Goal: Task Accomplishment & Management: Use online tool/utility

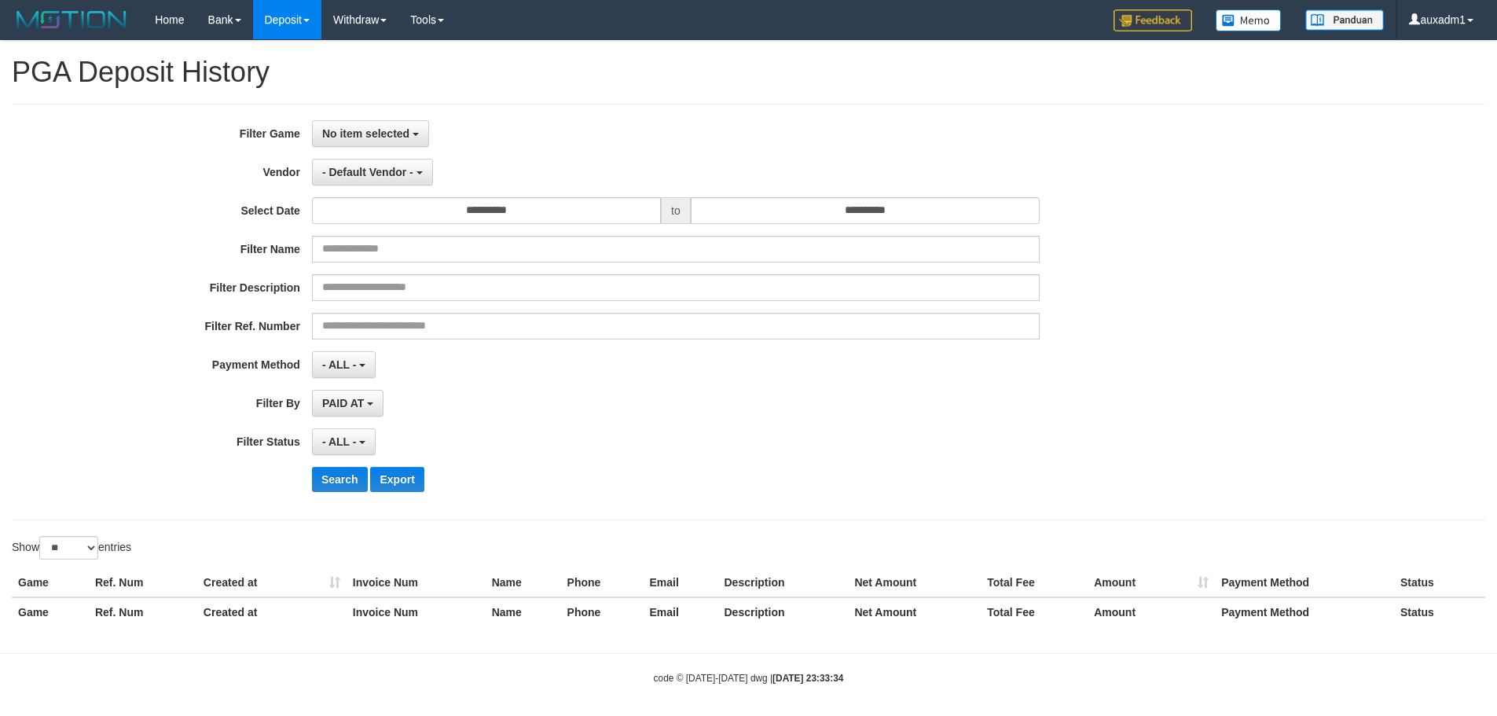
select select "**********"
select select "*"
select select "**"
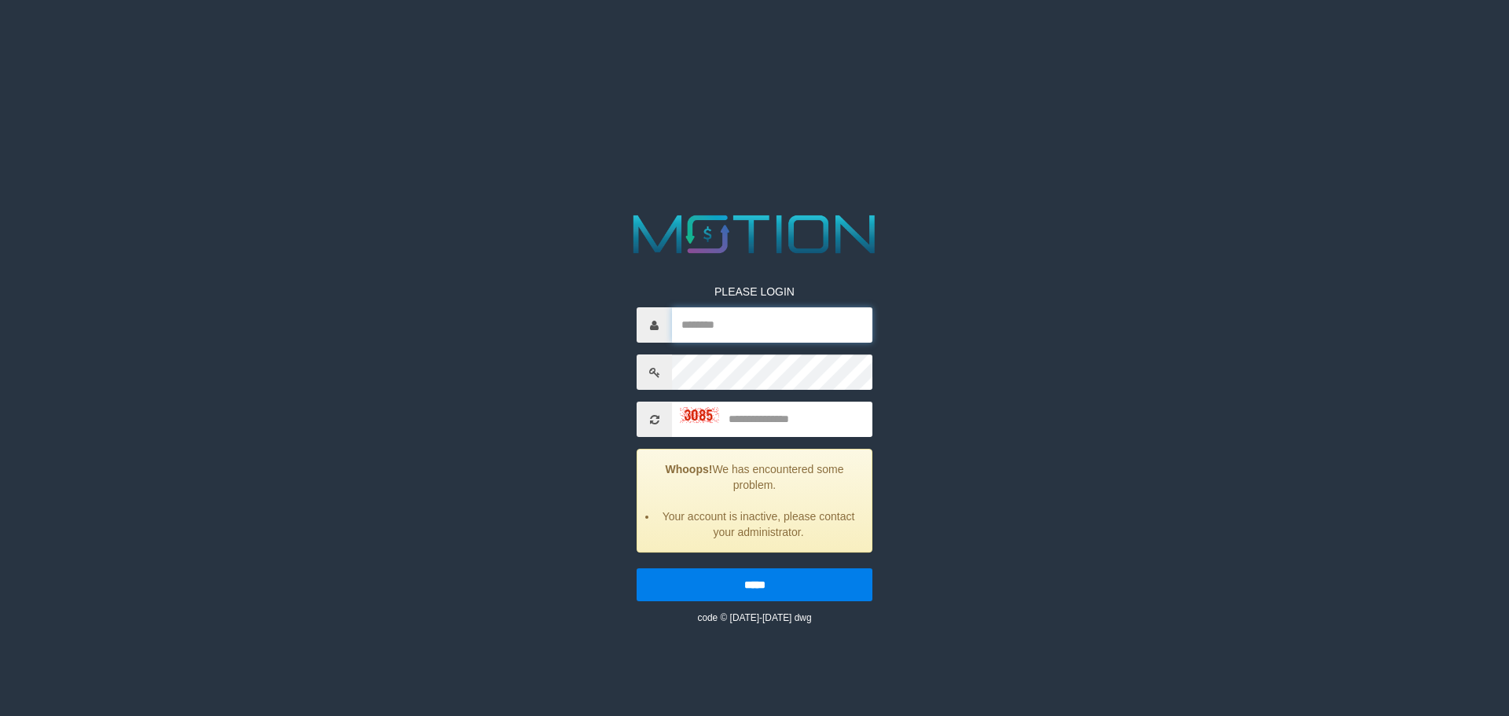
click at [760, 319] on input "text" at bounding box center [772, 324] width 200 height 35
type input "*******"
type input "****"
click at [636, 568] on input "*****" at bounding box center [754, 584] width 236 height 33
click at [768, 332] on input "text" at bounding box center [772, 324] width 200 height 35
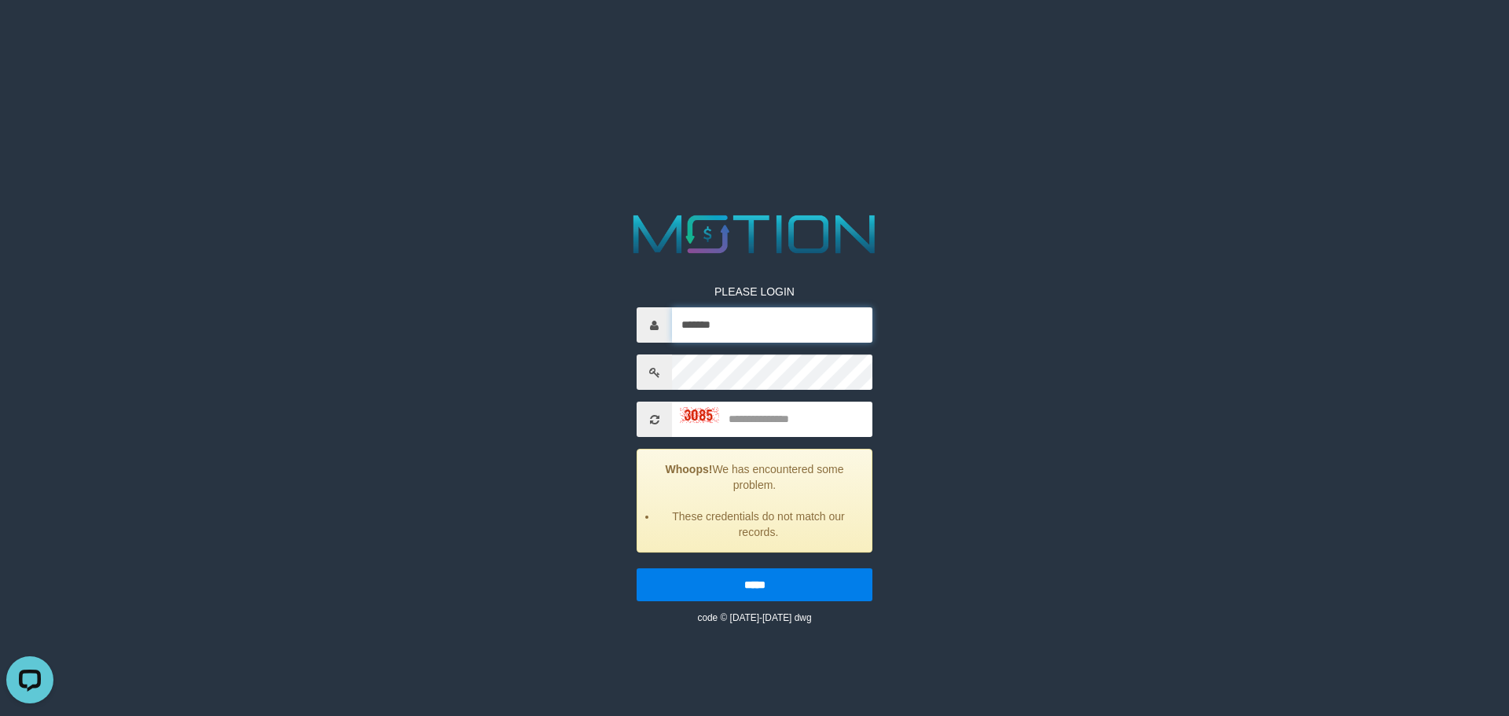
type input "*******"
type input "****"
click at [636, 568] on input "*****" at bounding box center [754, 584] width 236 height 33
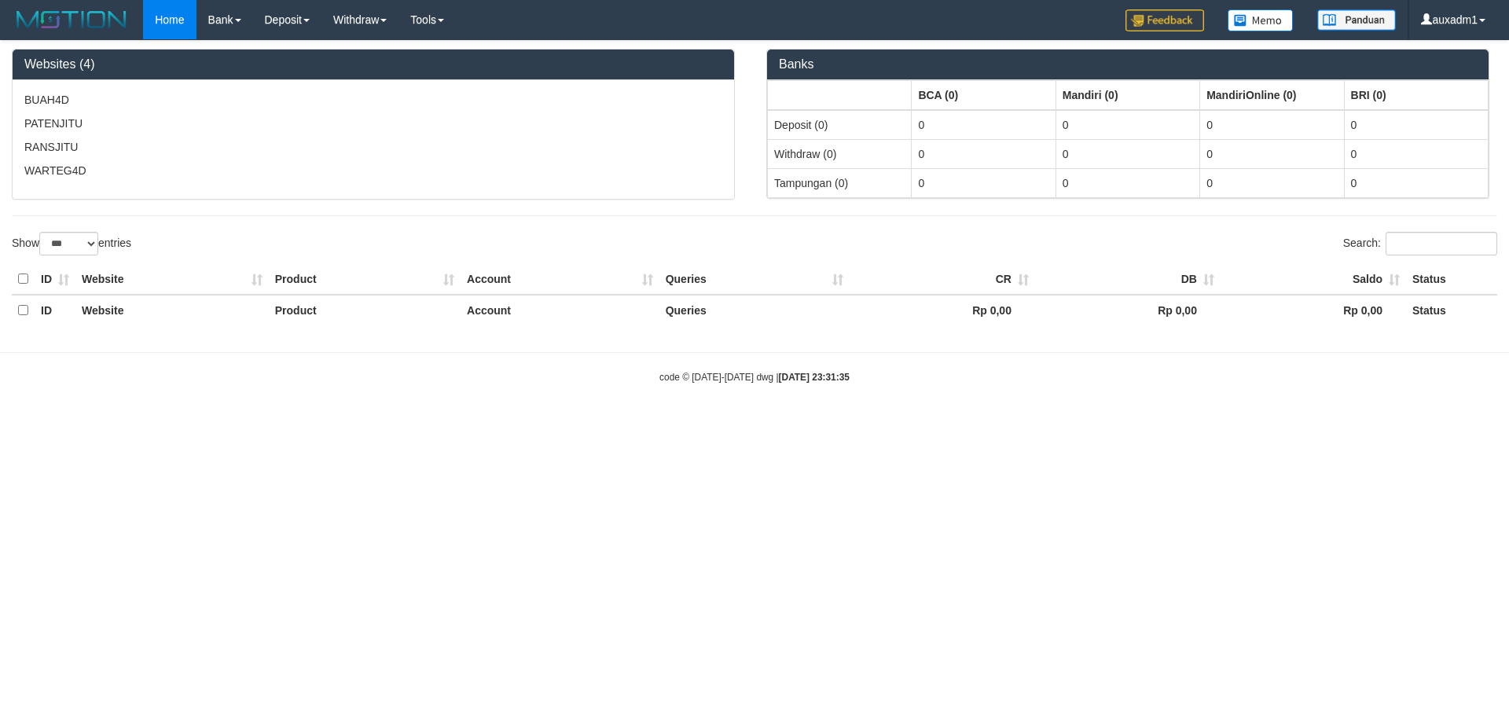
select select "***"
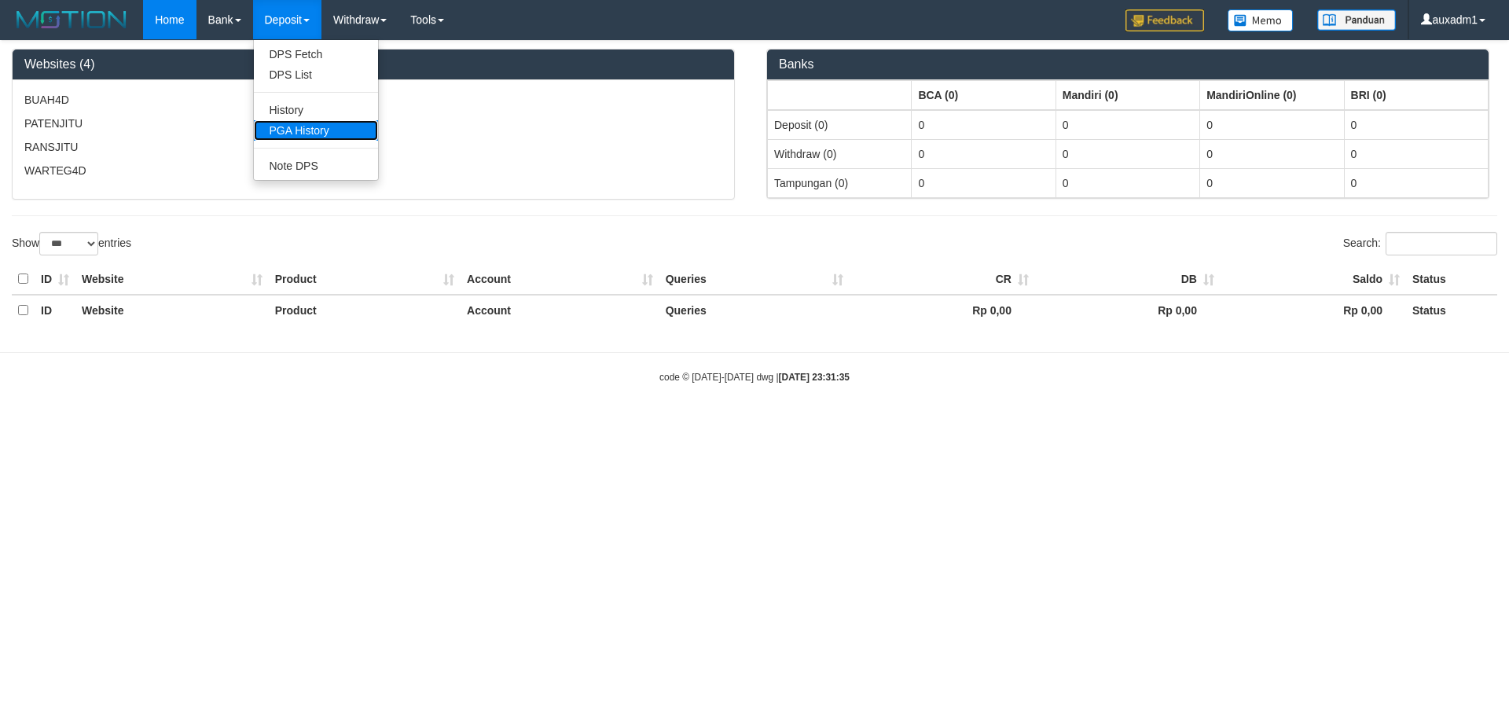
click at [301, 133] on link "PGA History" at bounding box center [316, 130] width 124 height 20
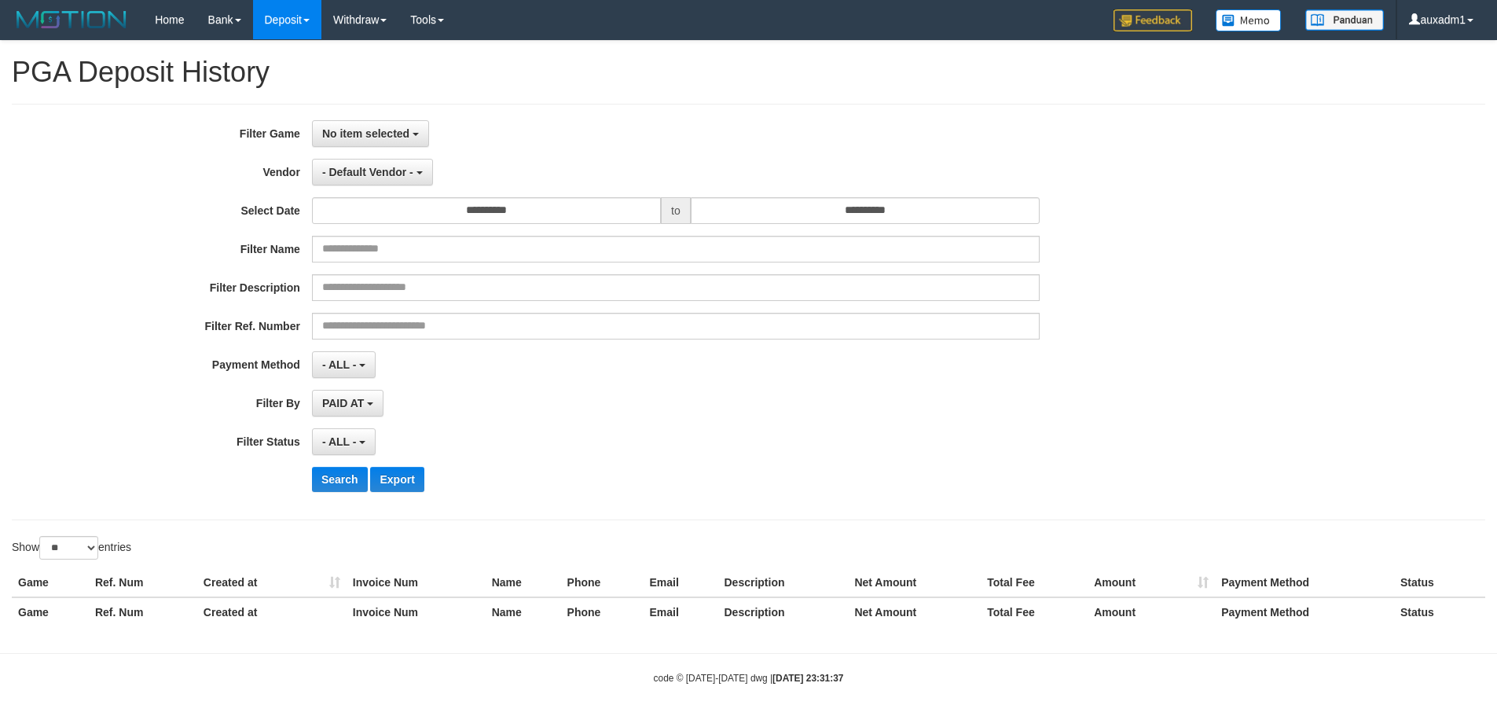
select select
select select "**"
click at [365, 116] on div "**********" at bounding box center [748, 312] width 1473 height 416
click at [365, 142] on button "No item selected" at bounding box center [370, 133] width 117 height 27
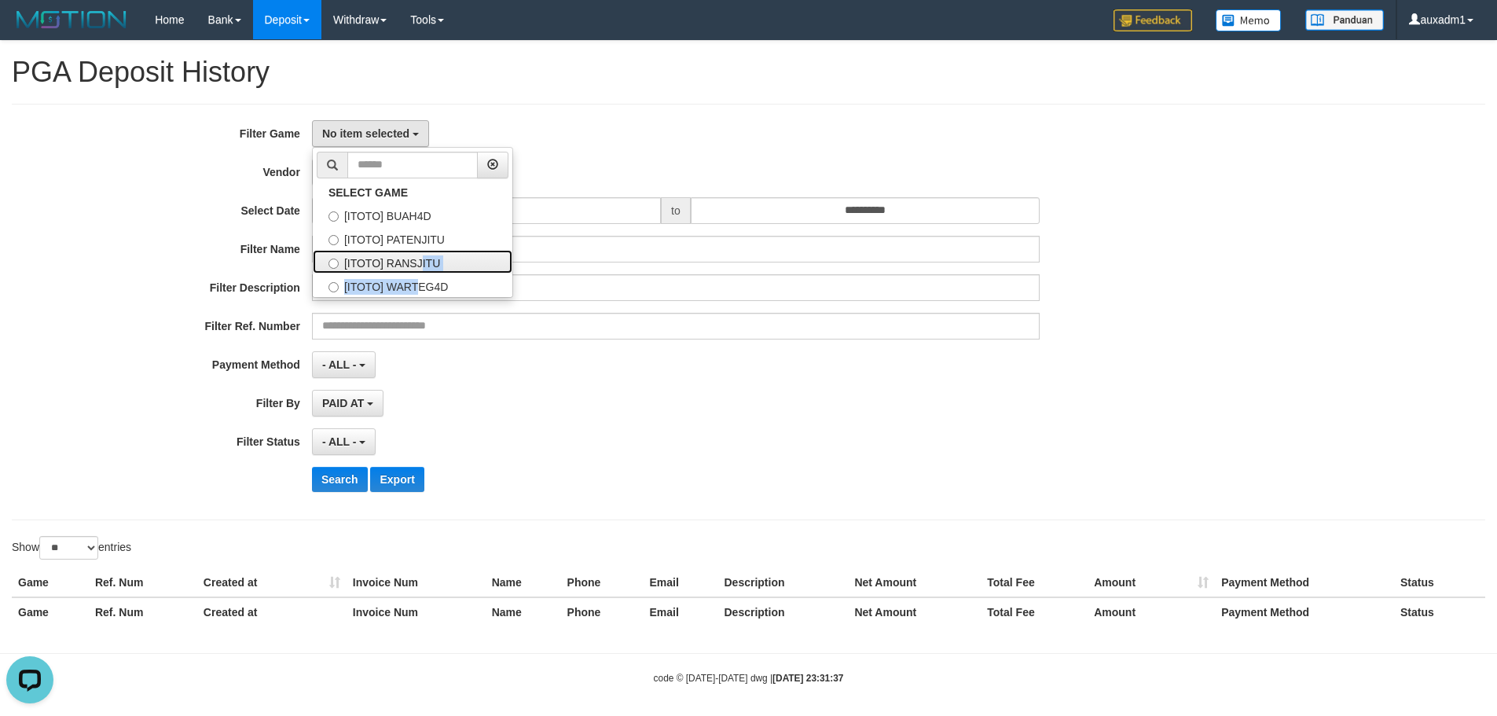
drag, startPoint x: 370, startPoint y: 271, endPoint x: 364, endPoint y: 288, distance: 17.7
click at [364, 288] on ul "SELECT GAME [ITOTO] BUAH4D [ITOTO] PATENJITU [ITOTO] RANSJITU [ITOTO] WARTEG4D" at bounding box center [412, 222] width 201 height 151
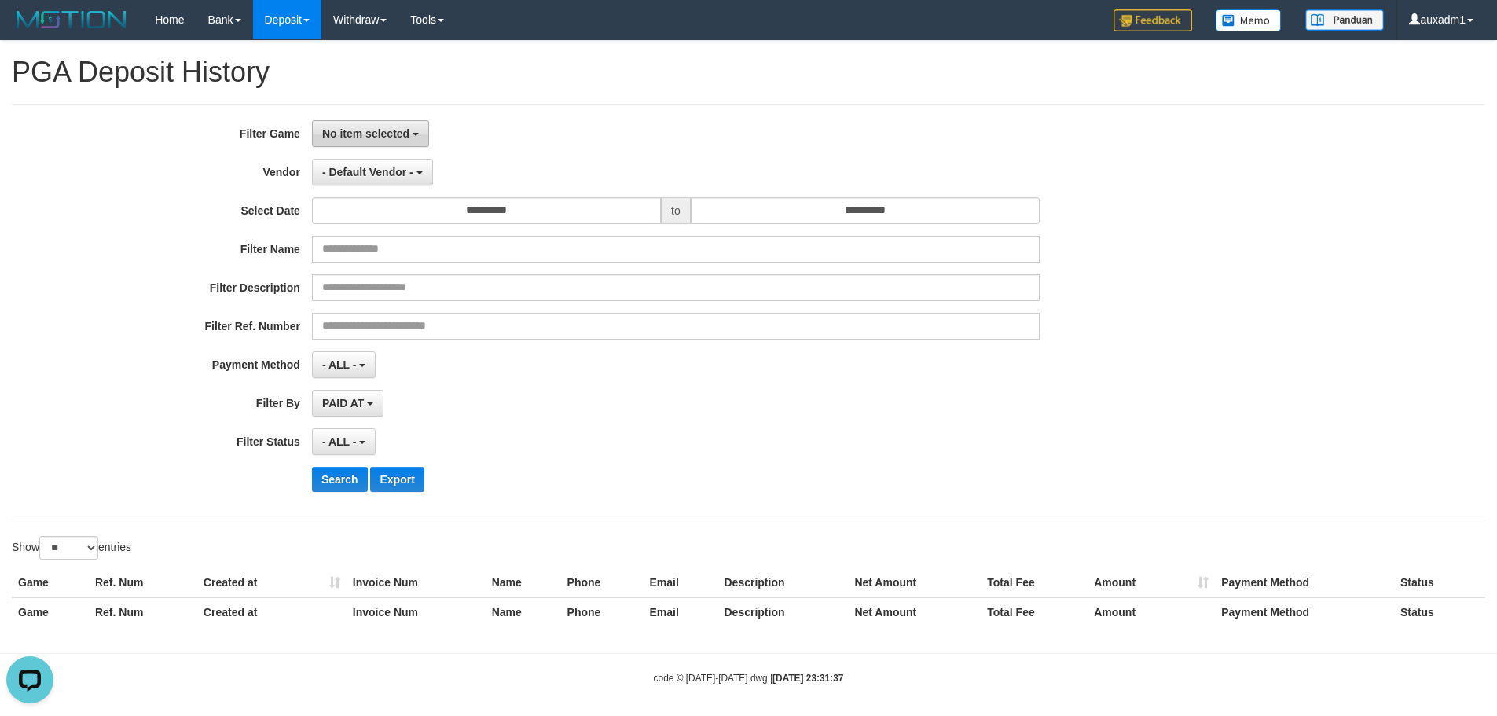
click at [390, 137] on span "No item selected" at bounding box center [365, 133] width 87 height 13
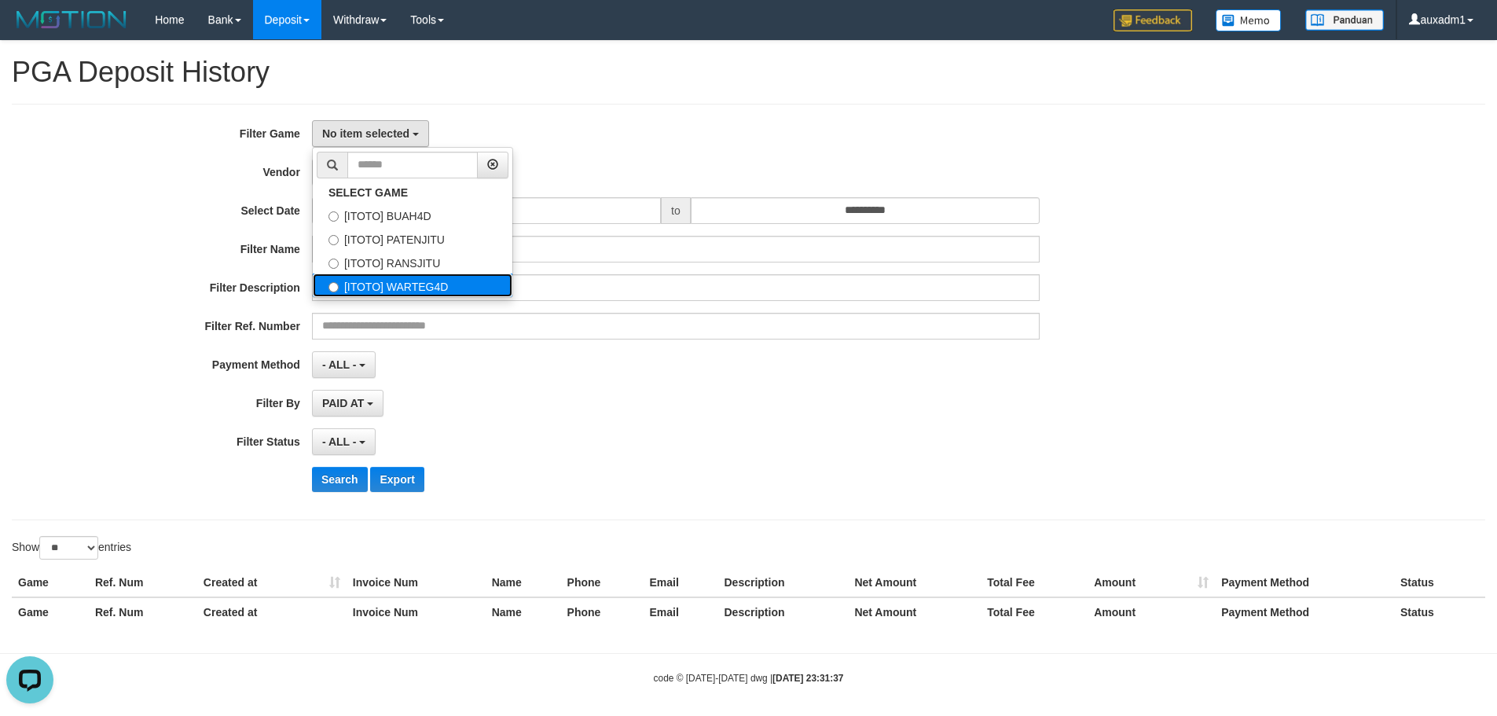
click at [381, 285] on label "[ITOTO] WARTEG4D" at bounding box center [413, 285] width 200 height 24
select select "****"
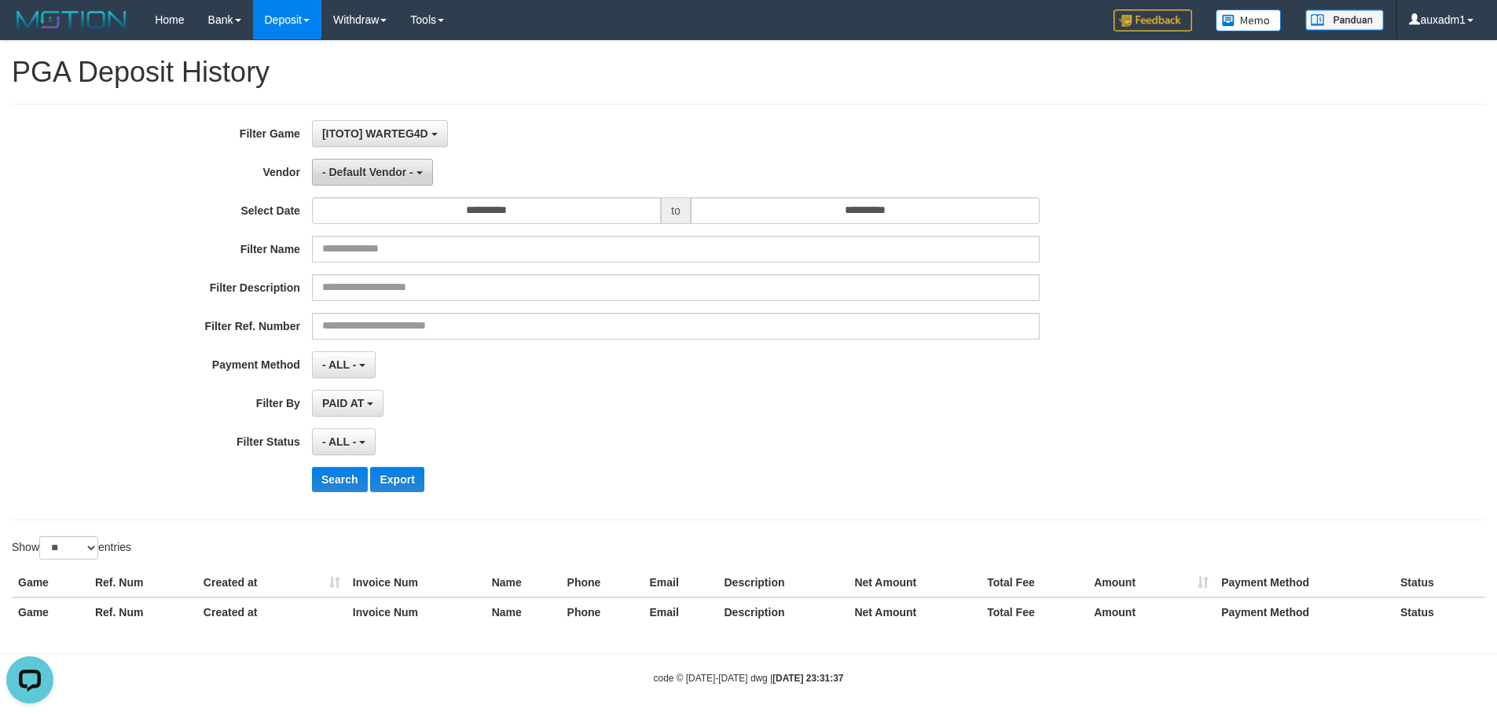
click at [391, 171] on span "- Default Vendor -" at bounding box center [367, 172] width 91 height 13
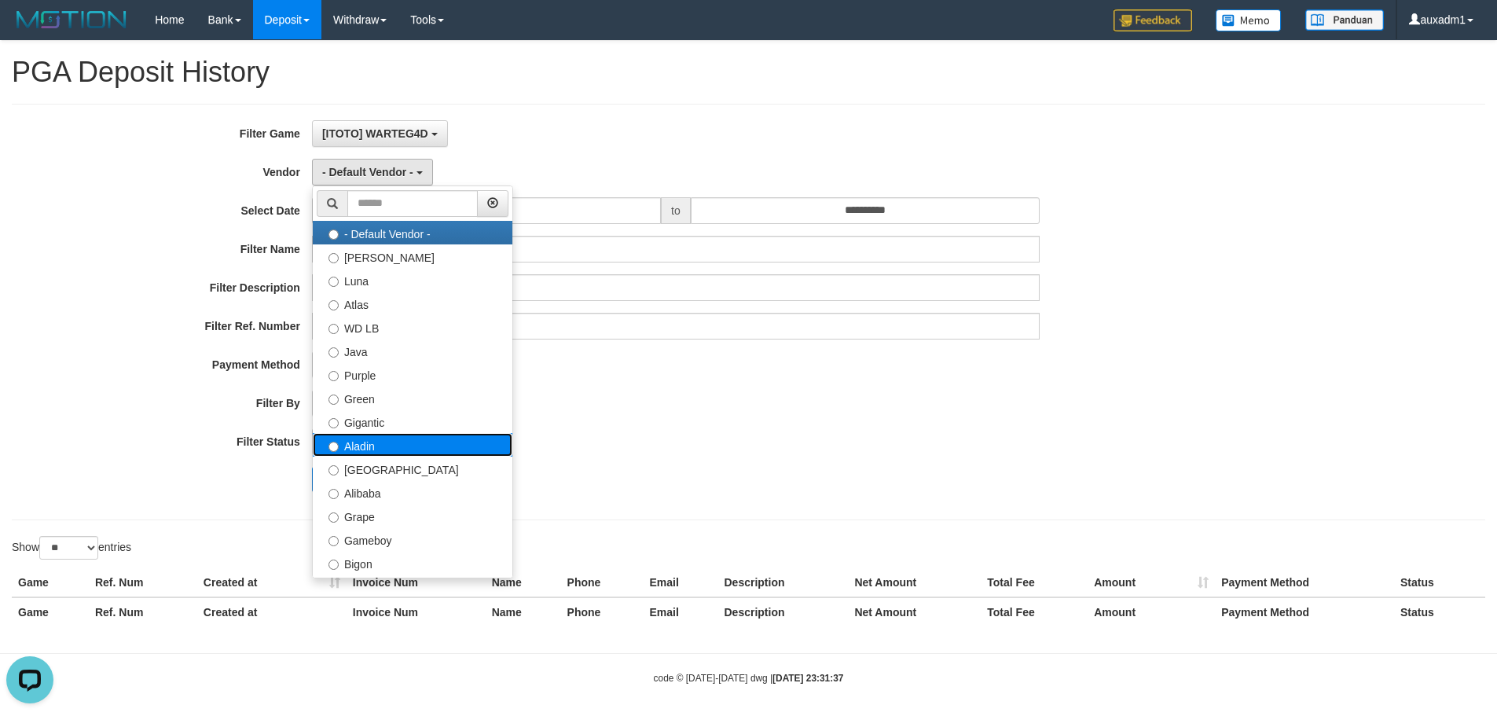
click at [369, 441] on label "Aladin" at bounding box center [413, 445] width 200 height 24
select select "**********"
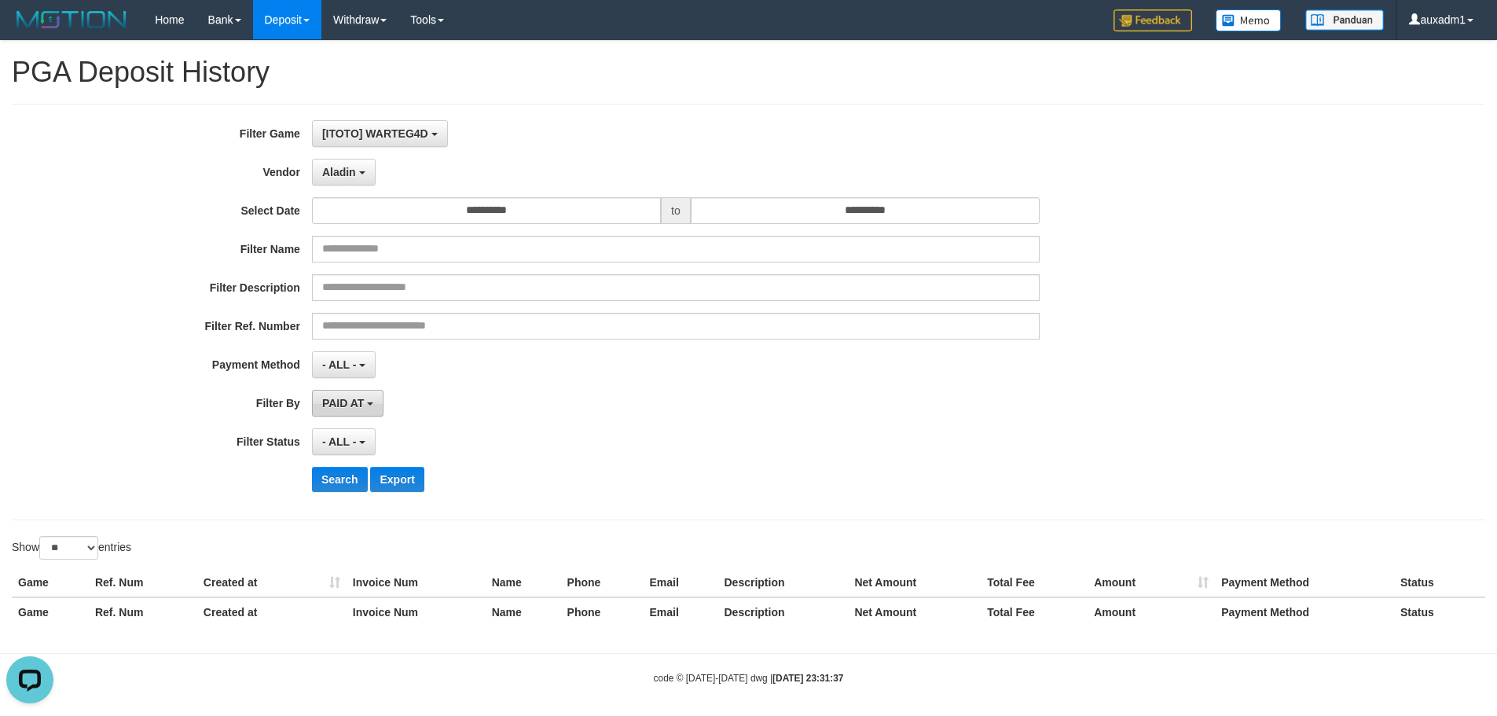
click at [356, 399] on span "PAID AT" at bounding box center [343, 403] width 42 height 13
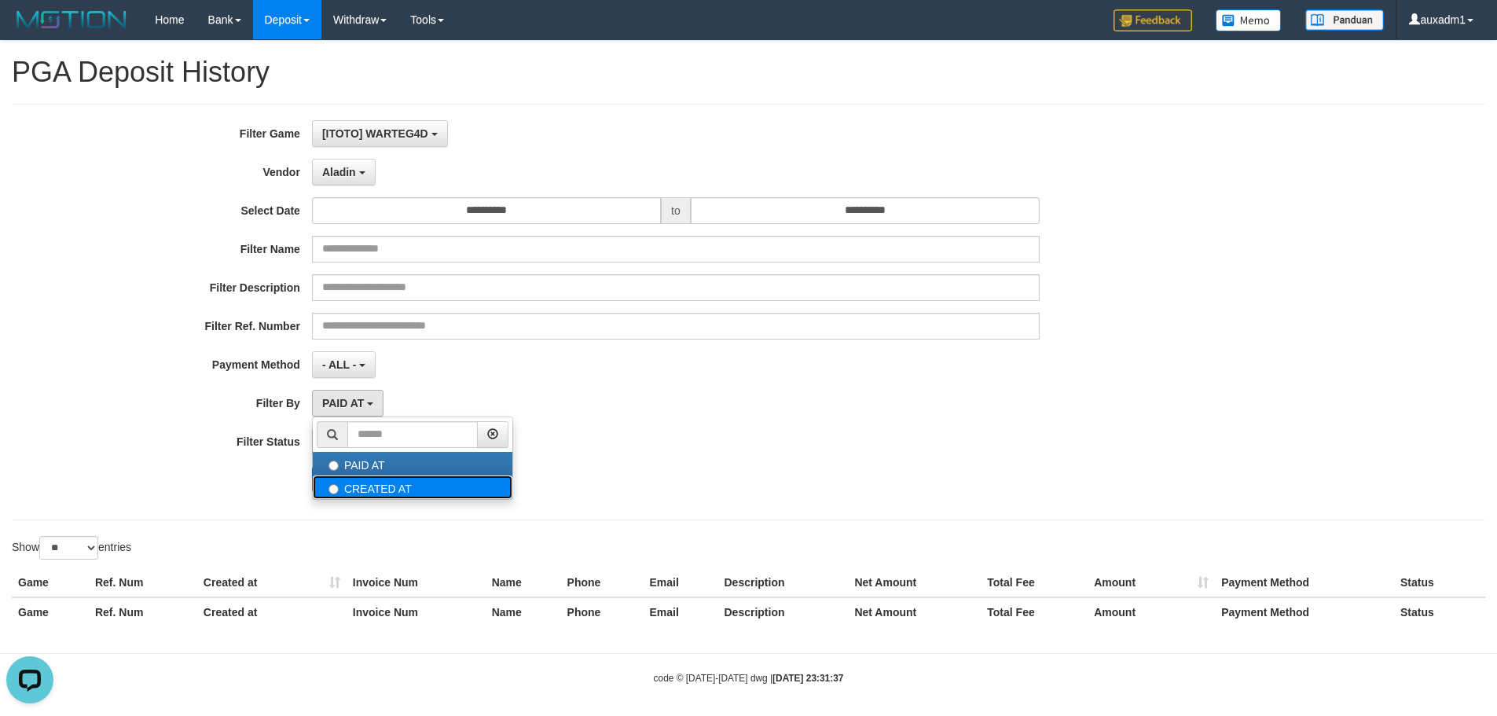
click at [354, 482] on label "CREATED AT" at bounding box center [413, 487] width 200 height 24
select select "*"
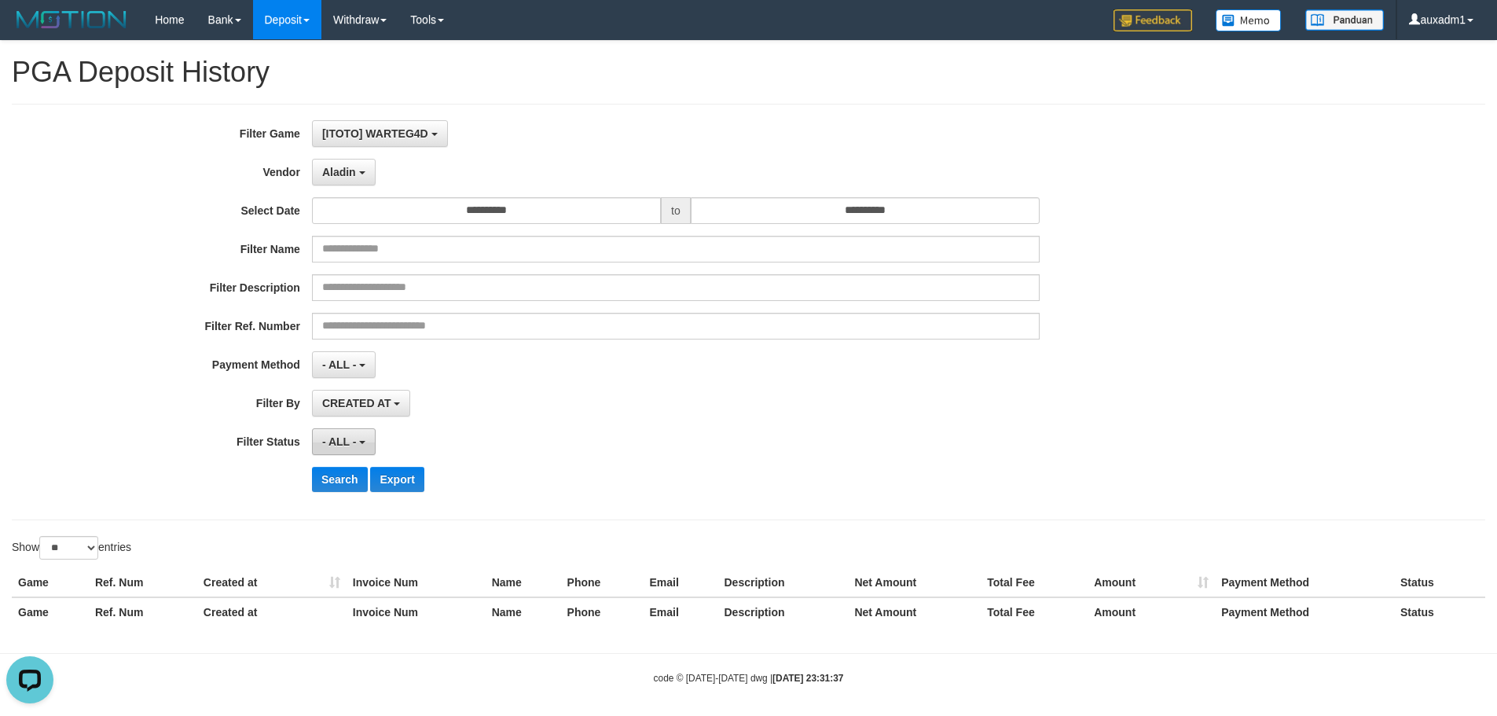
click at [338, 440] on span "- ALL -" at bounding box center [339, 441] width 35 height 13
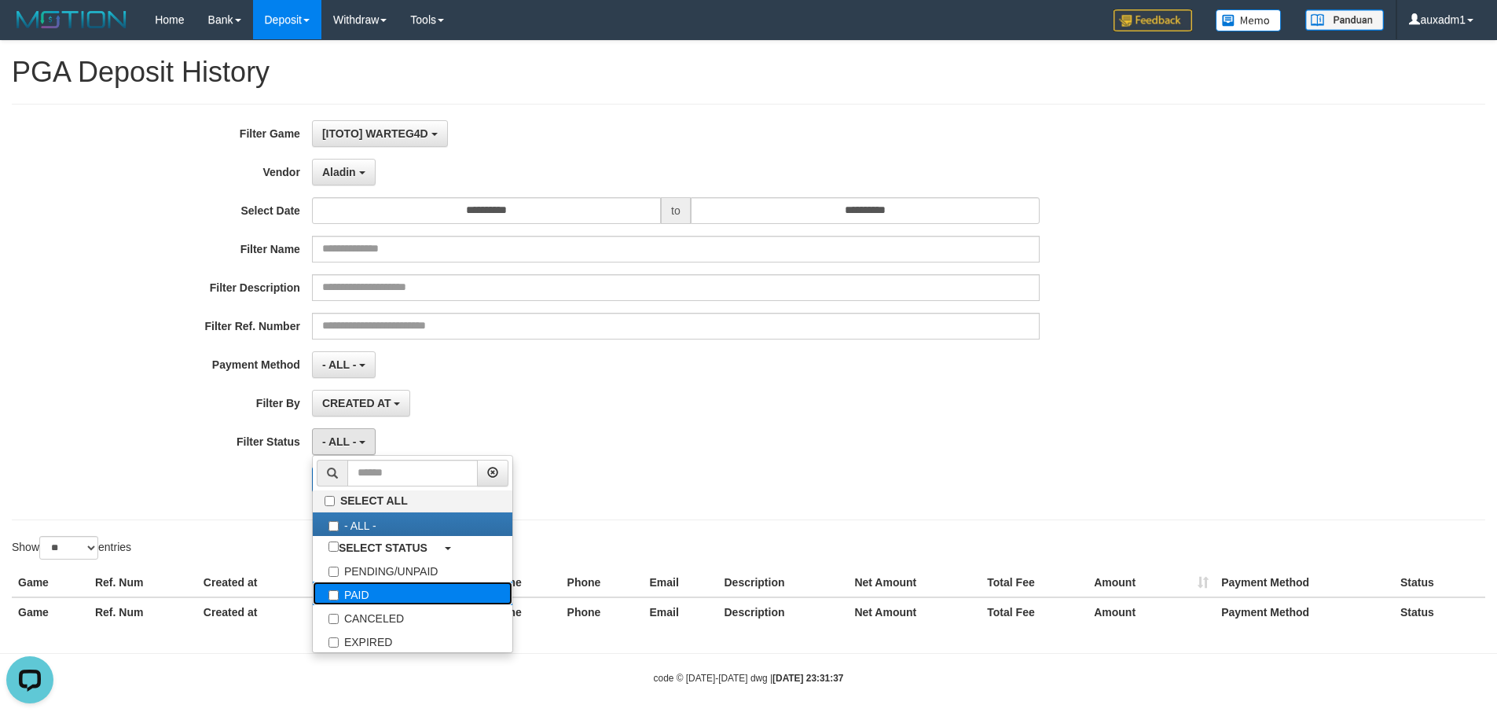
click at [362, 593] on label "PAID" at bounding box center [413, 593] width 200 height 24
select select "*"
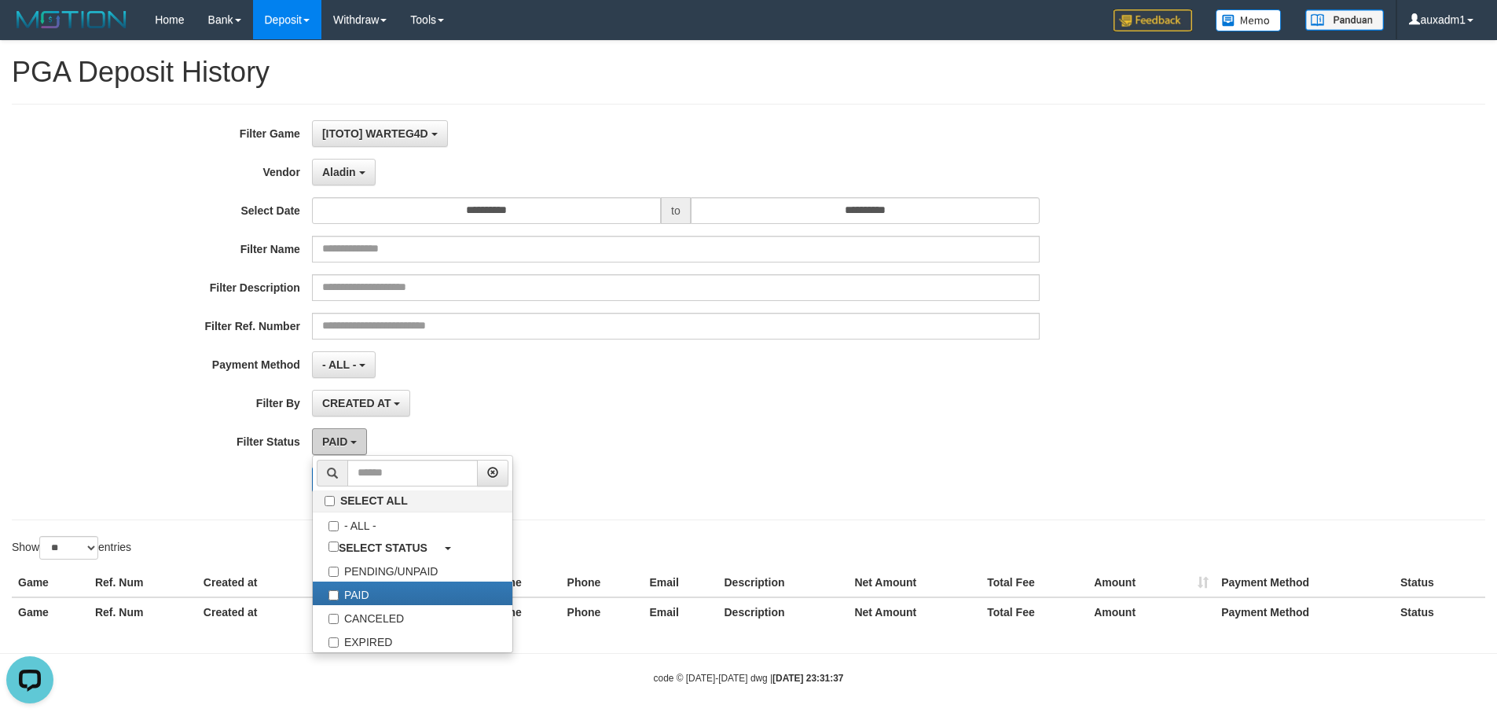
drag, startPoint x: 221, startPoint y: 444, endPoint x: 317, endPoint y: 443, distance: 96.7
click at [226, 446] on label "Filter Status" at bounding box center [156, 438] width 312 height 21
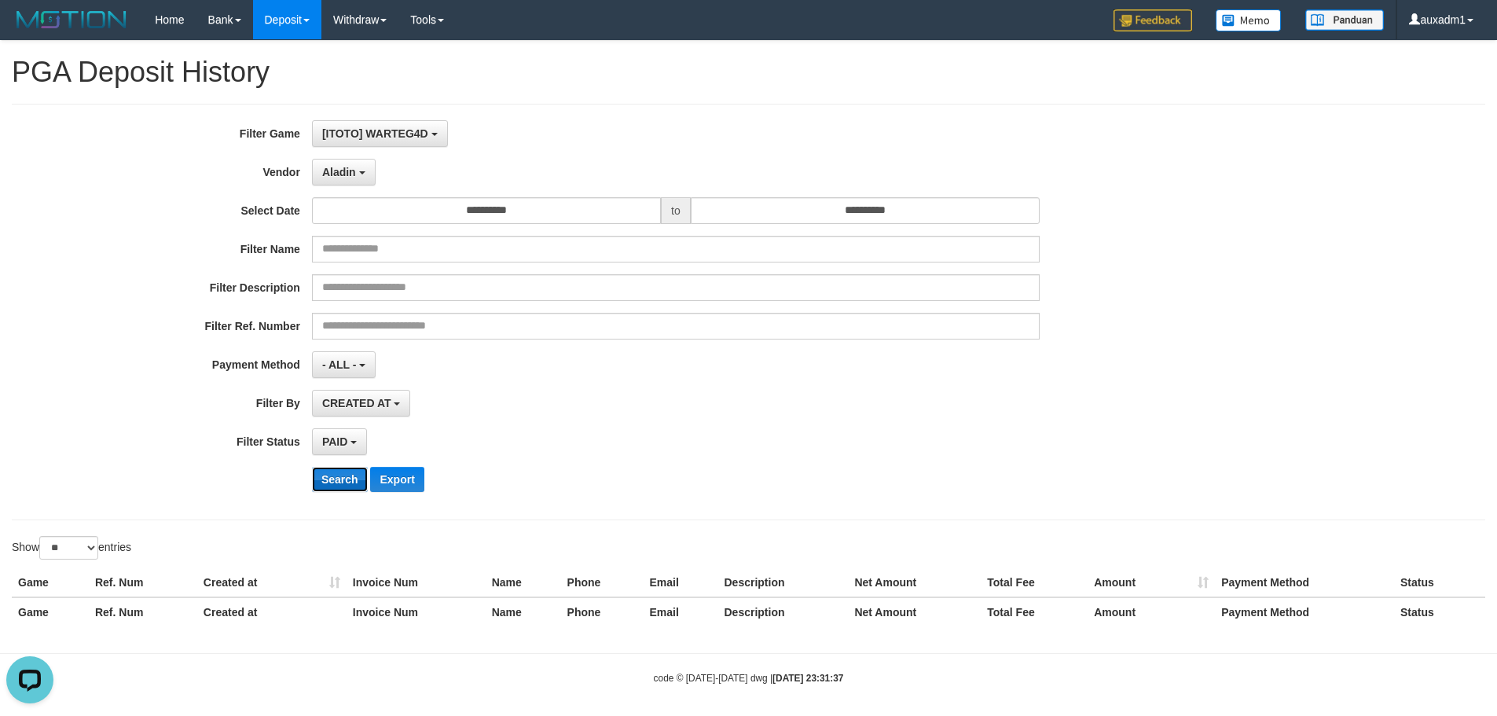
click at [330, 471] on button "Search" at bounding box center [340, 479] width 56 height 25
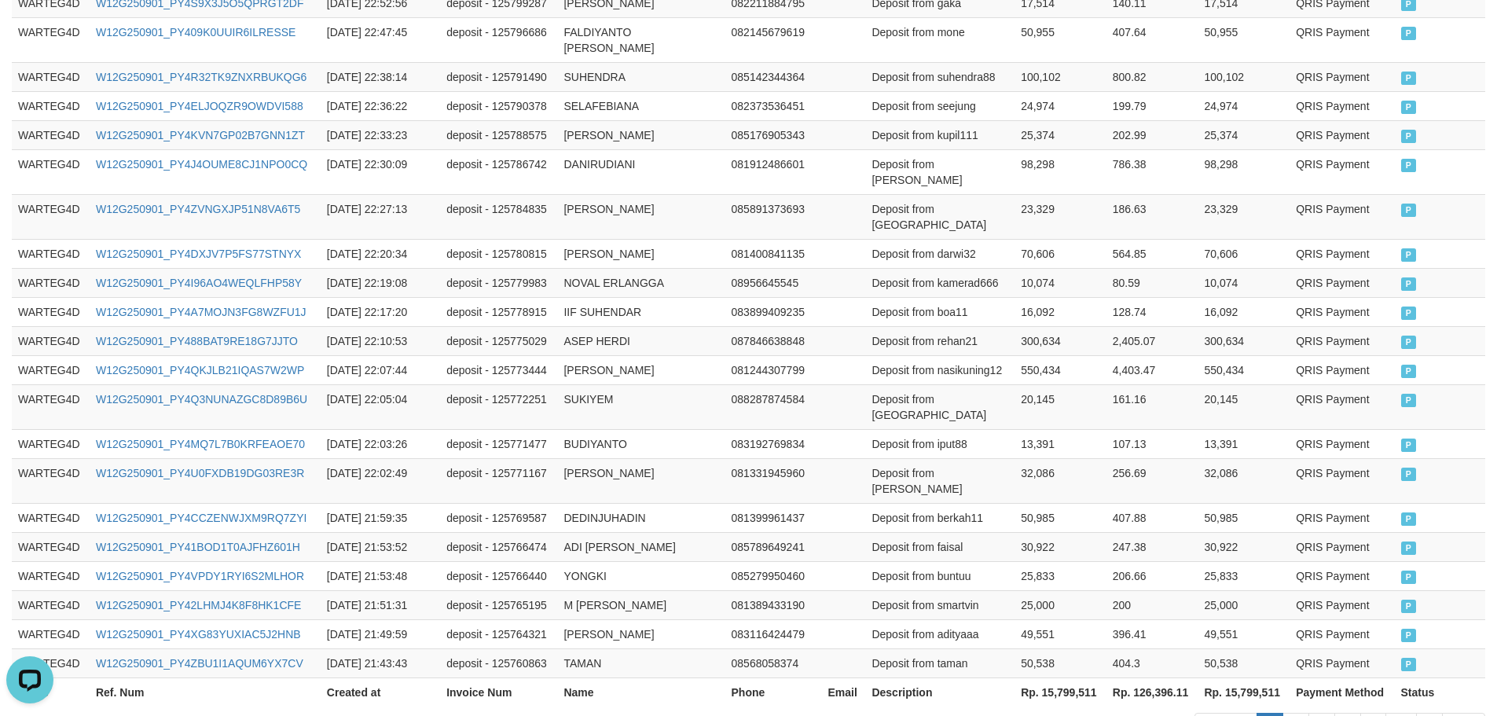
scroll to position [763, 0]
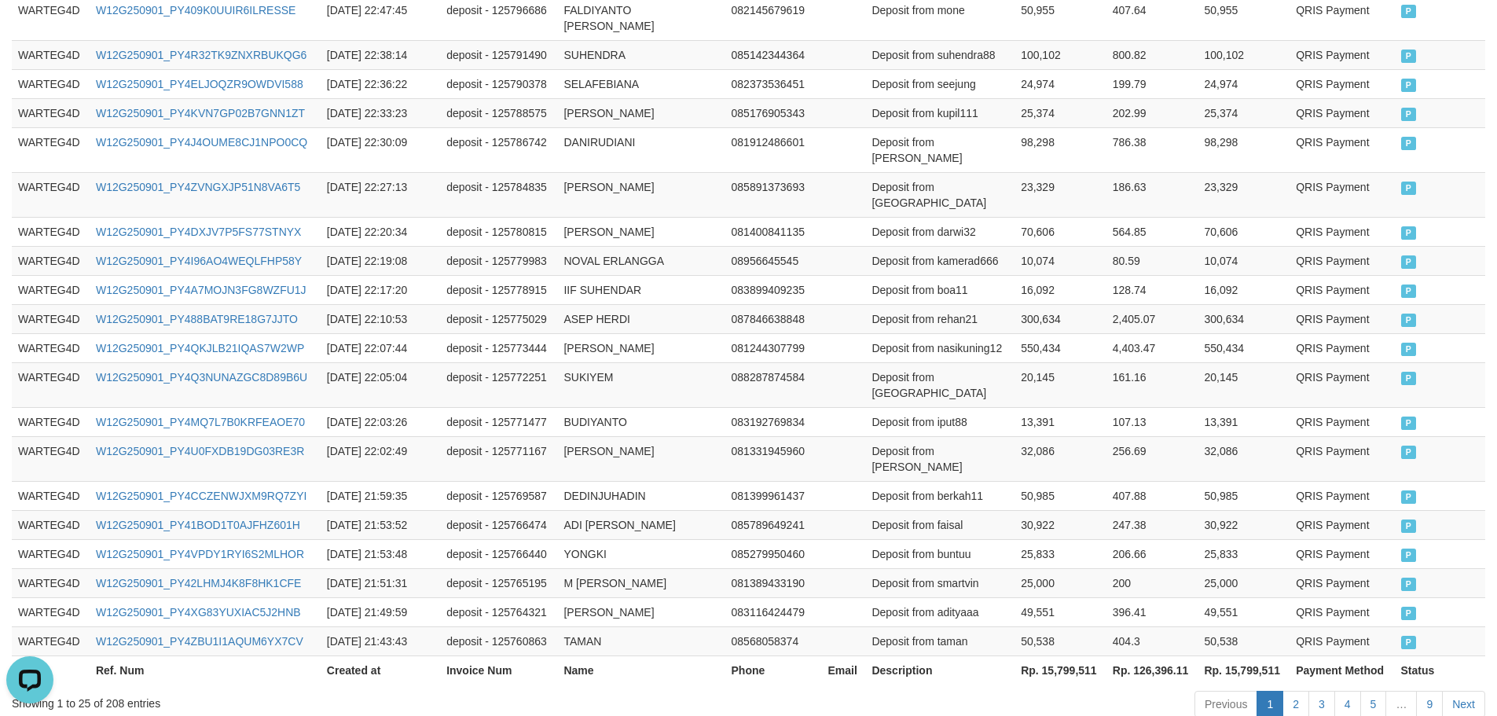
click at [1055, 655] on th "Rp. 15,799,511" at bounding box center [1060, 669] width 92 height 29
copy th "15,799,511"
click at [1176, 655] on th "Rp. 126,396.11" at bounding box center [1152, 669] width 92 height 29
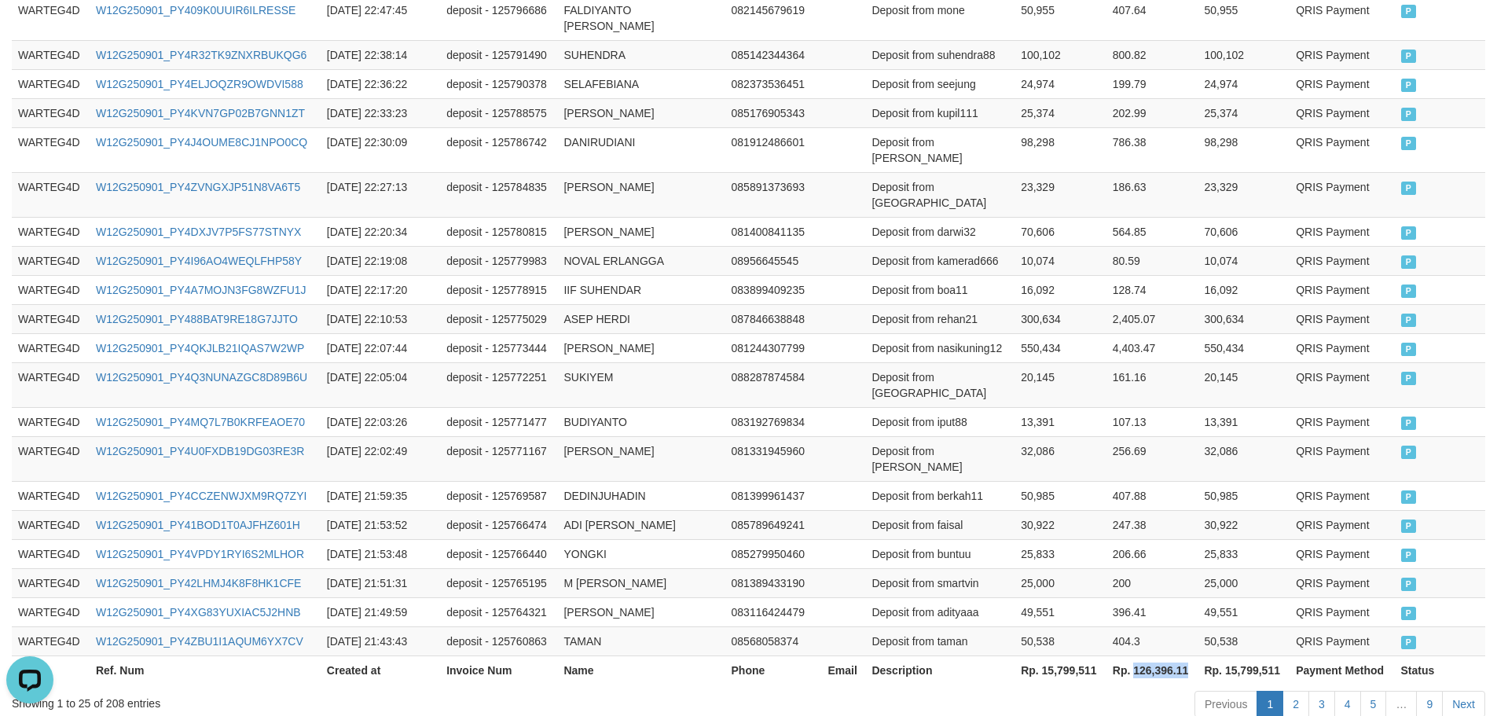
copy th "126,396.11"
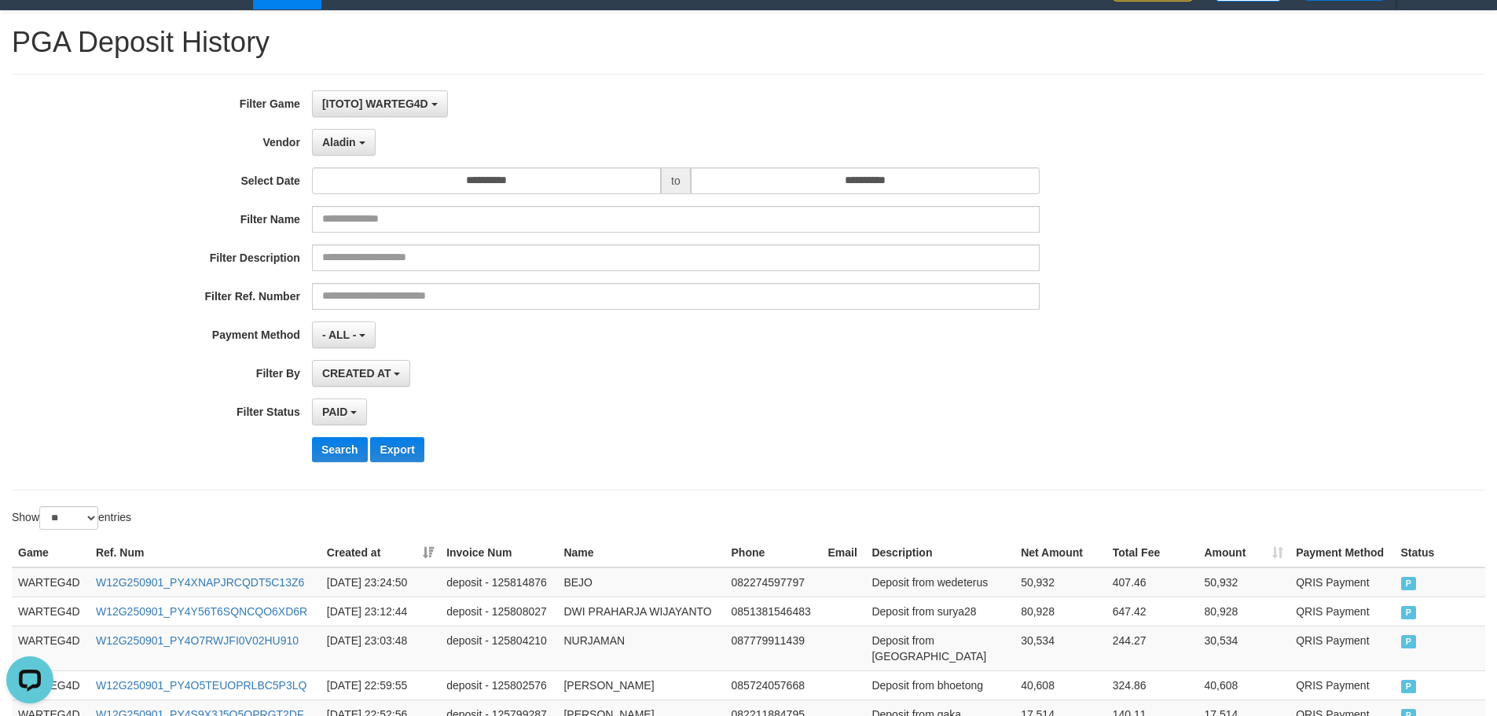
scroll to position [0, 0]
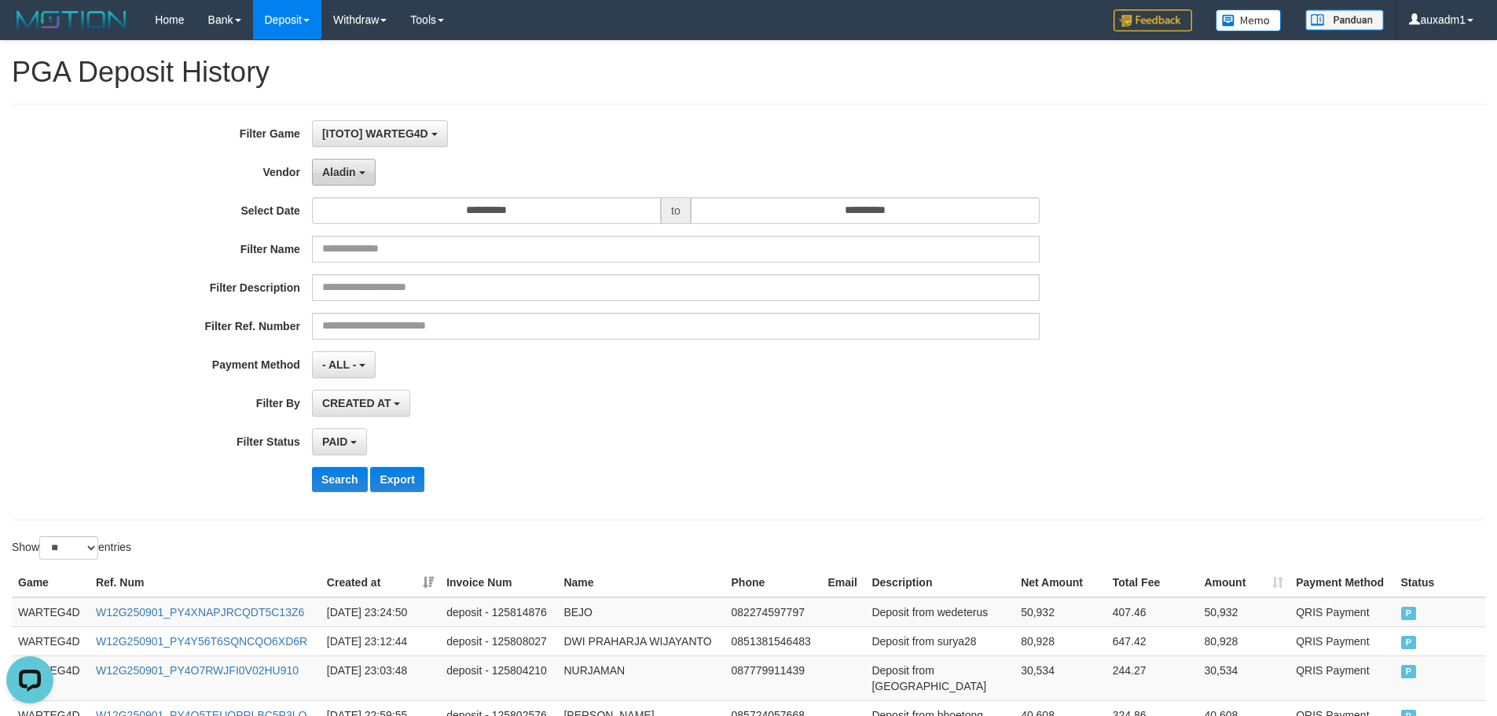
click at [368, 178] on button "Aladin" at bounding box center [344, 172] width 64 height 27
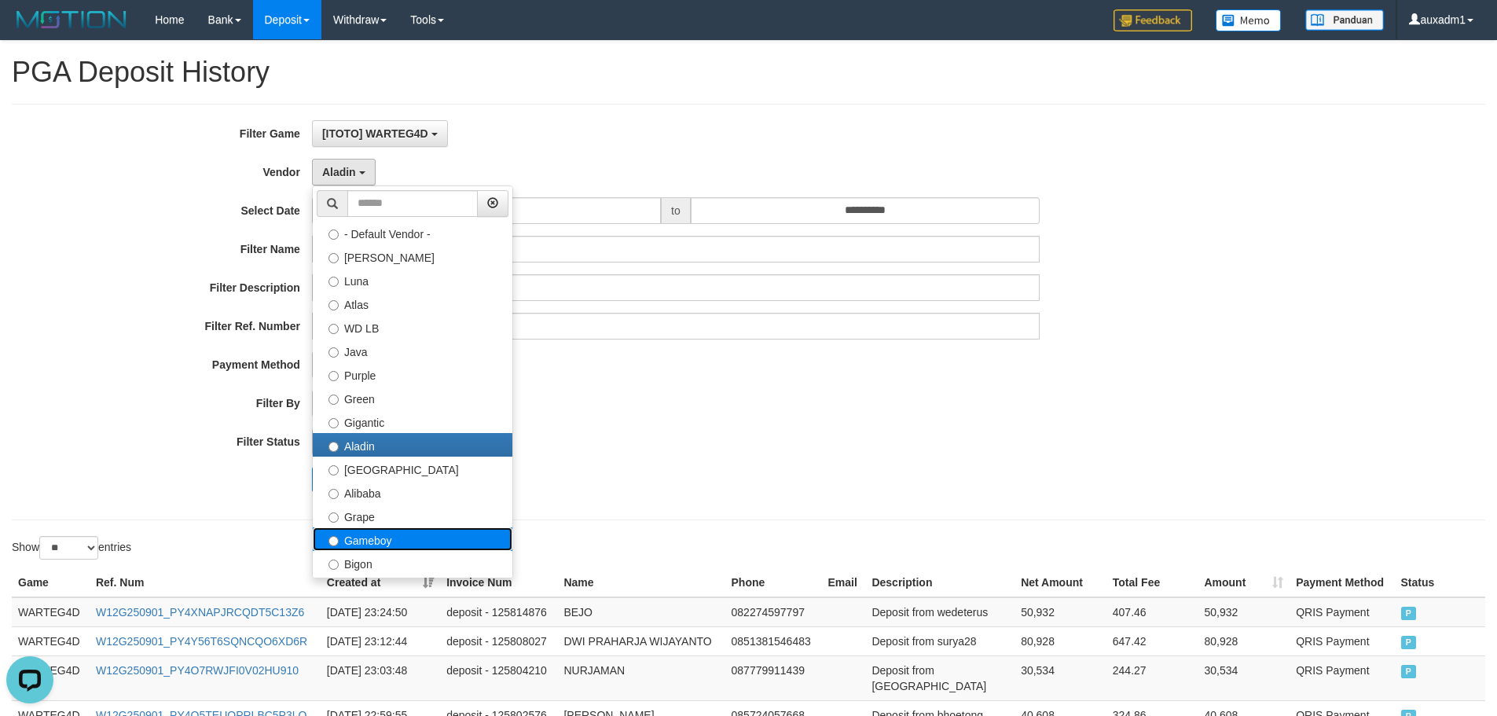
click at [371, 537] on label "Gameboy" at bounding box center [413, 539] width 200 height 24
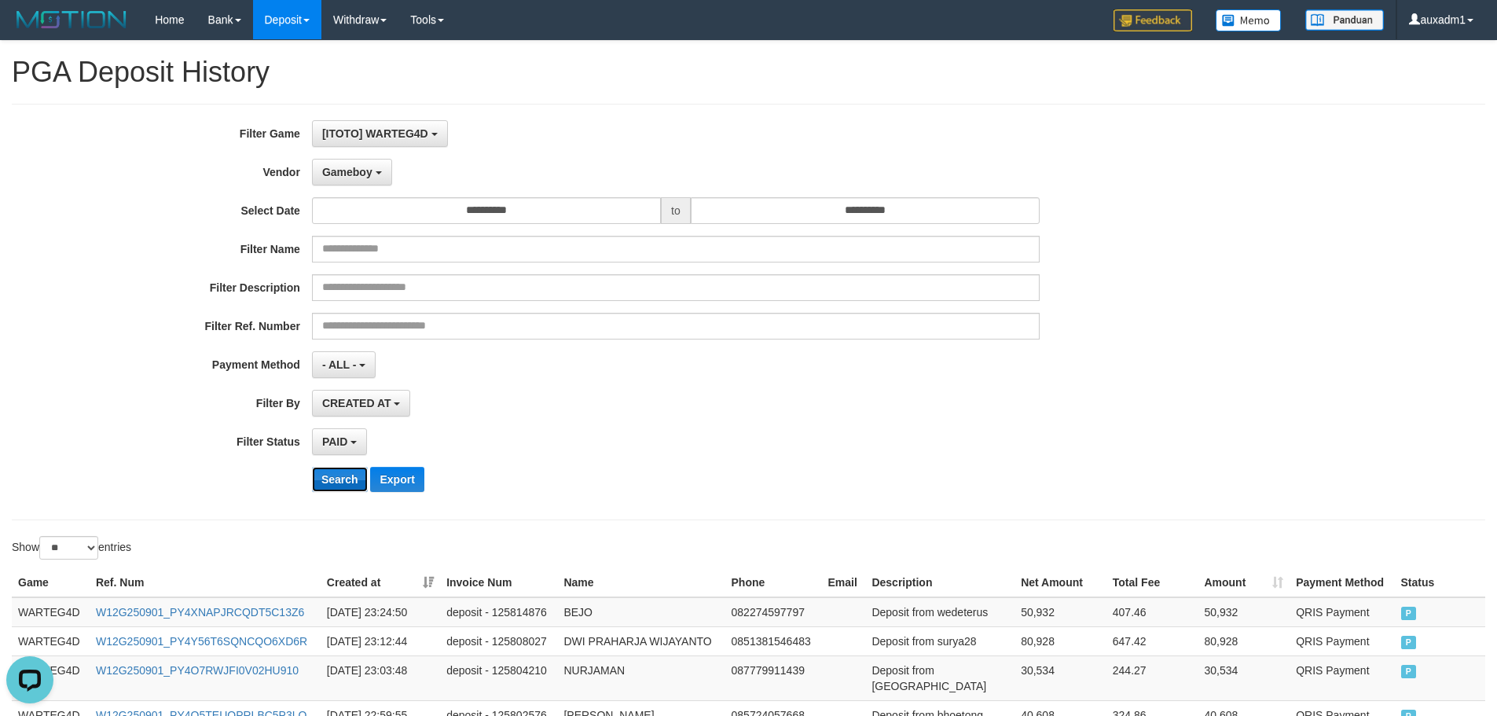
click at [347, 480] on button "Search" at bounding box center [340, 479] width 56 height 25
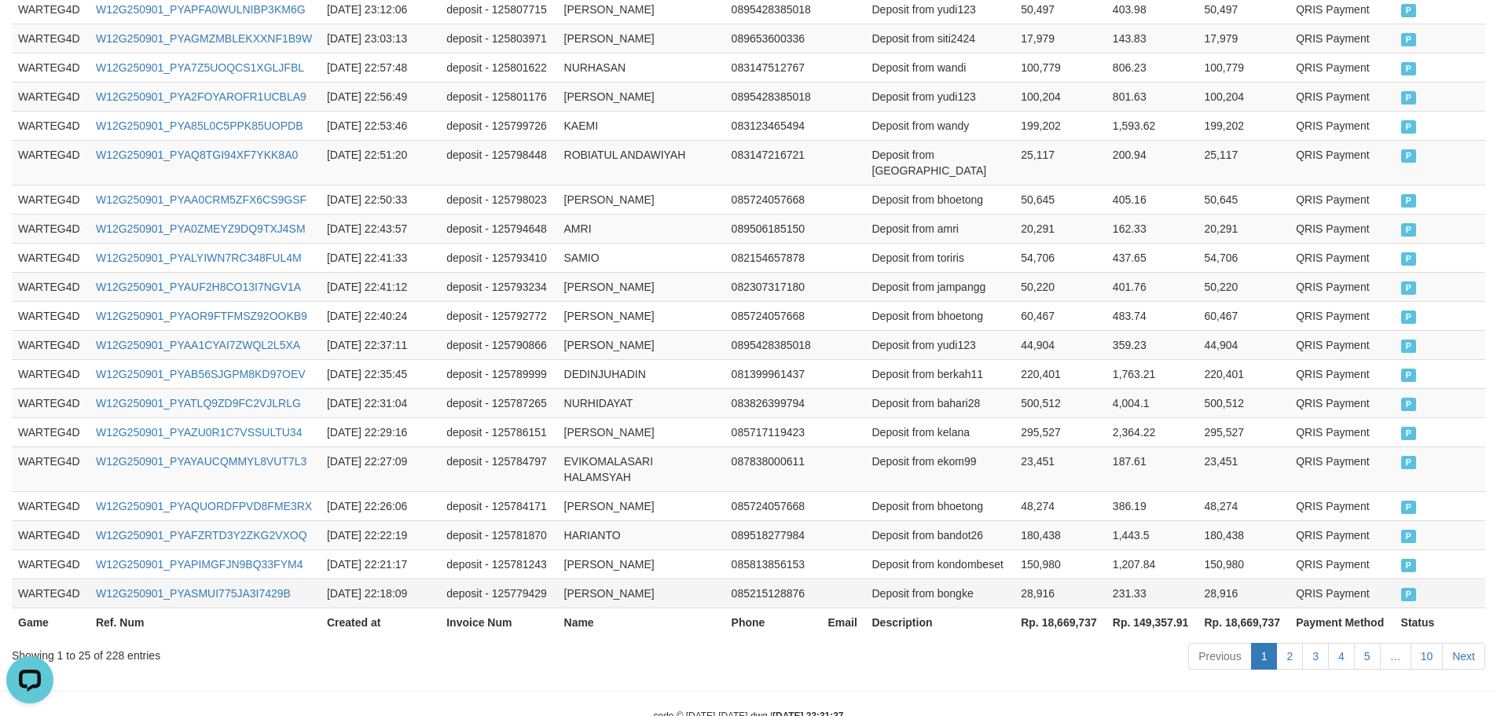
scroll to position [779, 0]
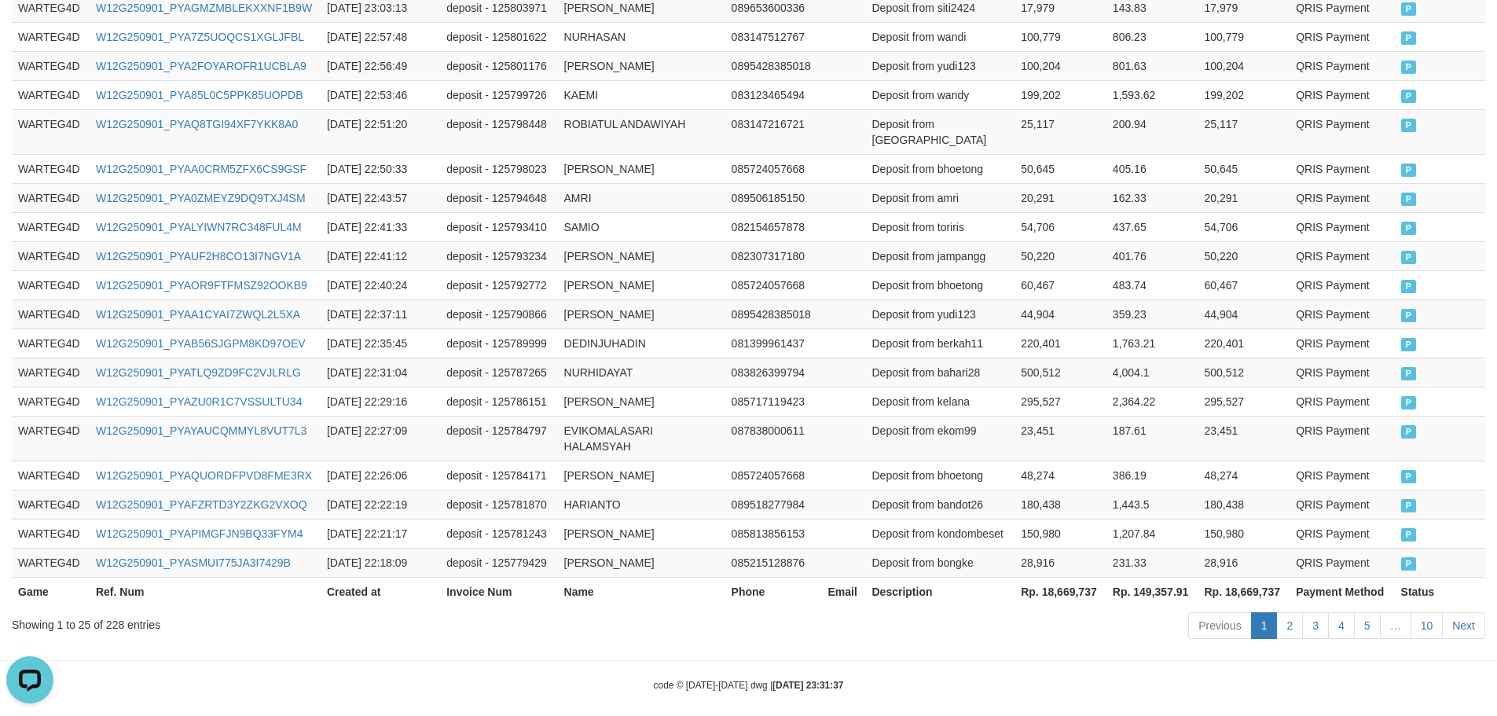
click at [1066, 583] on th "Rp. 18,669,737" at bounding box center [1060, 591] width 92 height 29
copy th "18,669,737"
click at [1152, 580] on th "Rp. 149,357.91" at bounding box center [1152, 591] width 92 height 29
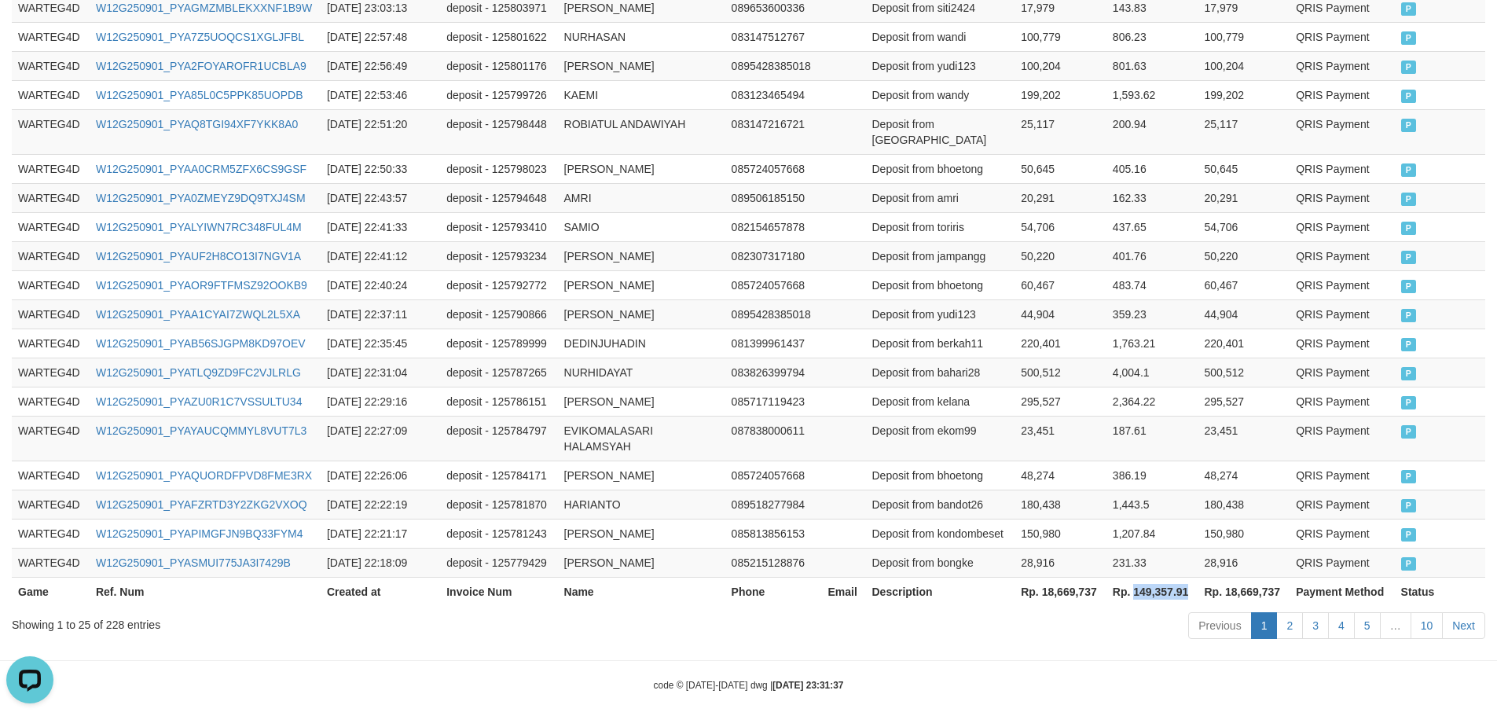
copy th "149,357.91"
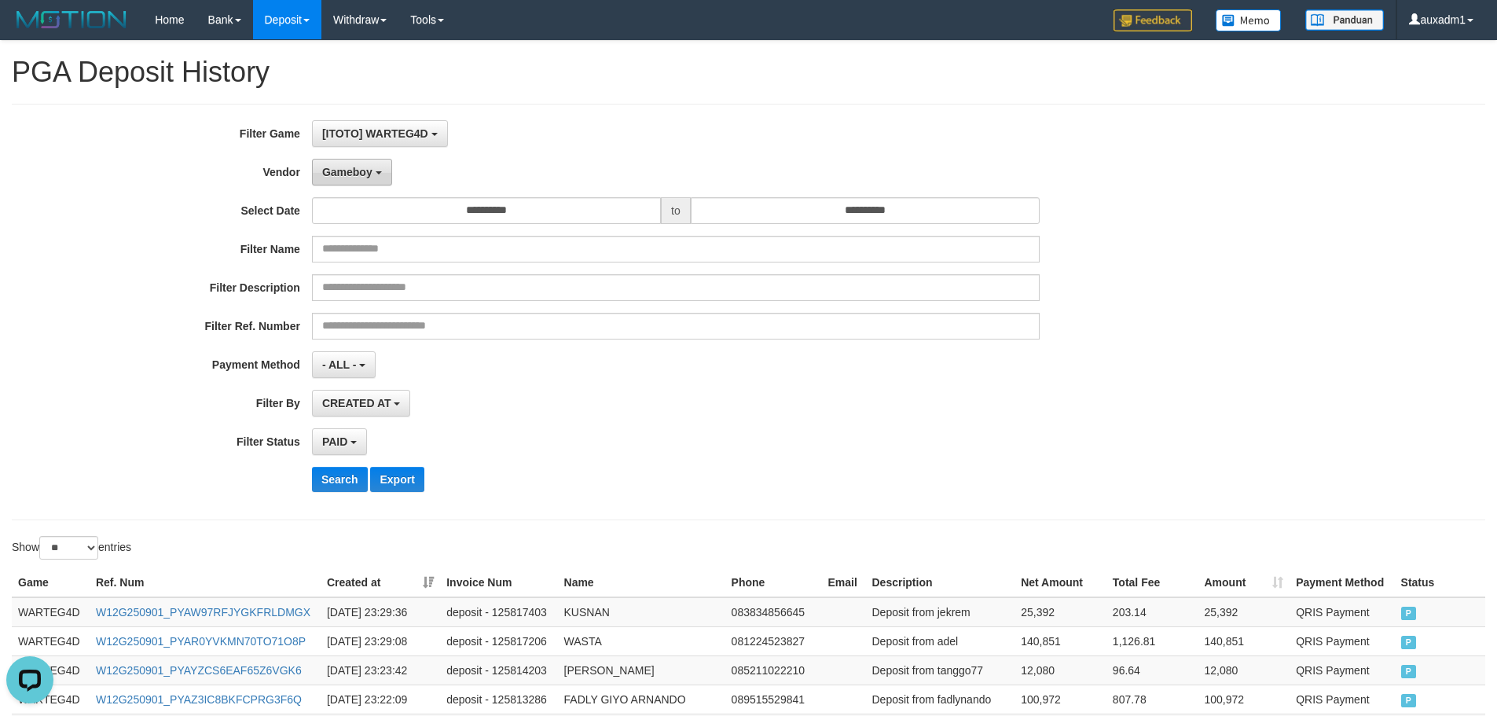
click at [341, 182] on button "Gameboy" at bounding box center [352, 172] width 80 height 27
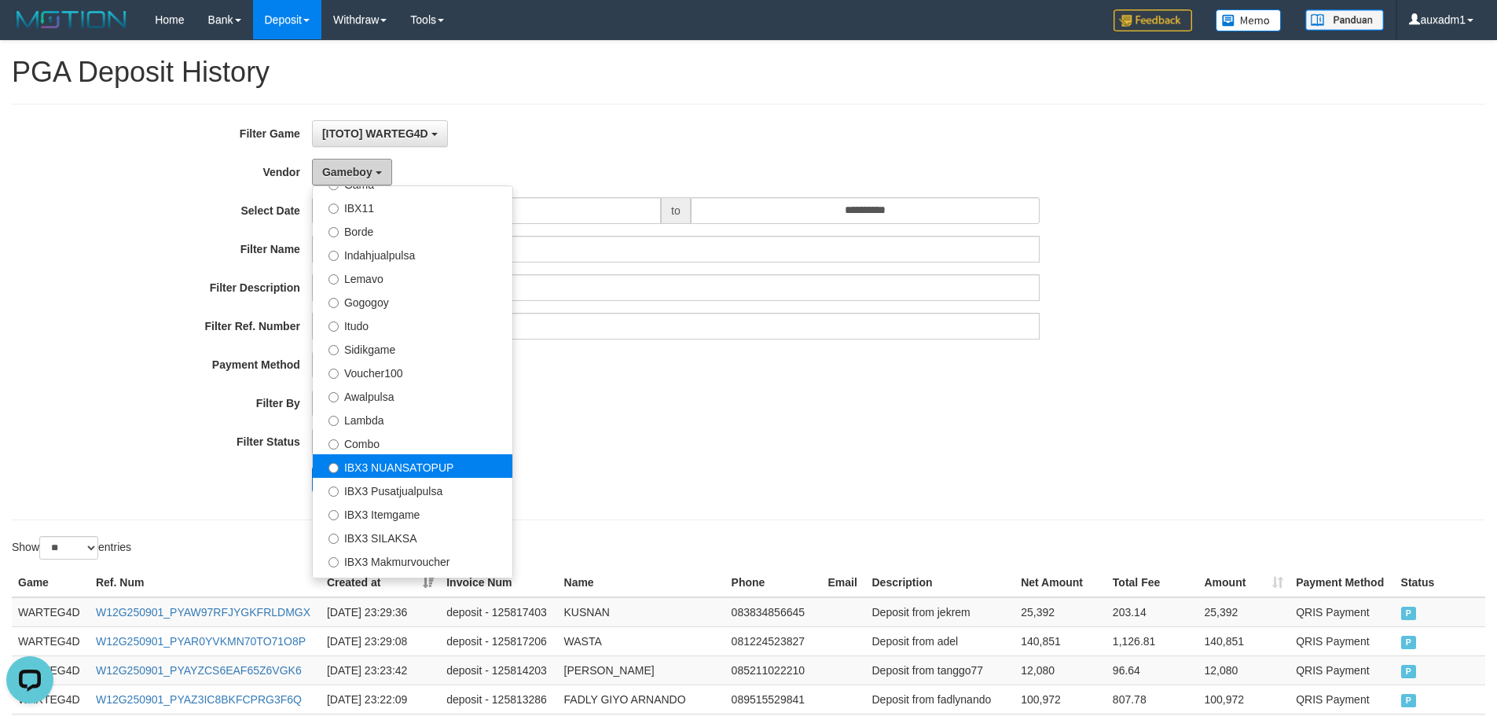
scroll to position [515, 0]
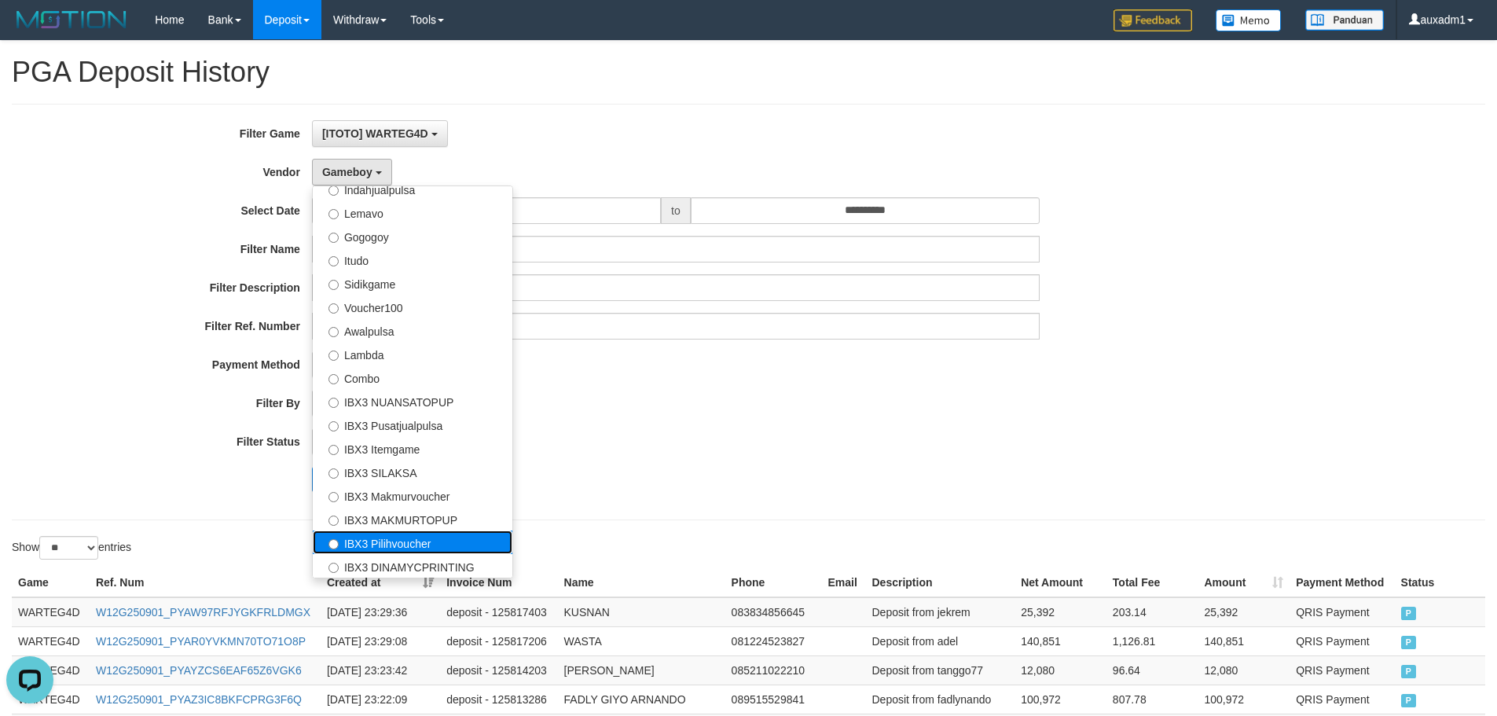
click at [374, 545] on label "IBX3 Pilihvoucher" at bounding box center [413, 542] width 200 height 24
select select "**********"
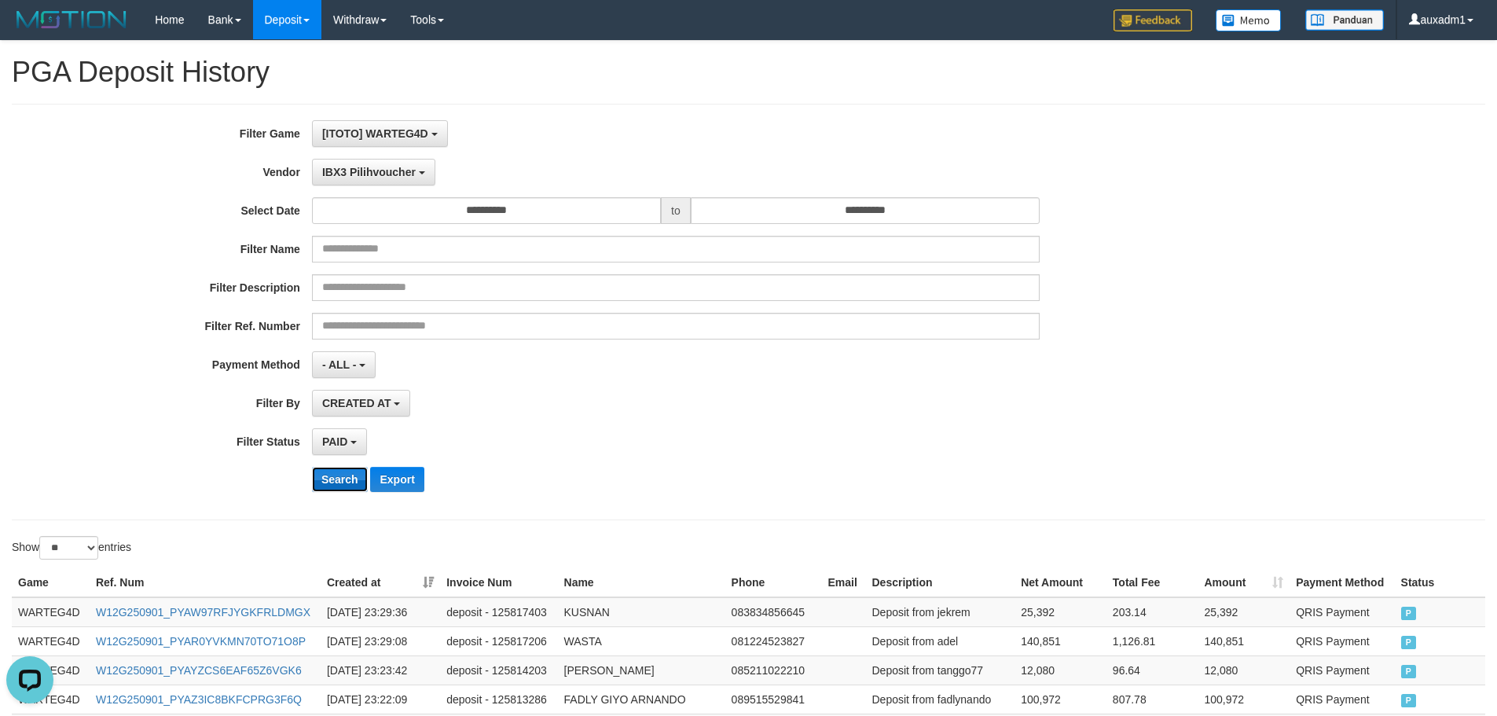
click at [358, 480] on button "Search" at bounding box center [340, 479] width 56 height 25
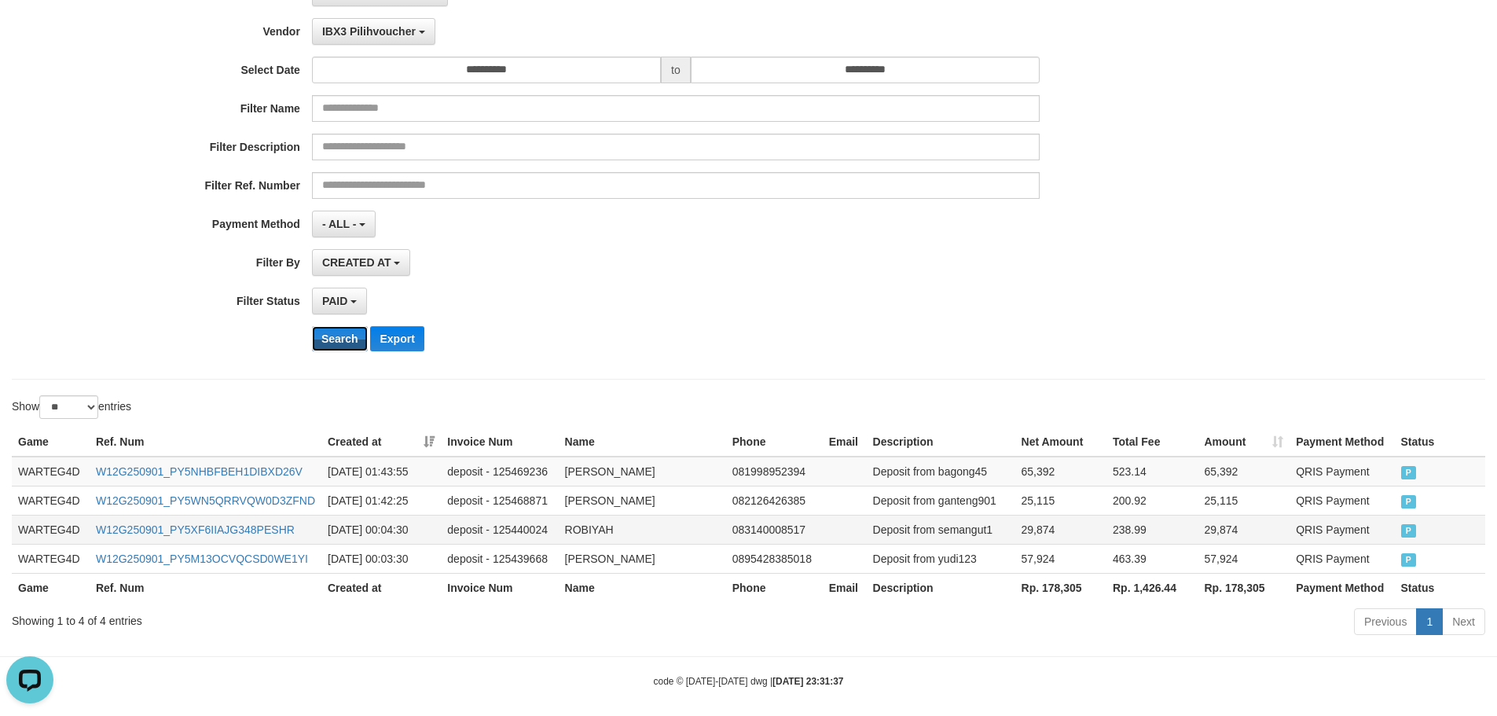
scroll to position [152, 0]
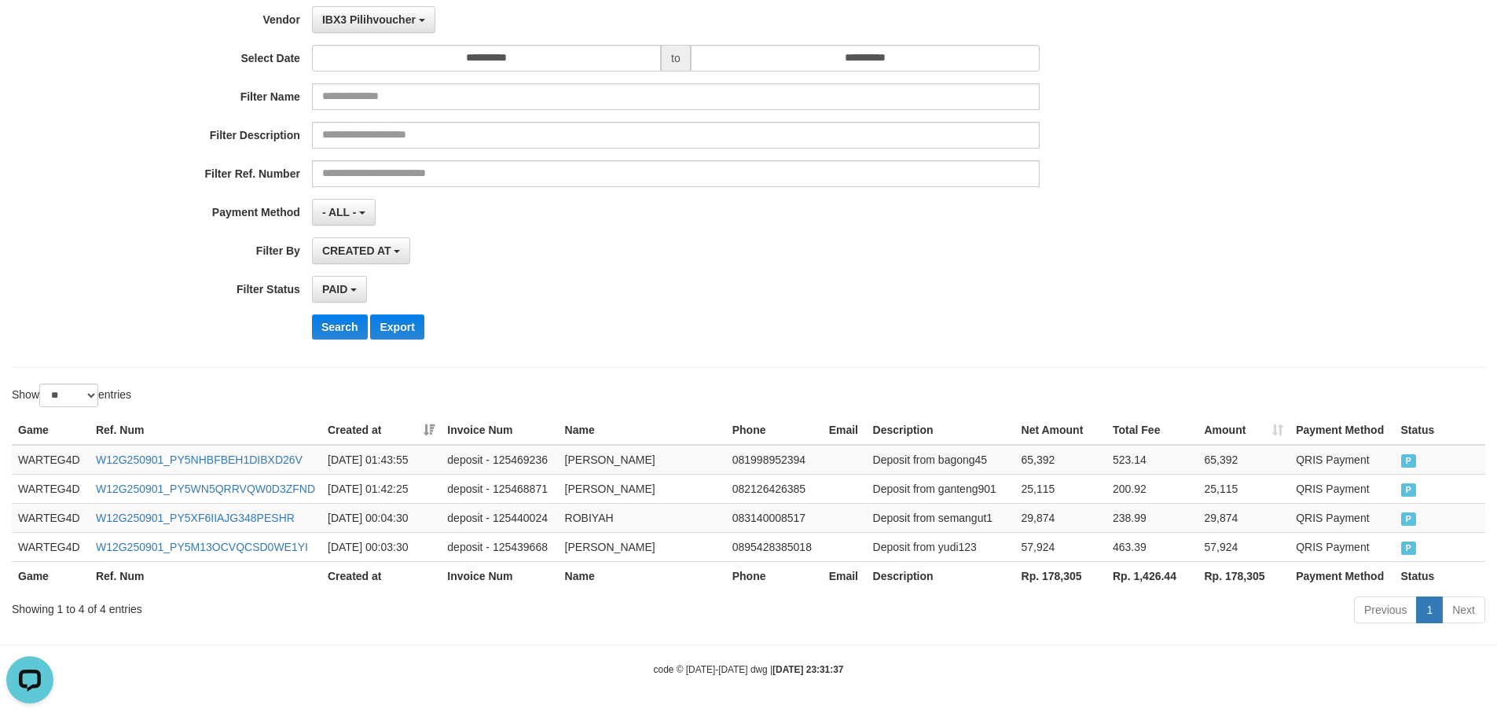
click at [1056, 577] on th "Rp. 178,305" at bounding box center [1060, 575] width 91 height 29
copy th "178,305"
click at [1149, 574] on th "Rp. 1,426.44" at bounding box center [1151, 575] width 91 height 29
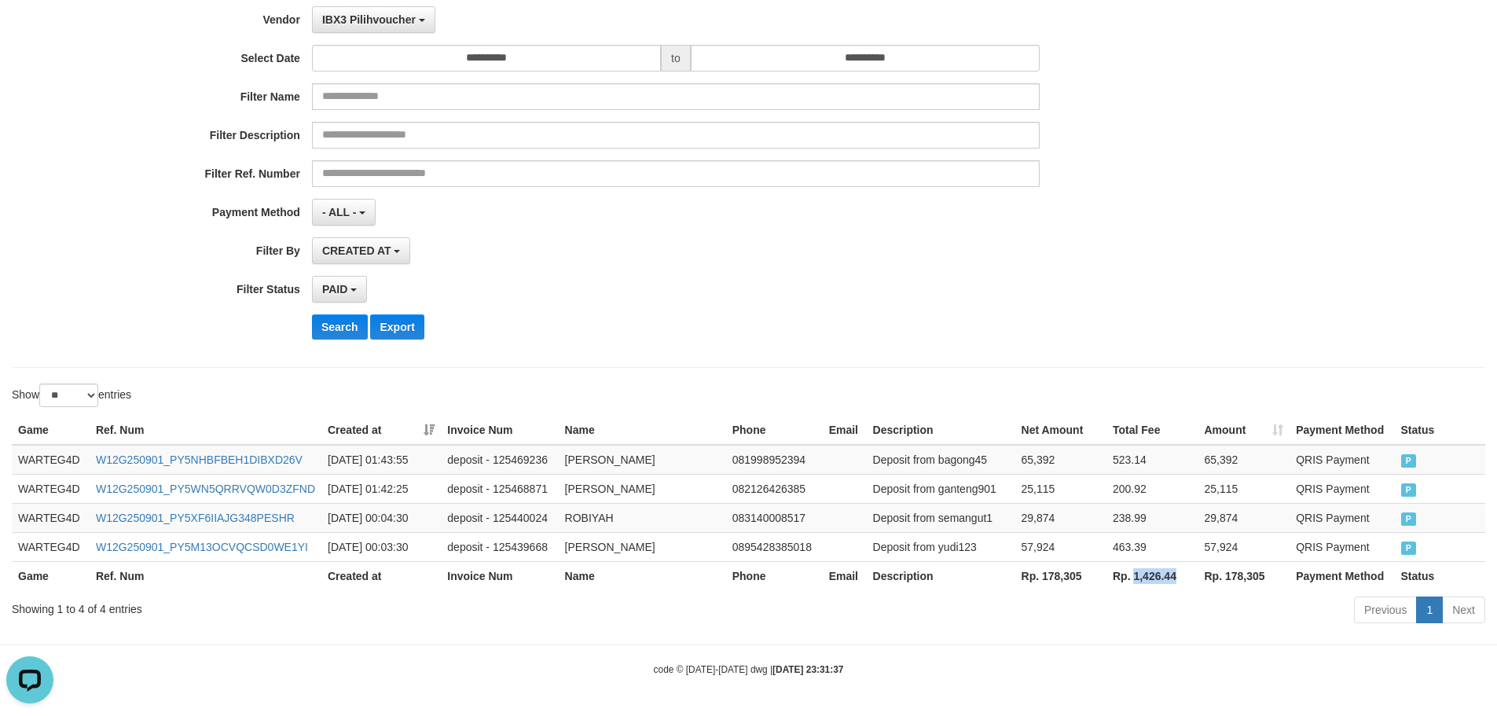
copy th "1,426.44"
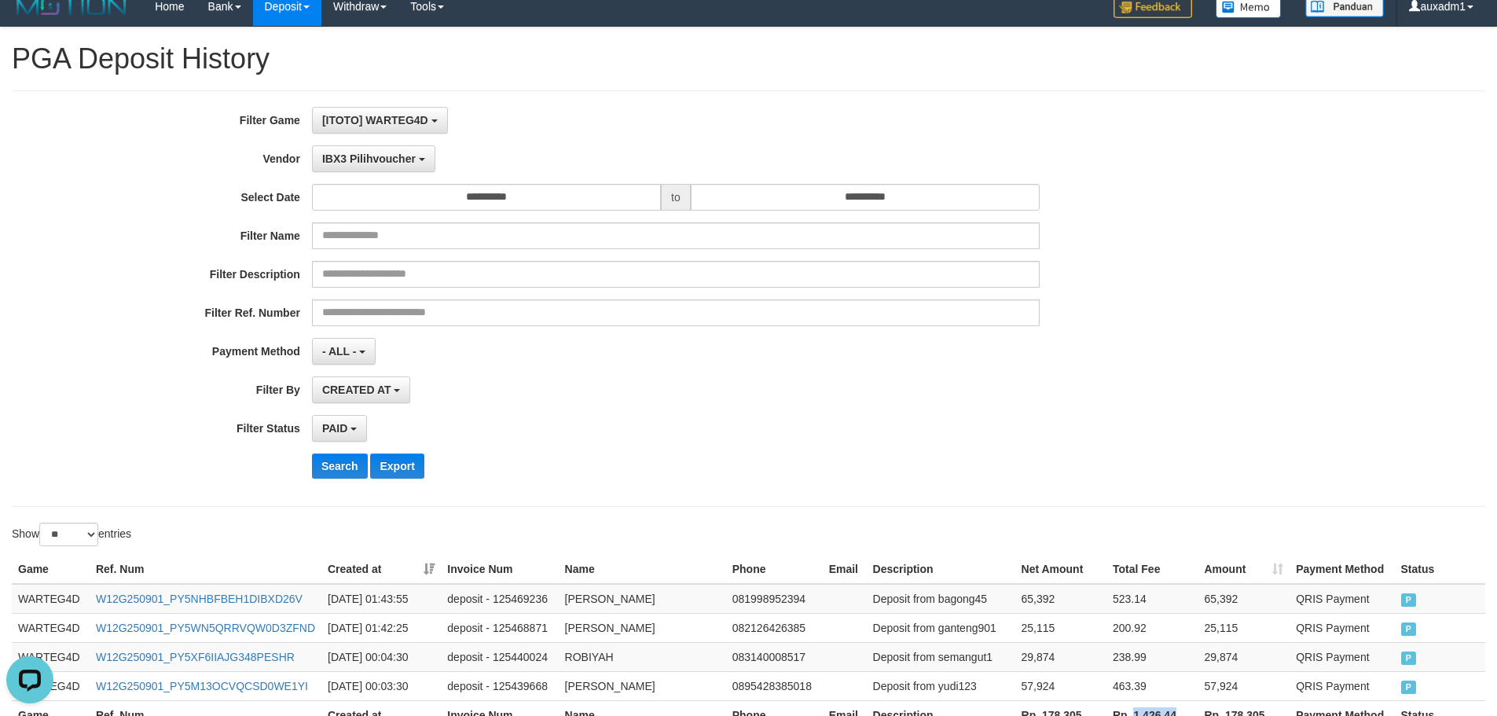
scroll to position [0, 0]
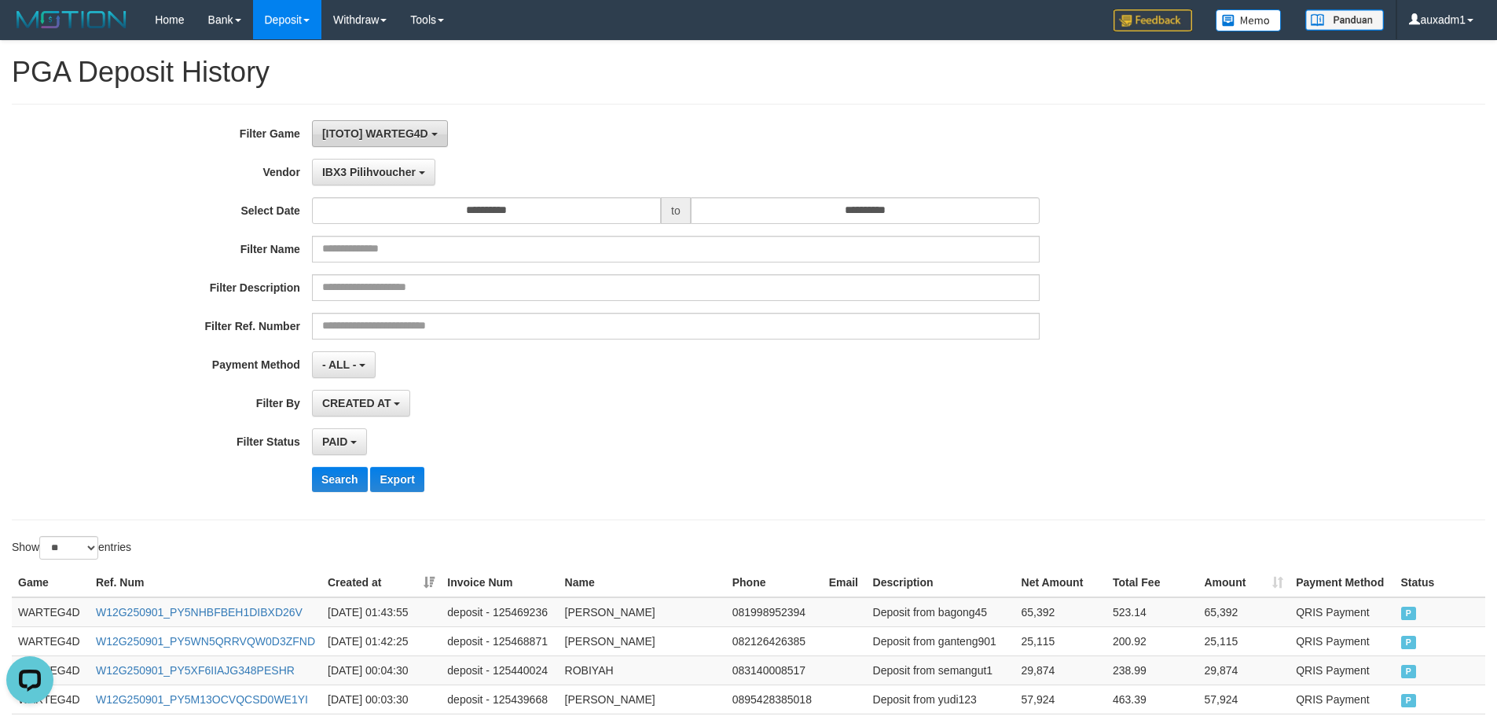
click at [395, 137] on span "[ITOTO] WARTEG4D" at bounding box center [375, 133] width 106 height 13
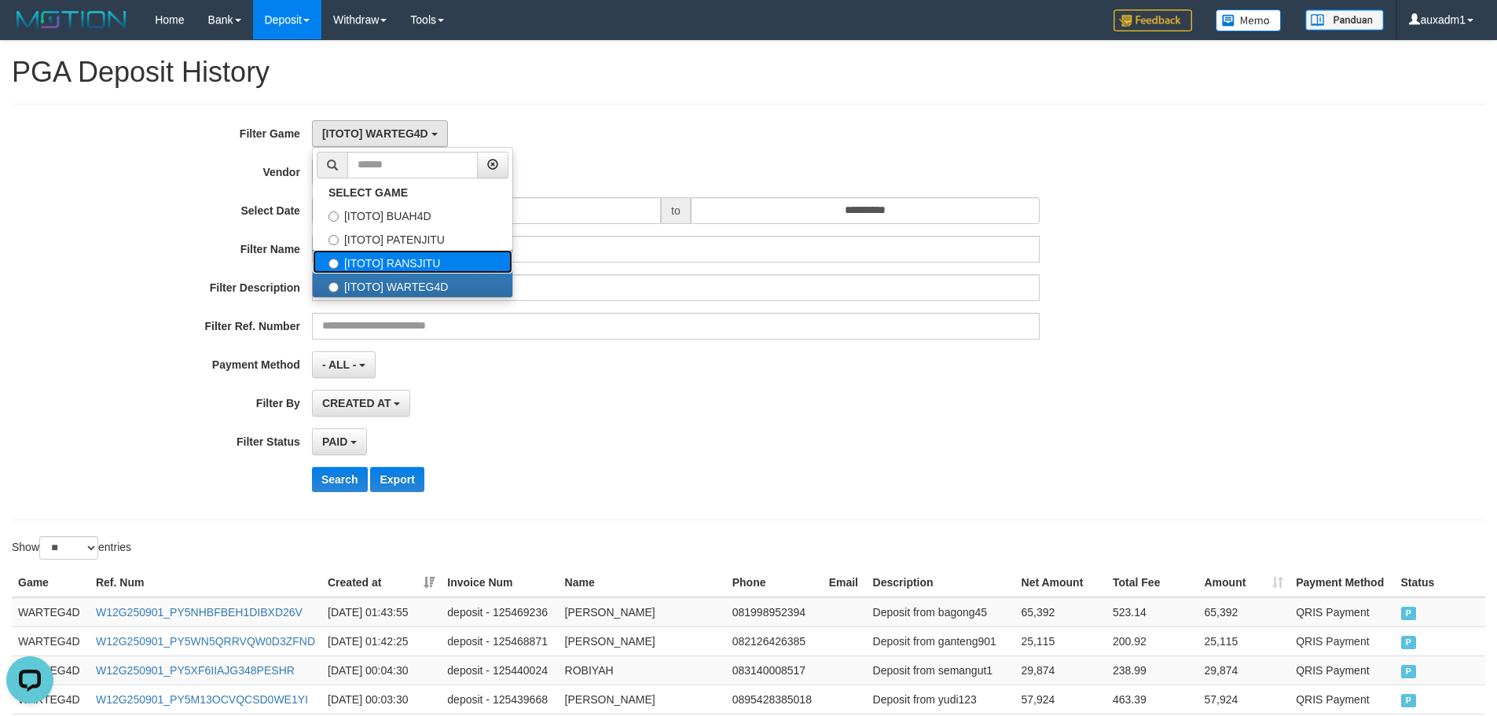
click at [413, 266] on label "[ITOTO] RANSJITU" at bounding box center [413, 262] width 200 height 24
select select "****"
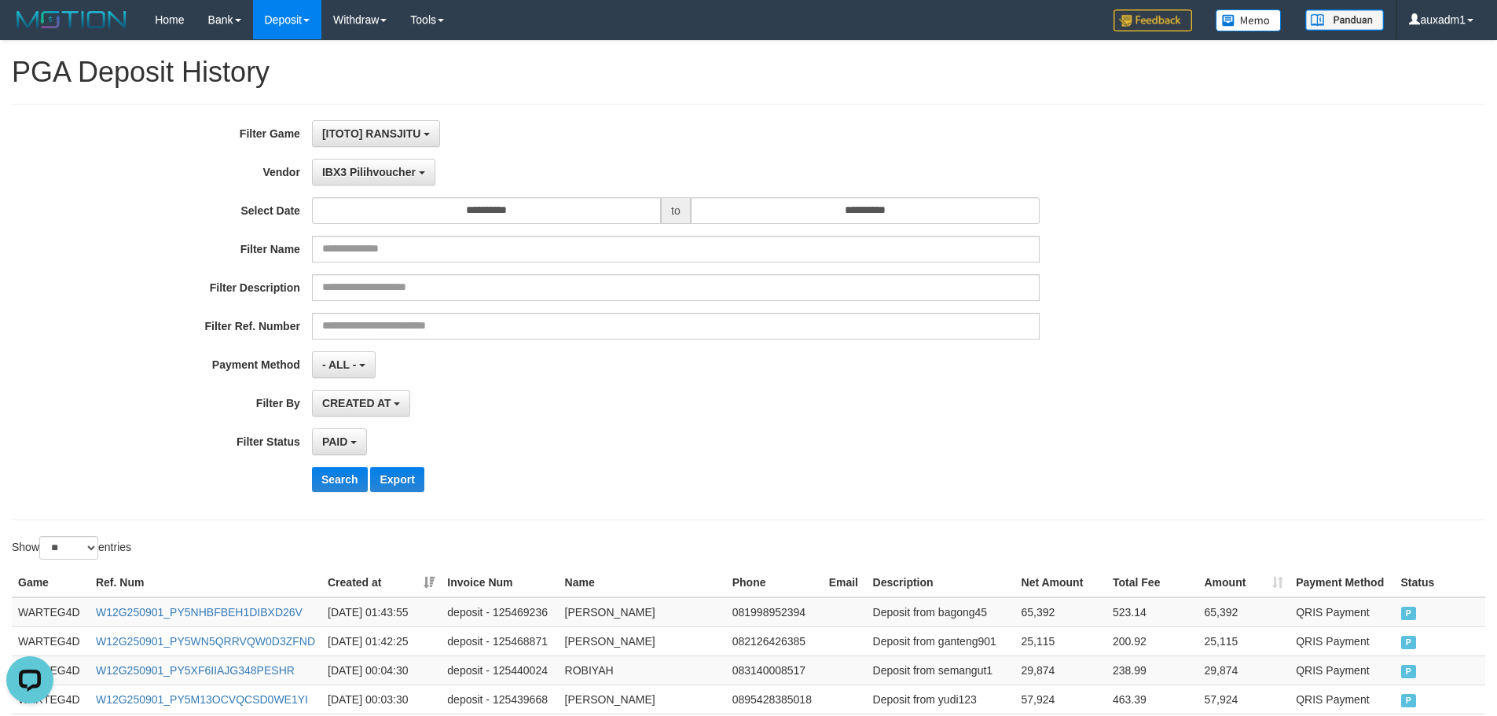
scroll to position [53, 0]
click at [353, 479] on button "Search" at bounding box center [340, 479] width 56 height 25
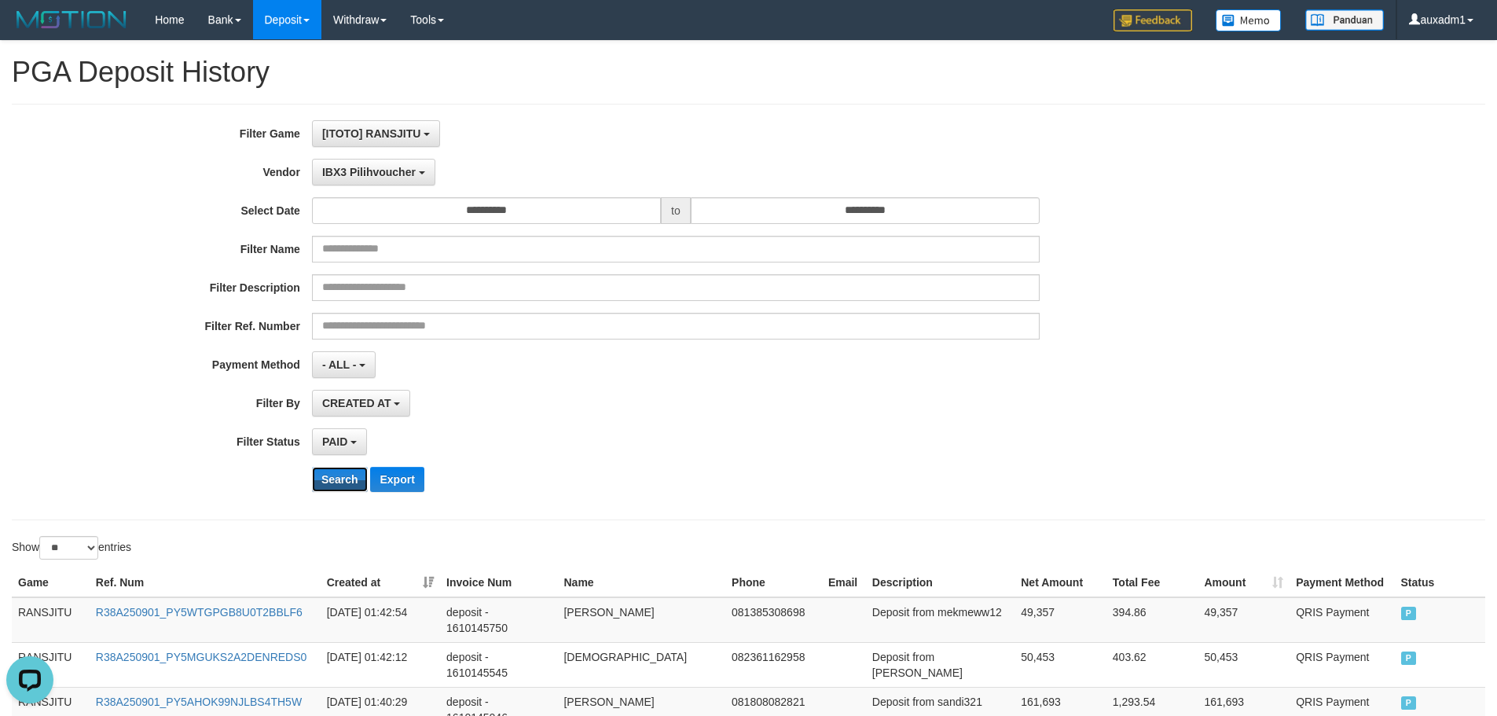
scroll to position [1156, 0]
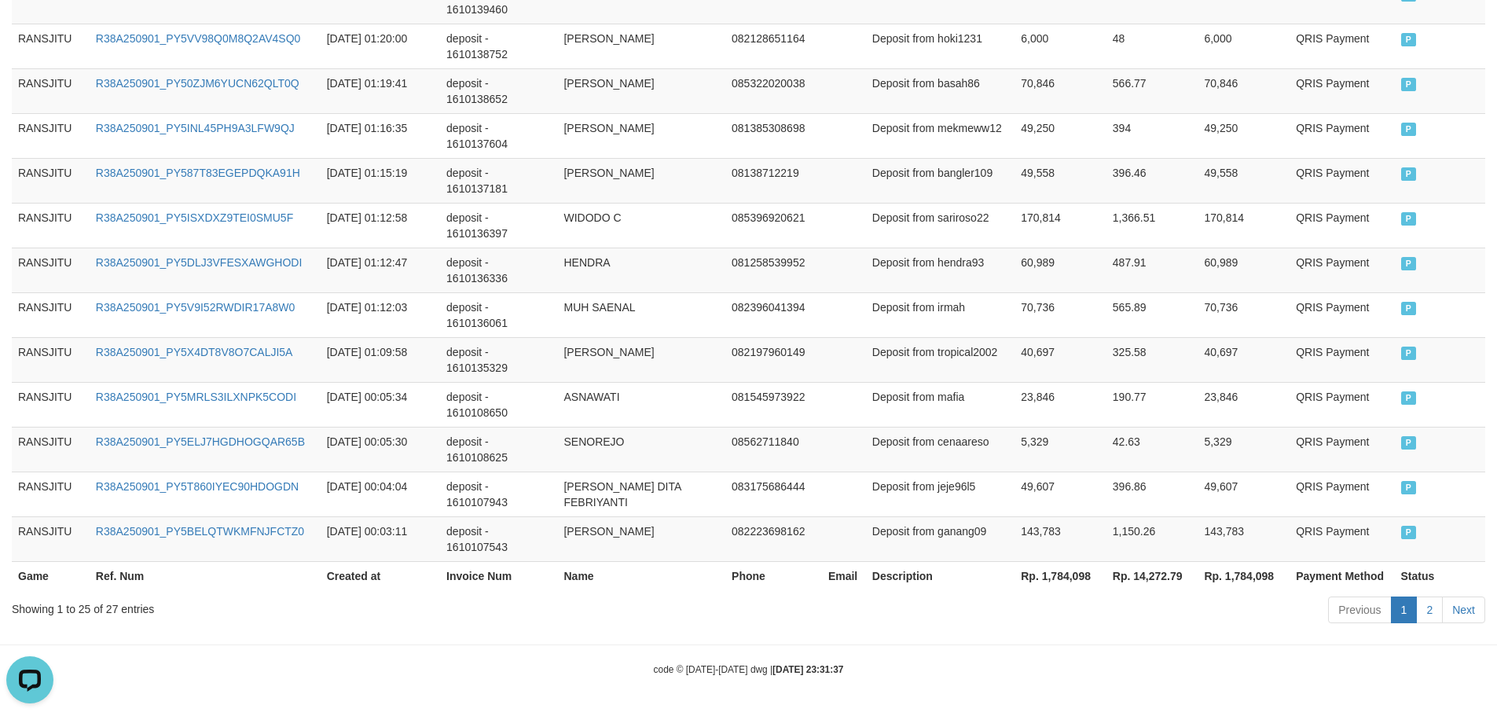
click at [1053, 571] on th "Rp. 1,784,098" at bounding box center [1060, 575] width 92 height 29
copy th "1,784,098"
click at [1158, 553] on td "1,150.26" at bounding box center [1152, 538] width 92 height 45
click at [1149, 584] on th "Rp. 14,272.79" at bounding box center [1152, 575] width 92 height 29
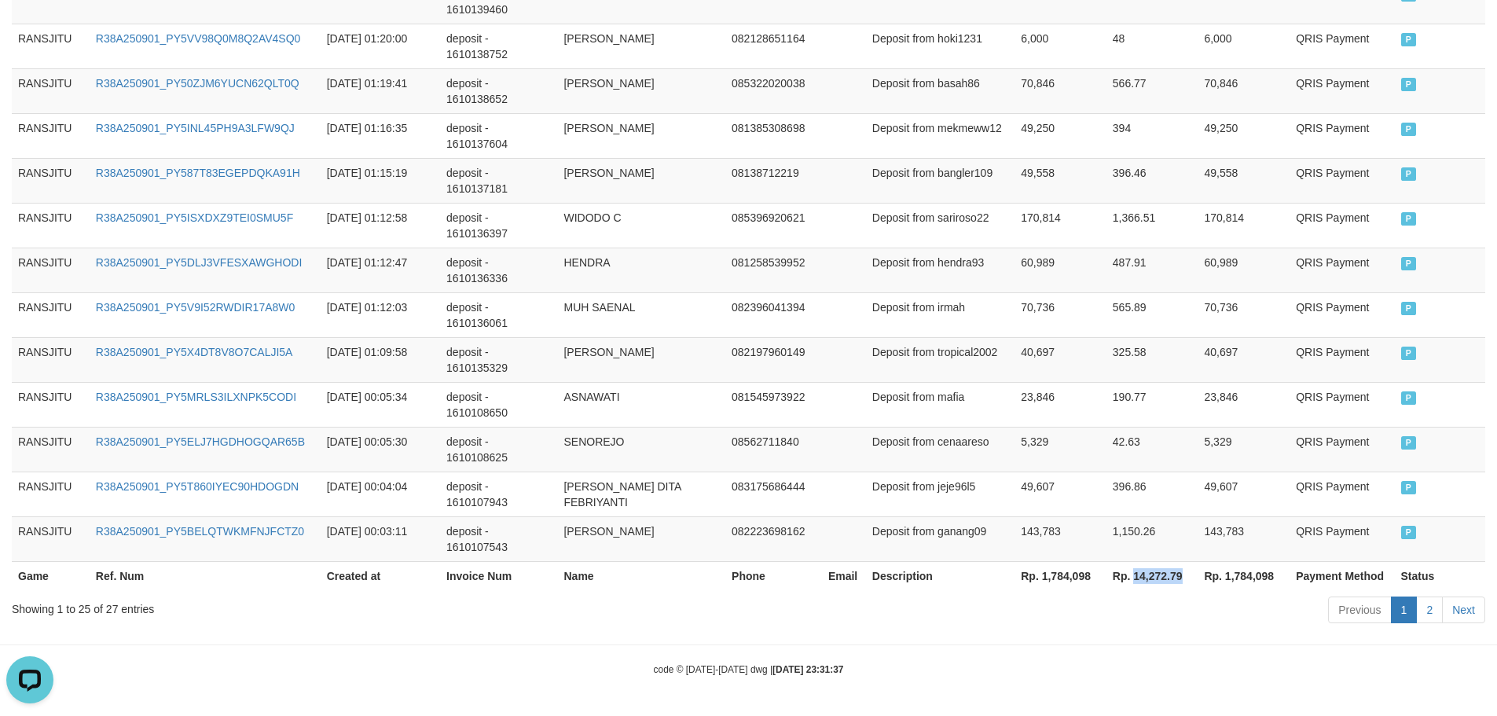
click at [1149, 584] on th "Rp. 14,272.79" at bounding box center [1152, 575] width 92 height 29
copy th "14,272.79"
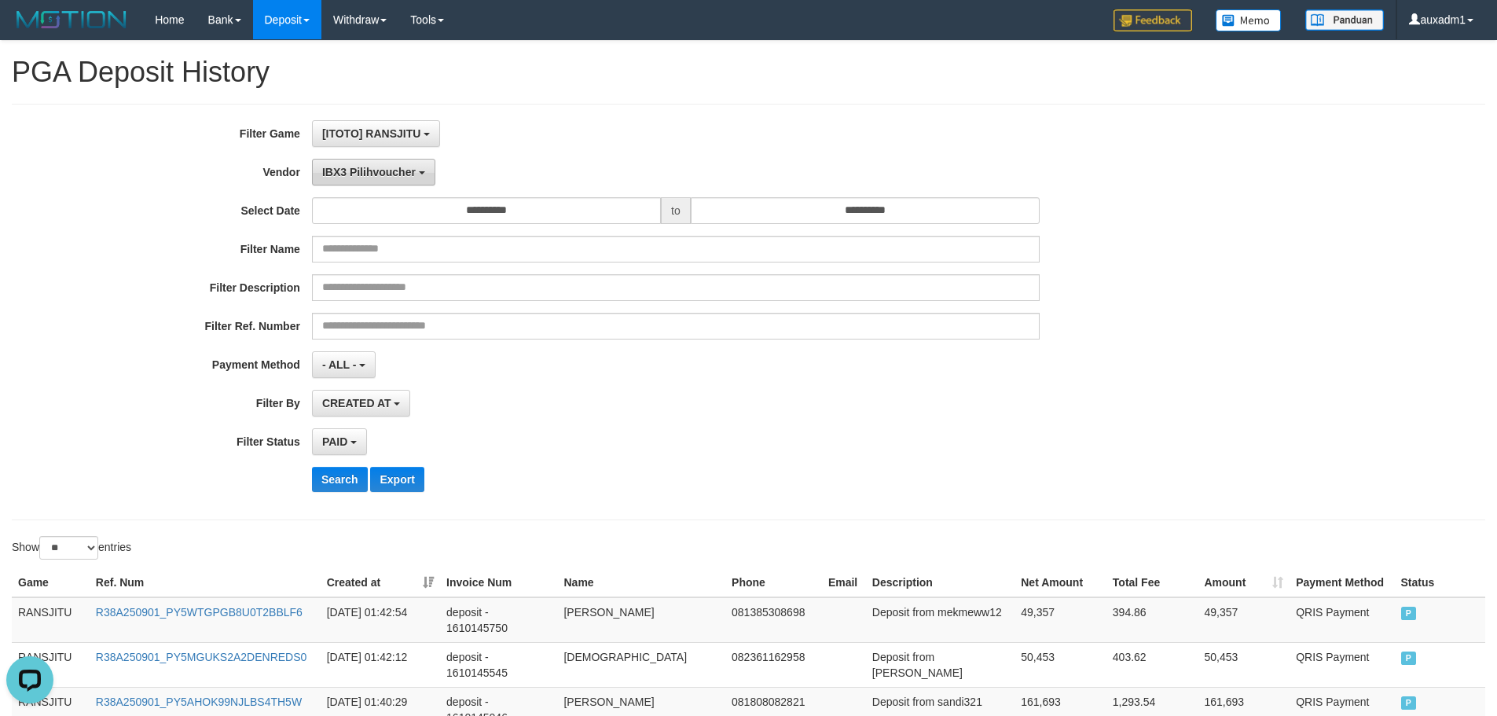
click at [339, 166] on span "IBX3 Pilihvoucher" at bounding box center [369, 172] width 94 height 13
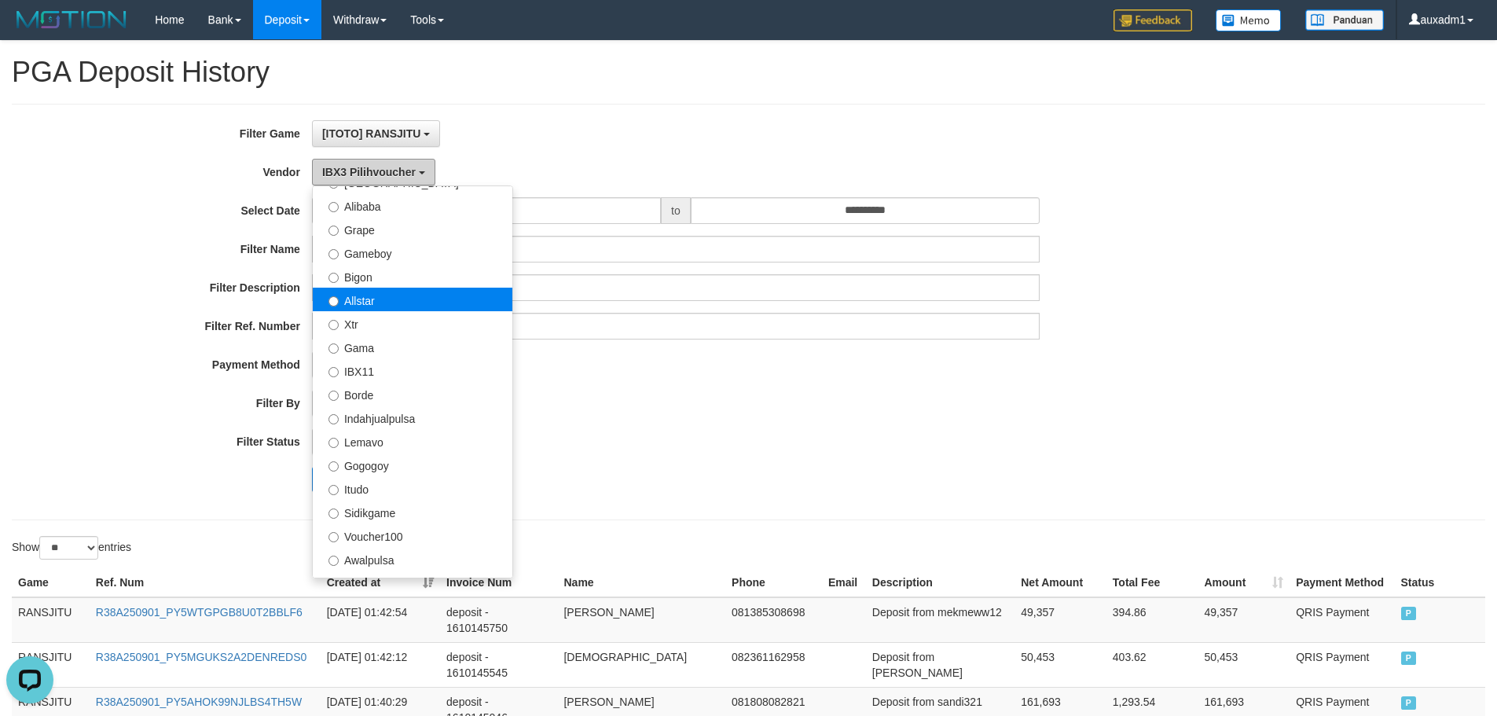
scroll to position [280, 0]
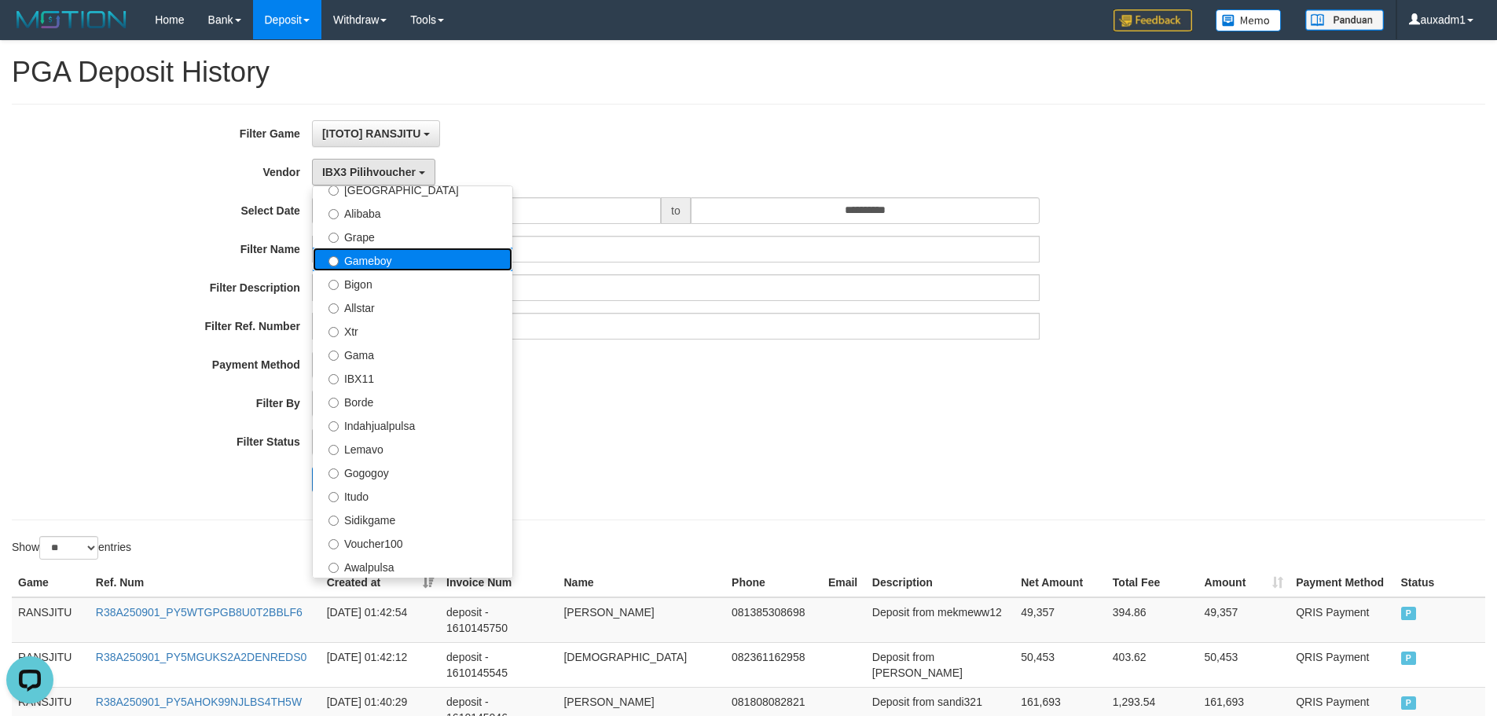
click at [438, 261] on label "Gameboy" at bounding box center [413, 260] width 200 height 24
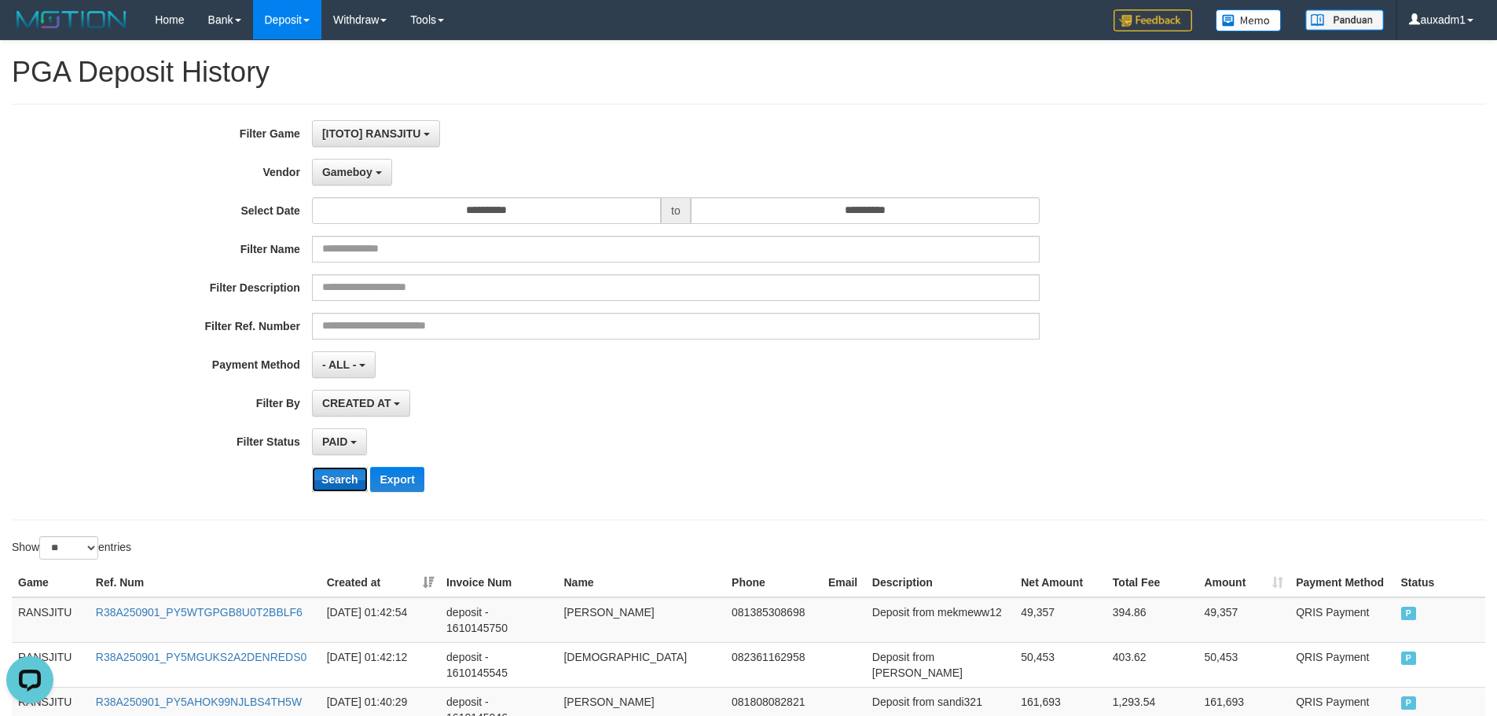
click at [338, 474] on button "Search" at bounding box center [340, 479] width 56 height 25
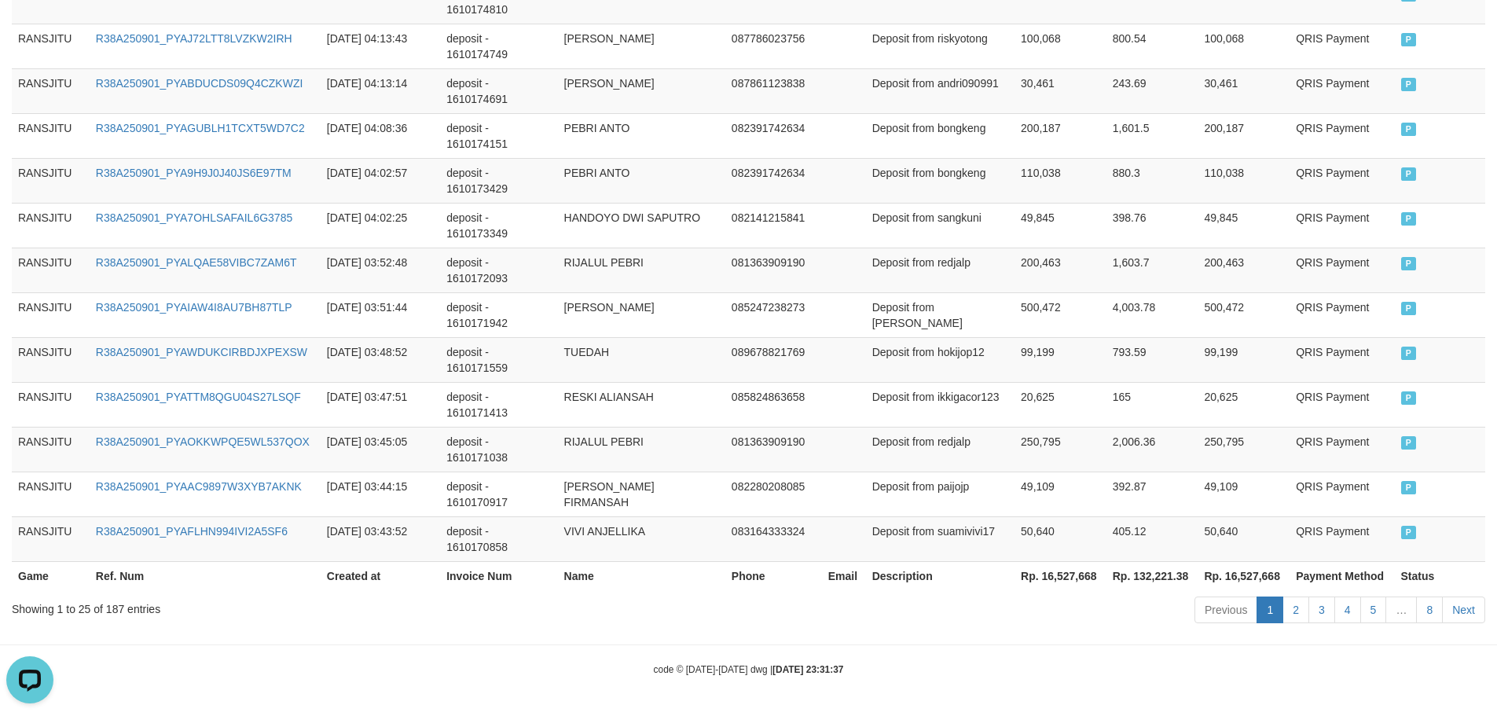
click at [1058, 566] on th "Rp. 16,527,668" at bounding box center [1060, 575] width 92 height 29
copy th "16,527,668"
click at [1055, 562] on th "Rp. 16,527,668" at bounding box center [1060, 575] width 92 height 29
click at [1164, 574] on th "Rp. 132,221.38" at bounding box center [1152, 575] width 92 height 29
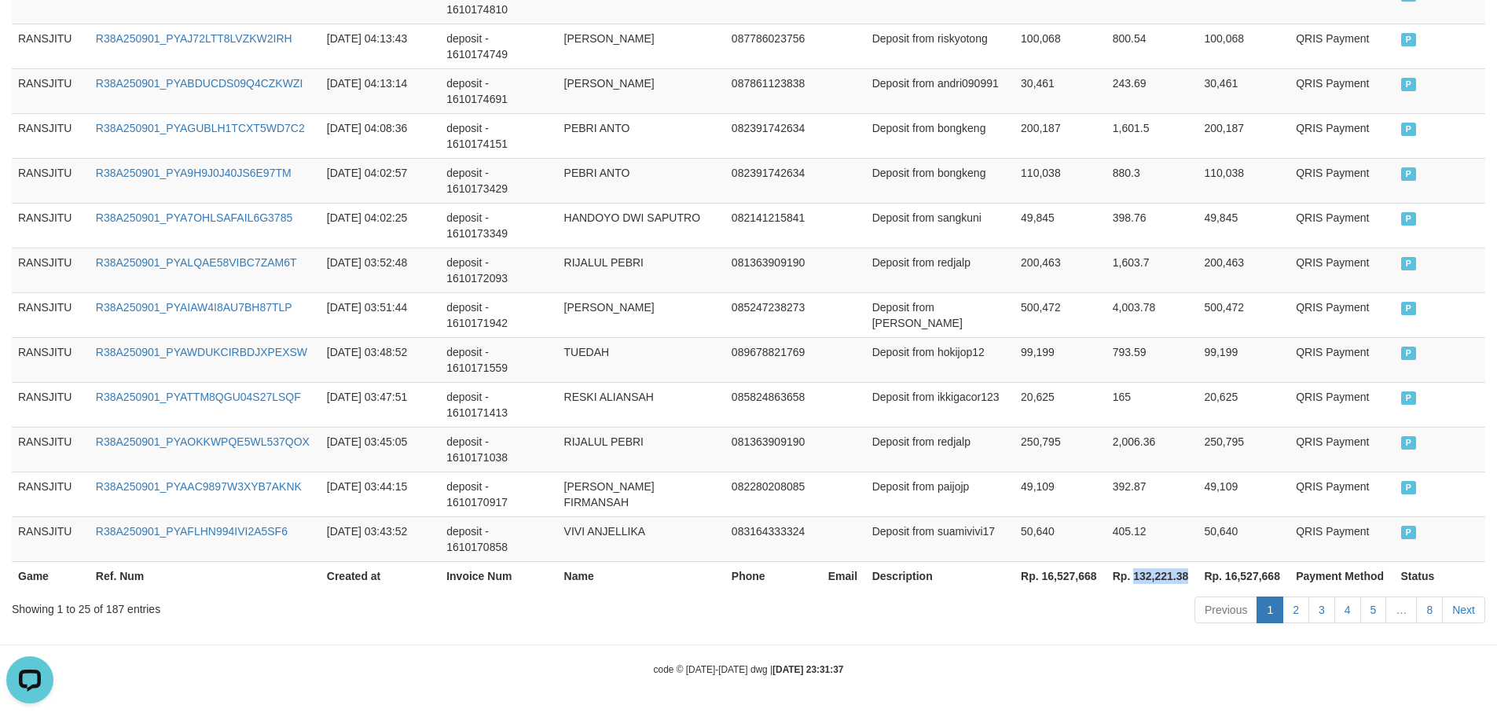
click at [1164, 574] on th "Rp. 132,221.38" at bounding box center [1152, 575] width 92 height 29
copy th "132,221.38"
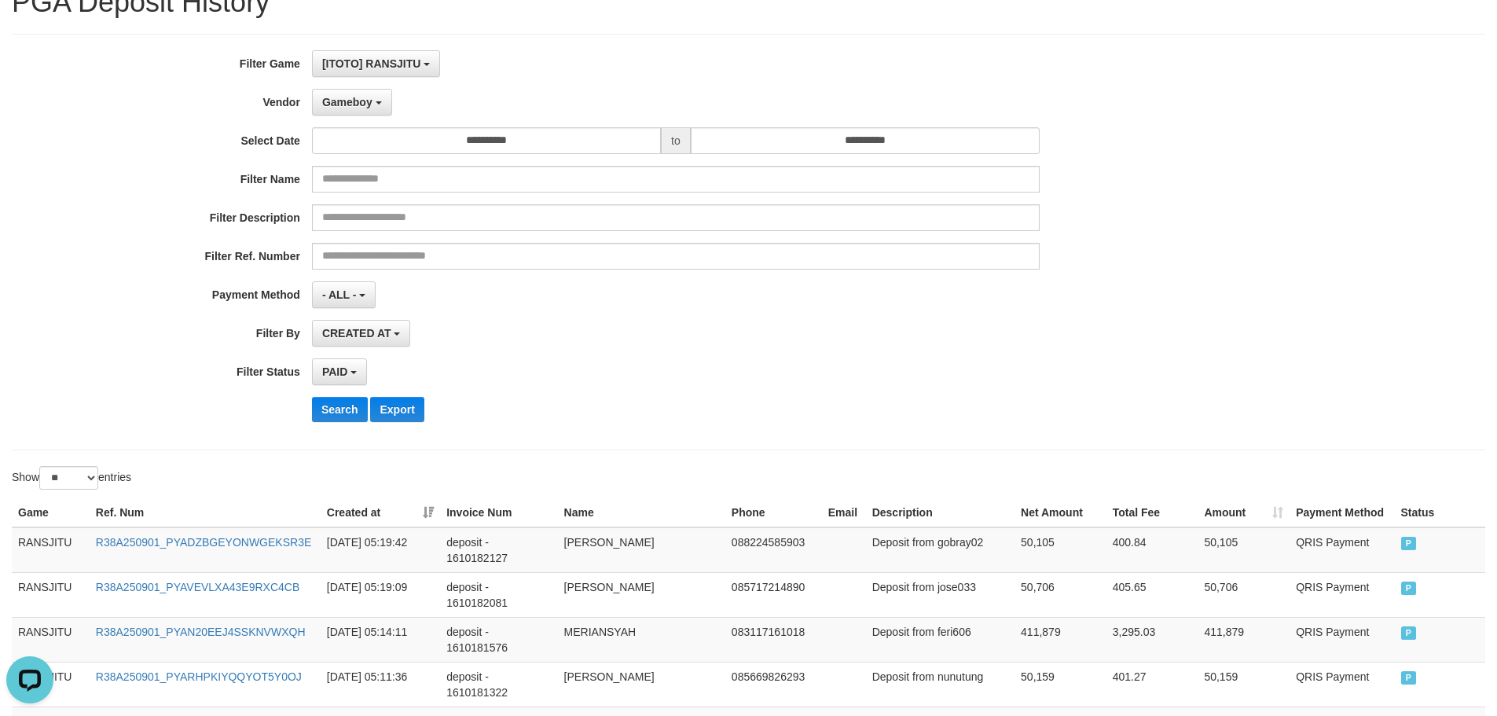
scroll to position [0, 0]
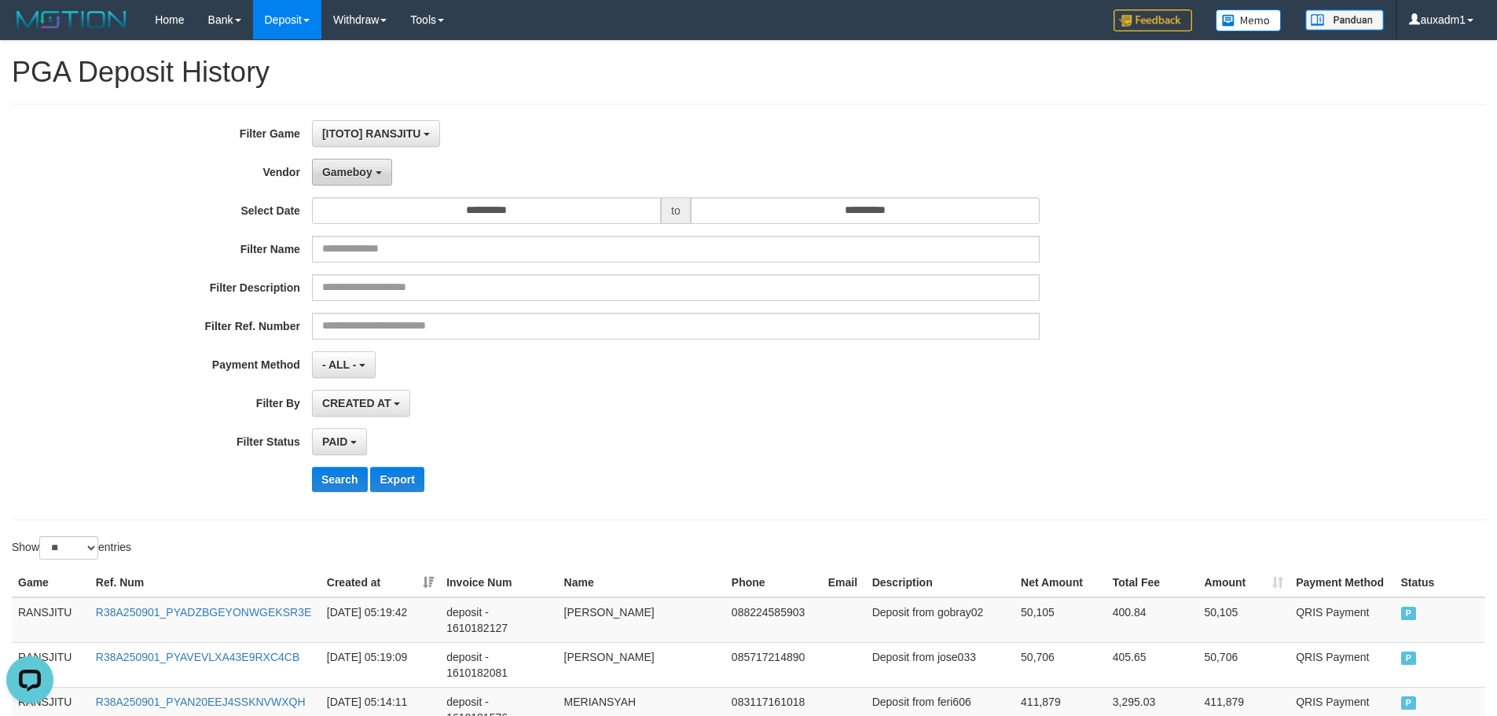
click at [372, 166] on span "Gameboy" at bounding box center [347, 172] width 50 height 13
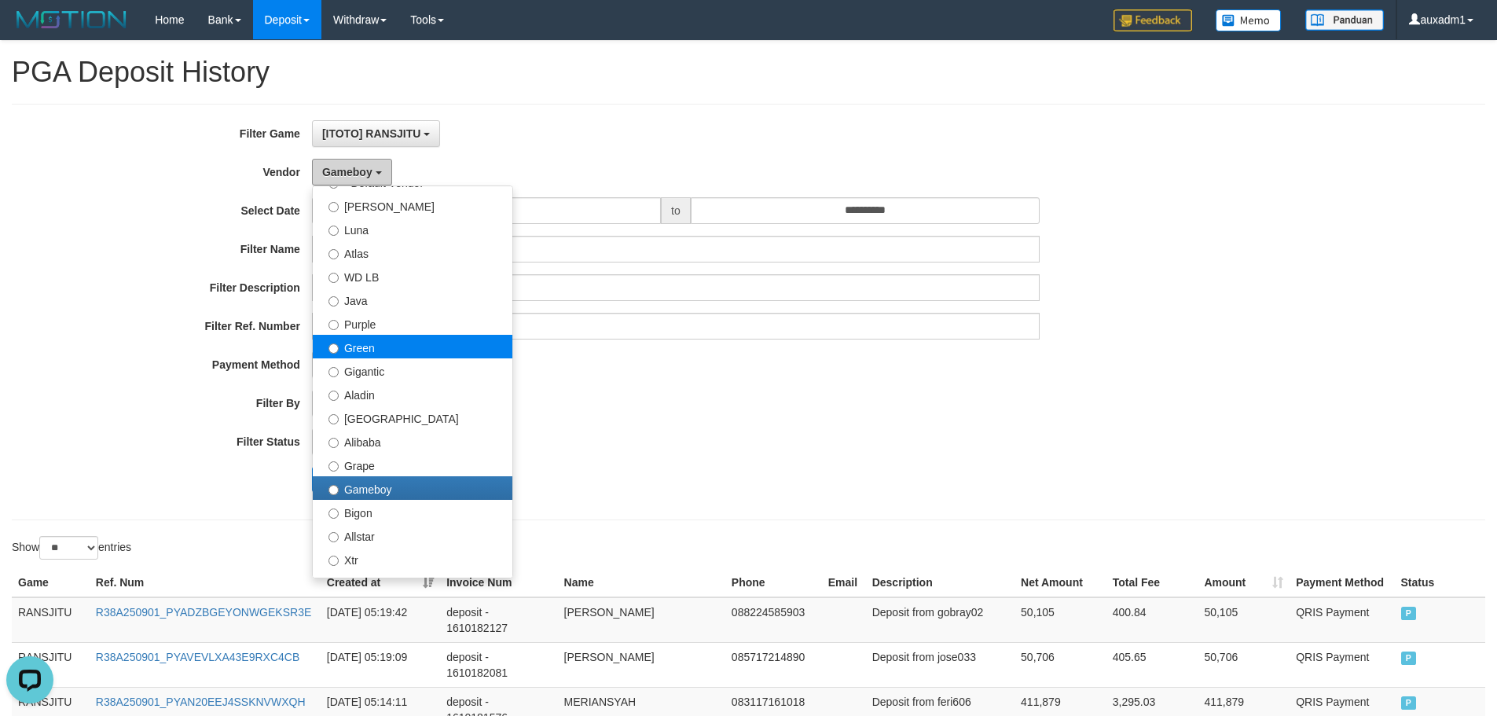
scroll to position [44, 0]
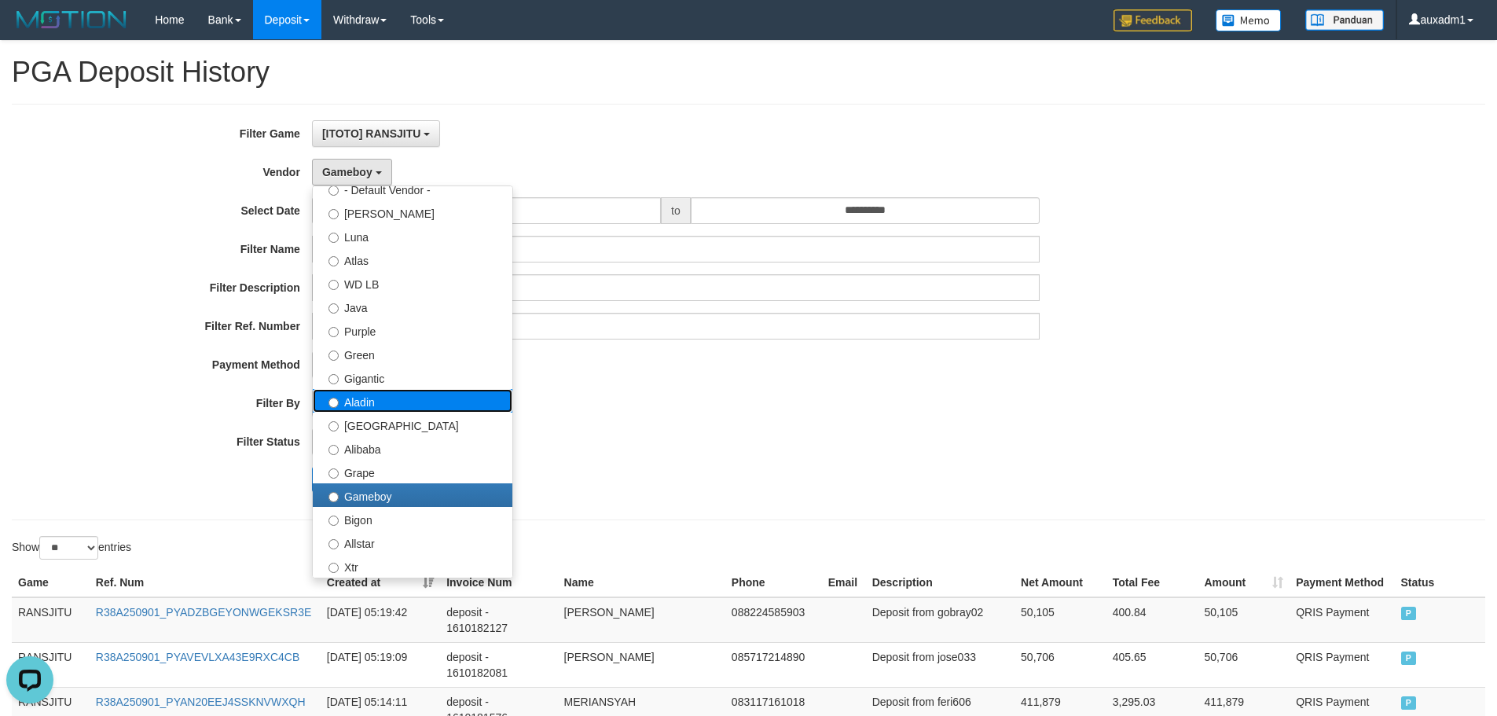
click at [401, 404] on label "Aladin" at bounding box center [413, 401] width 200 height 24
select select "**********"
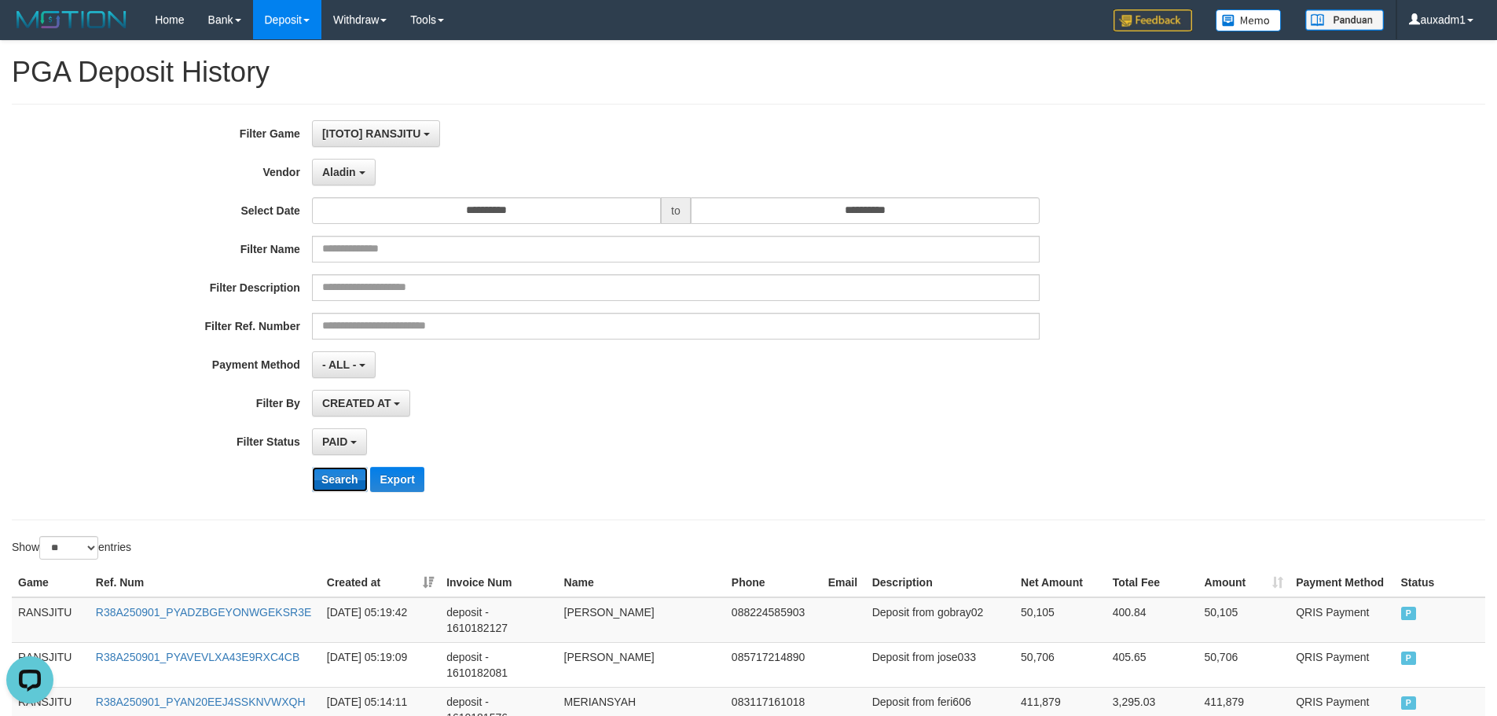
click at [343, 478] on button "Search" at bounding box center [340, 479] width 56 height 25
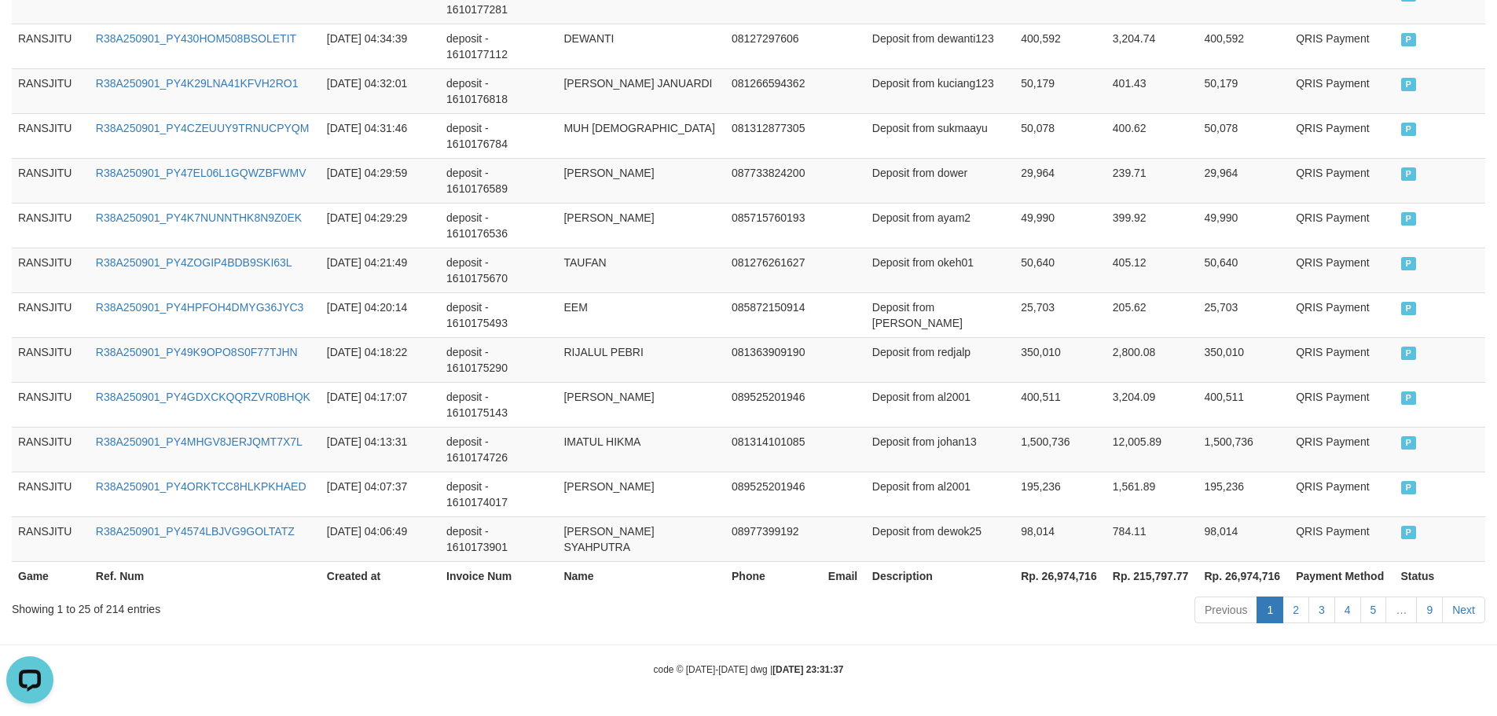
click at [1058, 576] on th "Rp. 26,974,716" at bounding box center [1060, 575] width 92 height 29
click at [1153, 574] on th "Rp. 215,797.77" at bounding box center [1152, 575] width 92 height 29
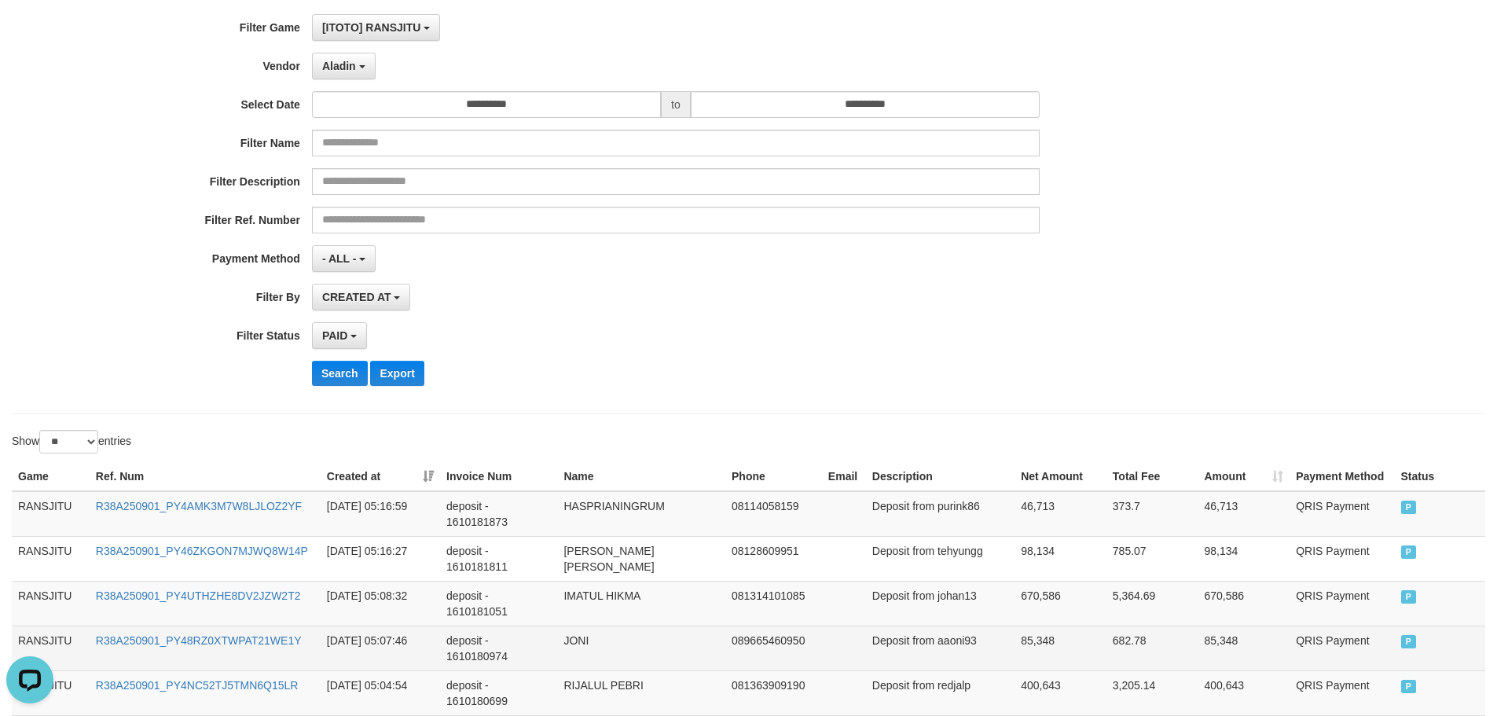
scroll to position [0, 0]
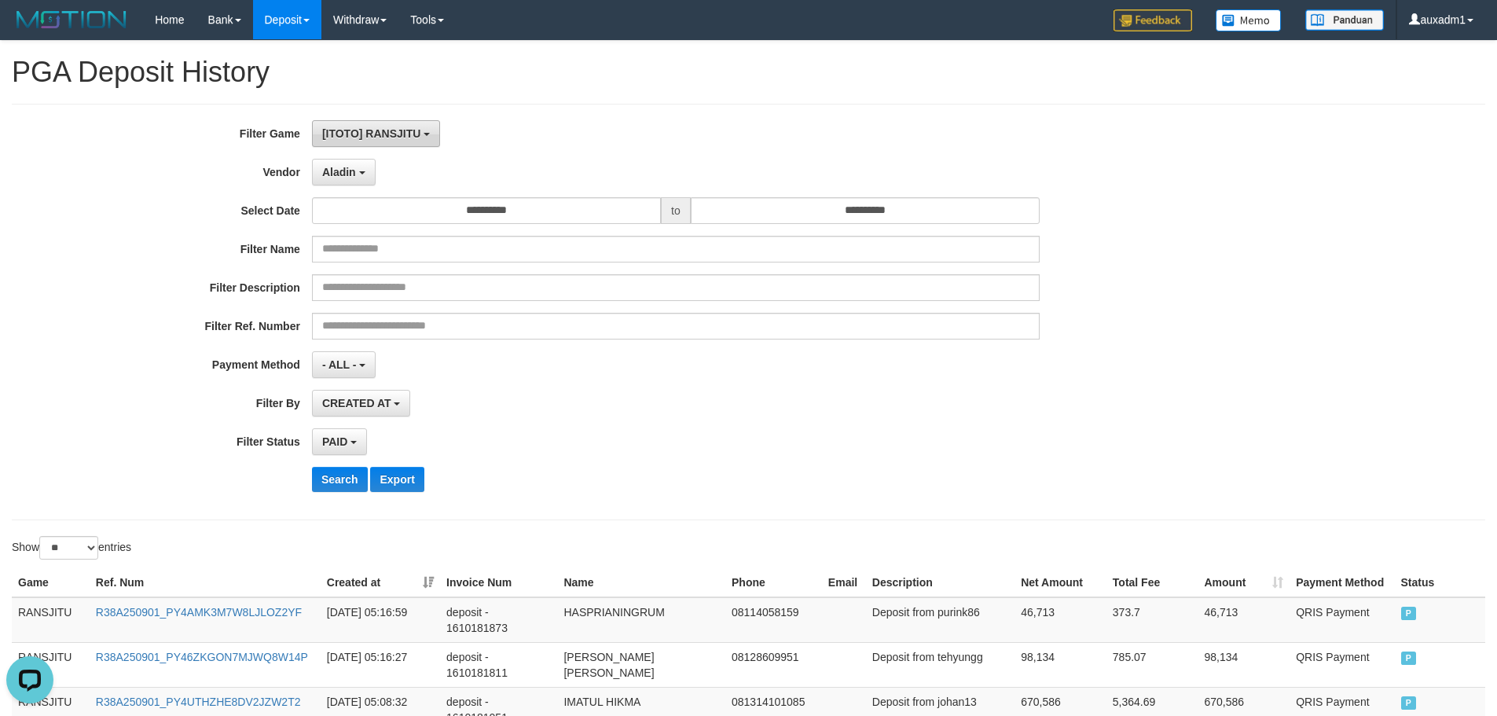
click at [360, 143] on button "[ITOTO] RANSJITU" at bounding box center [376, 133] width 128 height 27
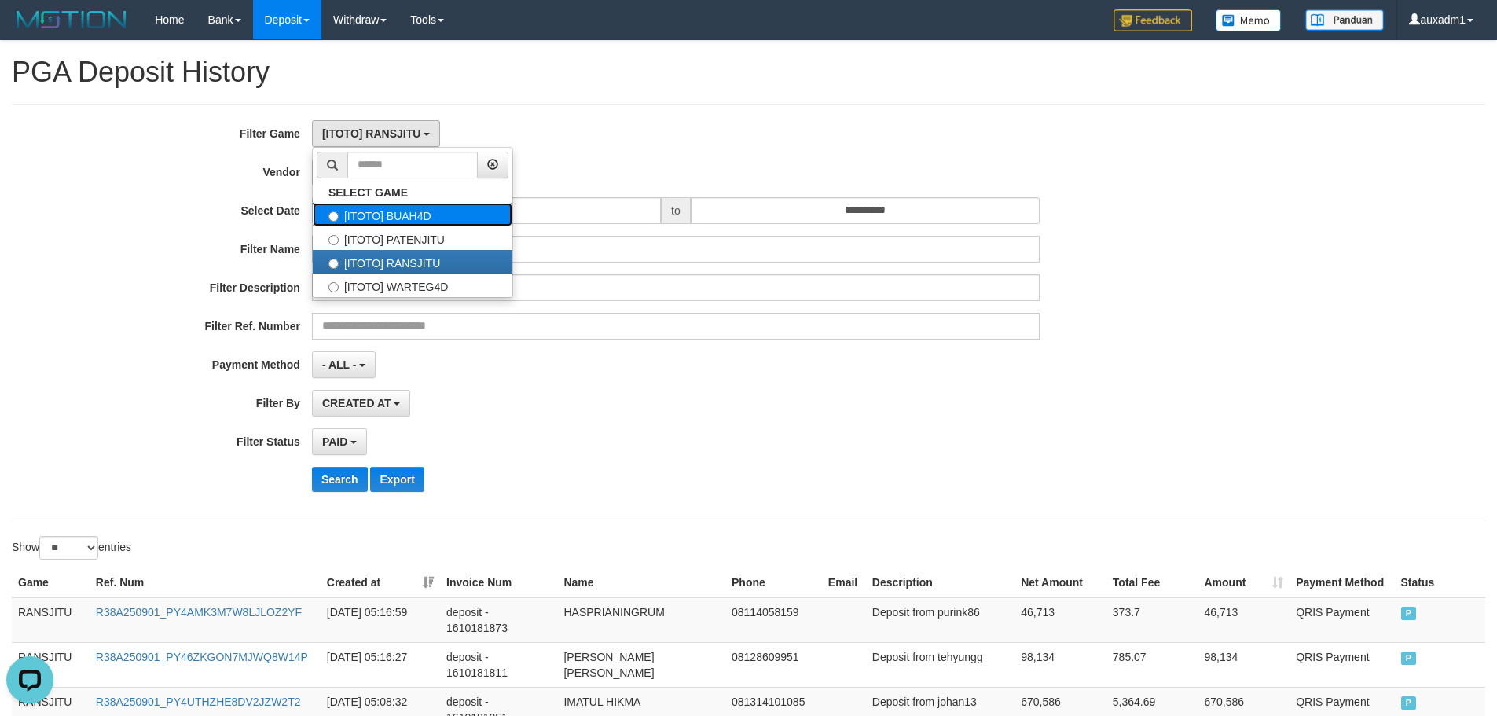
click at [436, 222] on label "[ITOTO] BUAH4D" at bounding box center [413, 215] width 200 height 24
select select "***"
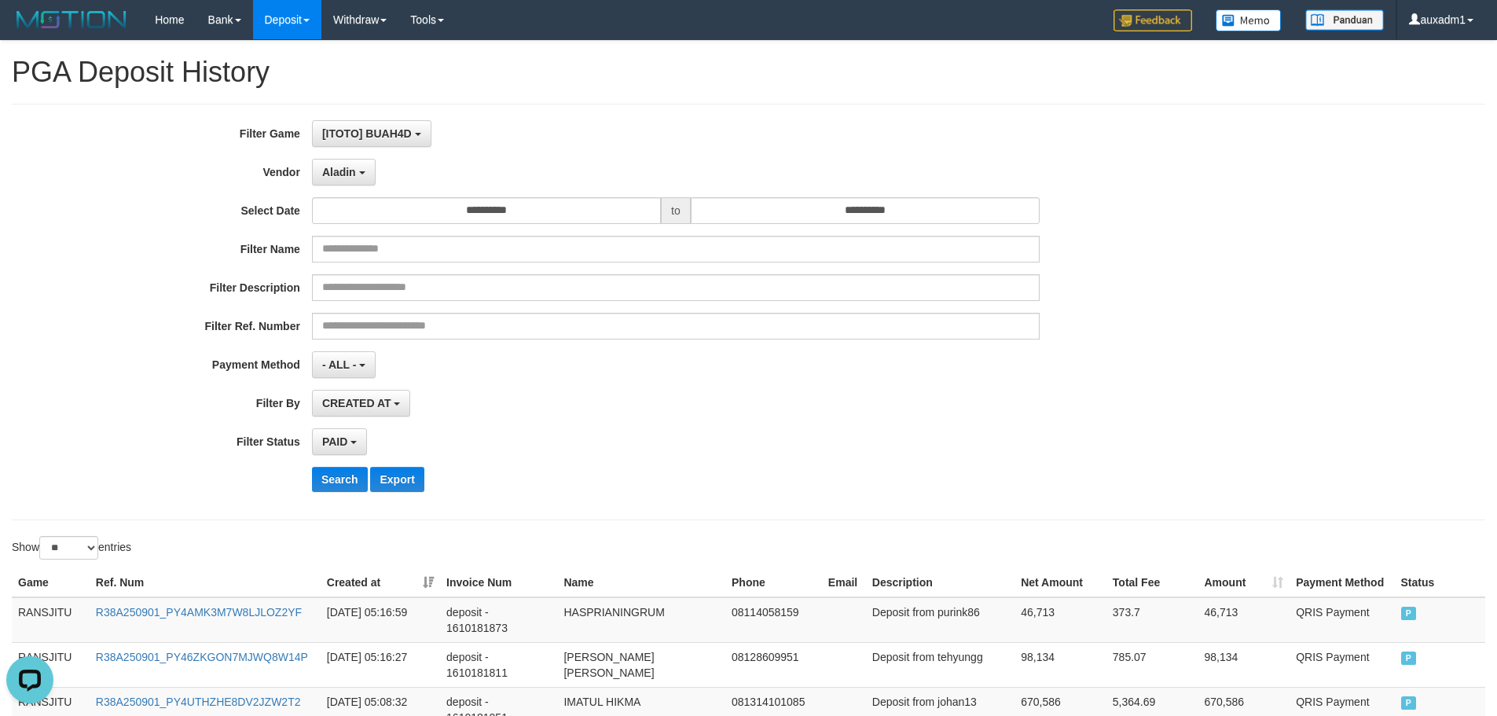
scroll to position [27, 0]
click at [336, 477] on button "Search" at bounding box center [340, 479] width 56 height 25
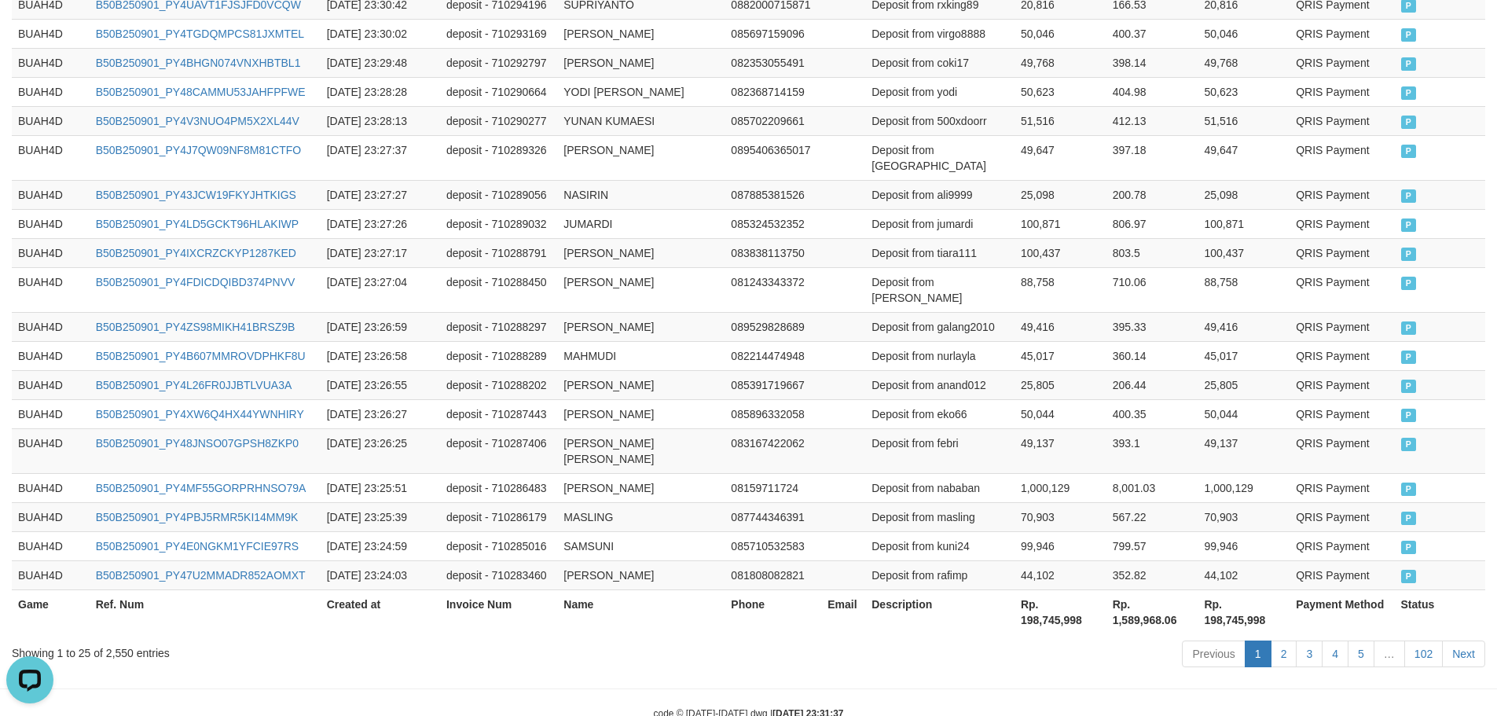
scroll to position [794, 0]
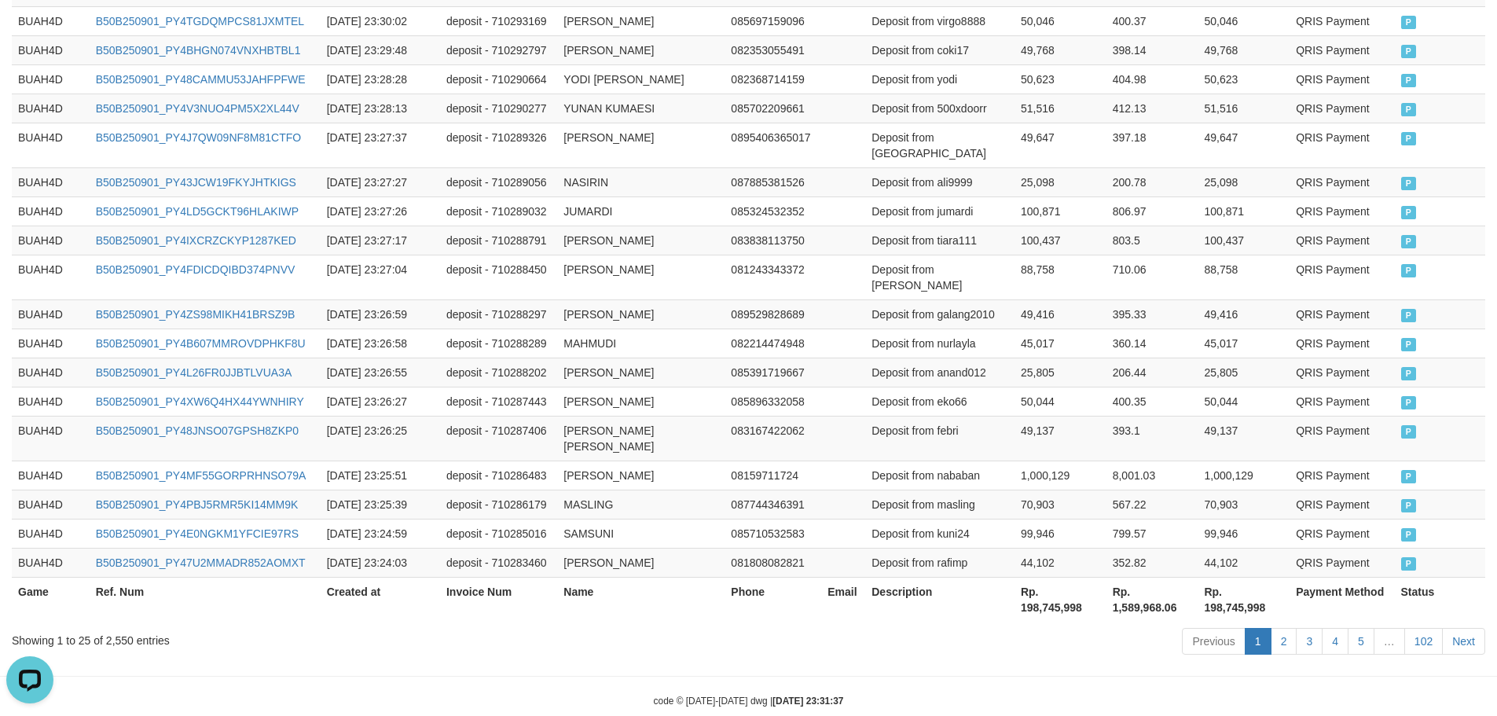
click at [1060, 579] on th "Rp. 198,745,998" at bounding box center [1060, 599] width 92 height 45
click at [1158, 577] on th "Rp. 1,589,968.06" at bounding box center [1152, 599] width 92 height 45
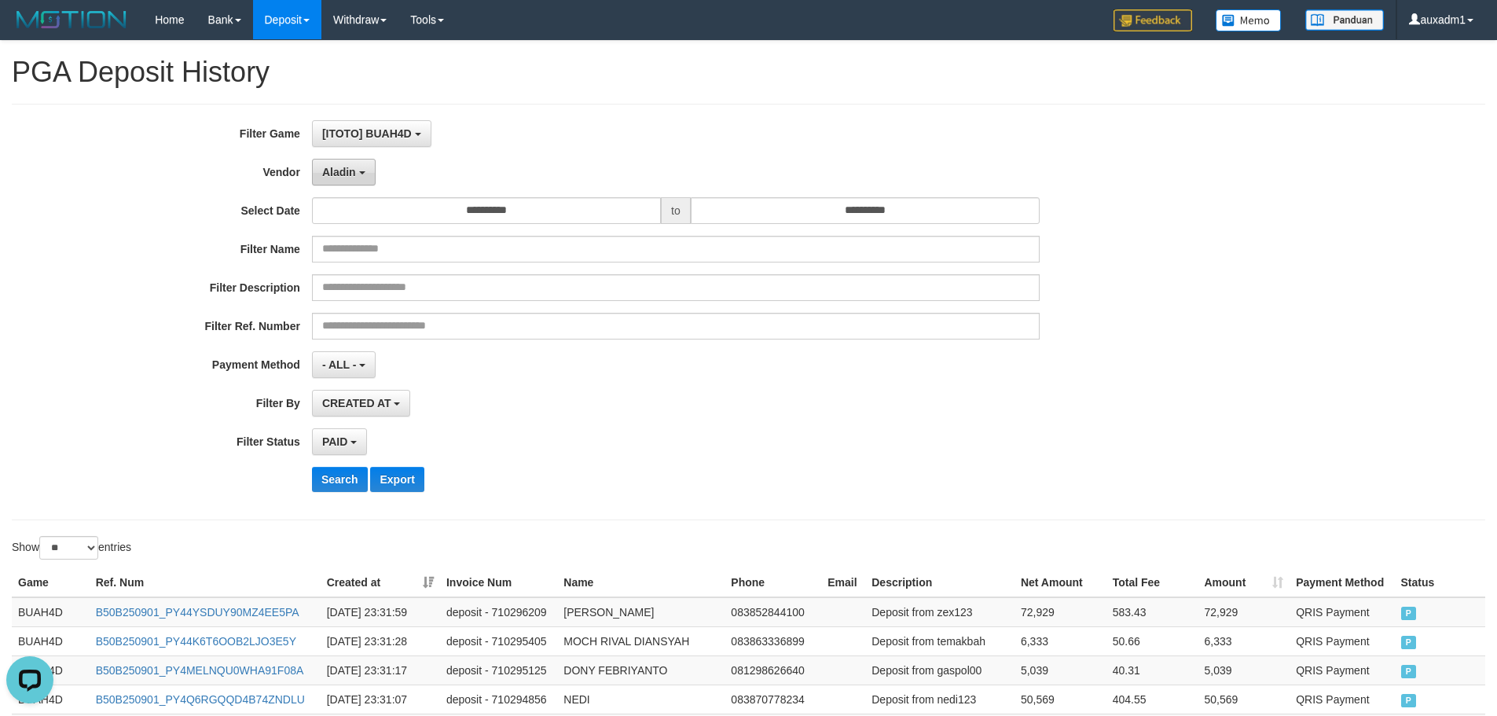
click at [358, 175] on button "Aladin" at bounding box center [344, 172] width 64 height 27
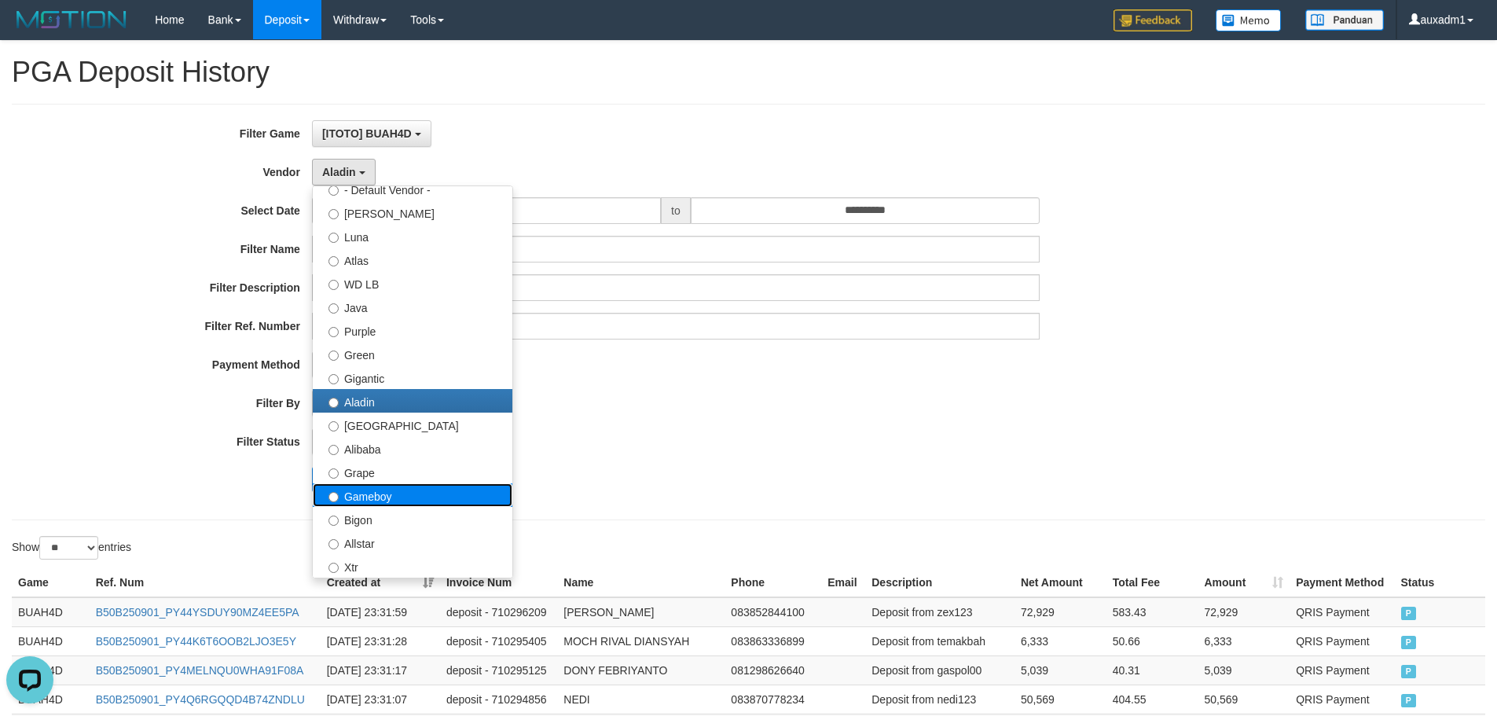
click at [358, 498] on label "Gameboy" at bounding box center [413, 495] width 200 height 24
select select "**********"
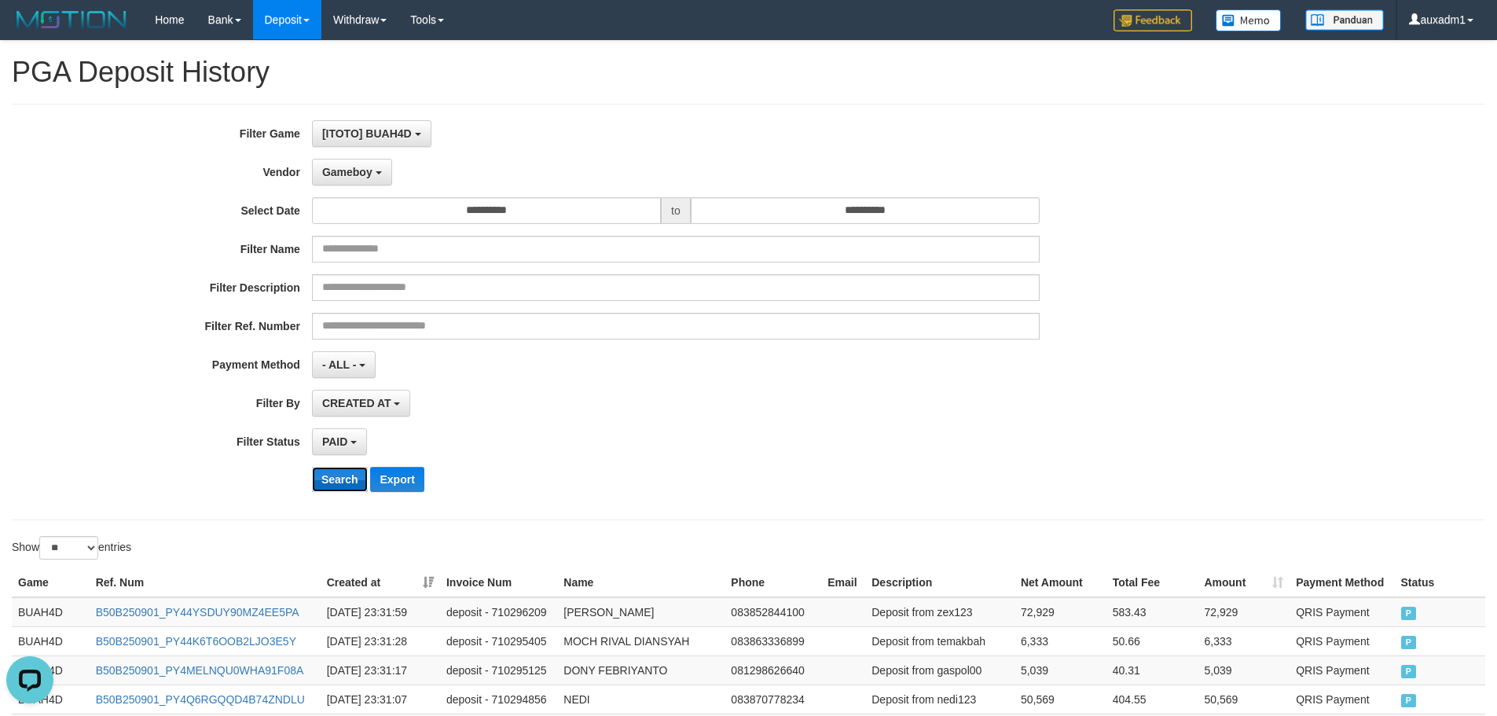
click at [344, 484] on button "Search" at bounding box center [340, 479] width 56 height 25
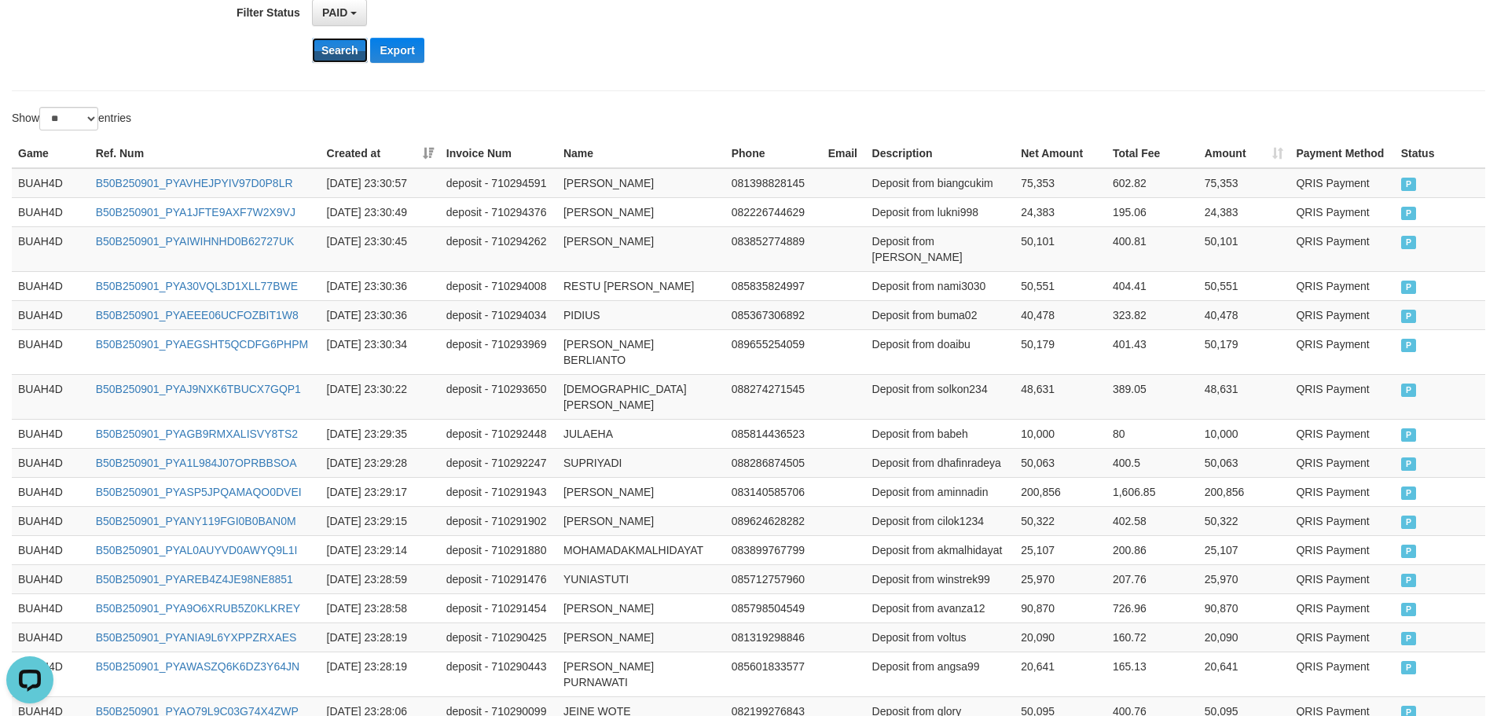
scroll to position [810, 0]
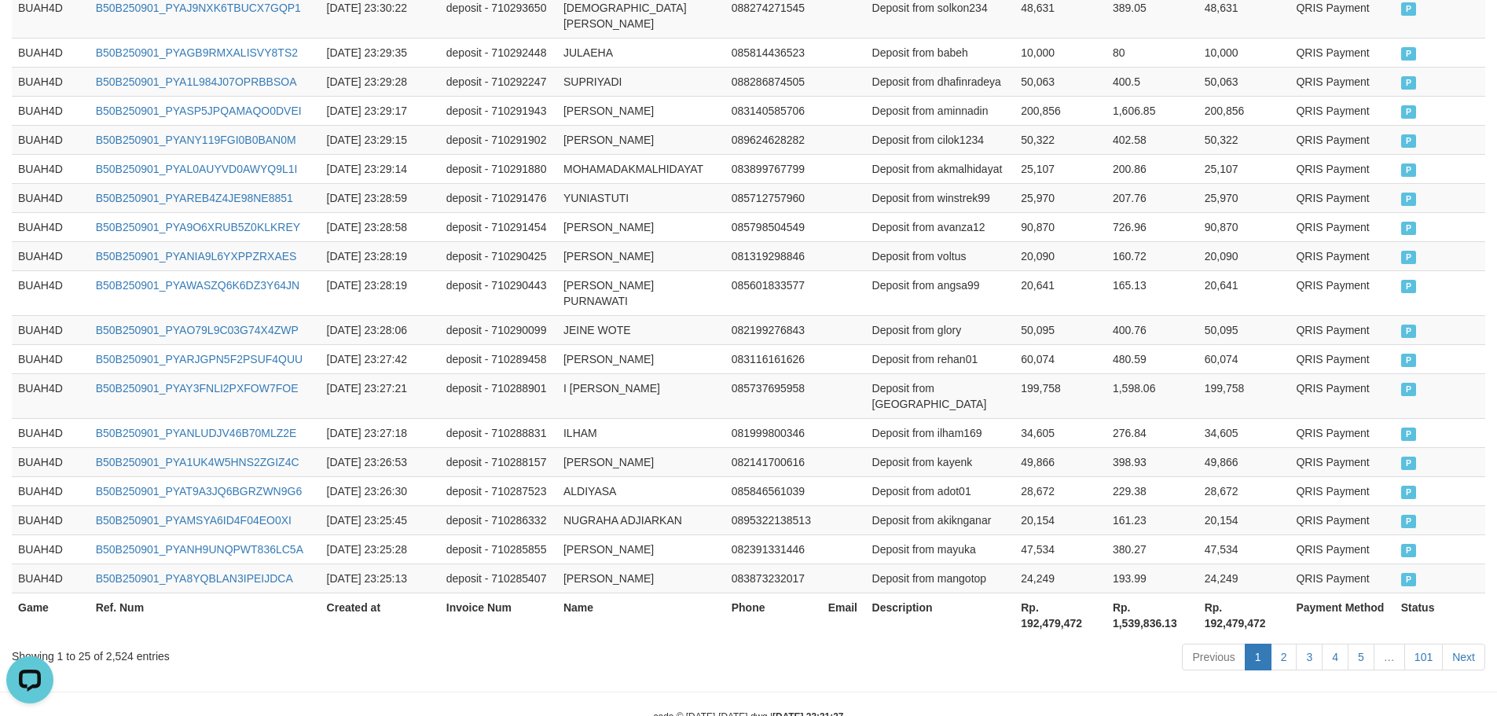
click at [1055, 592] on th "Rp. 192,479,472" at bounding box center [1060, 614] width 92 height 45
click at [1150, 592] on th "Rp. 1,539,836.13" at bounding box center [1152, 614] width 92 height 45
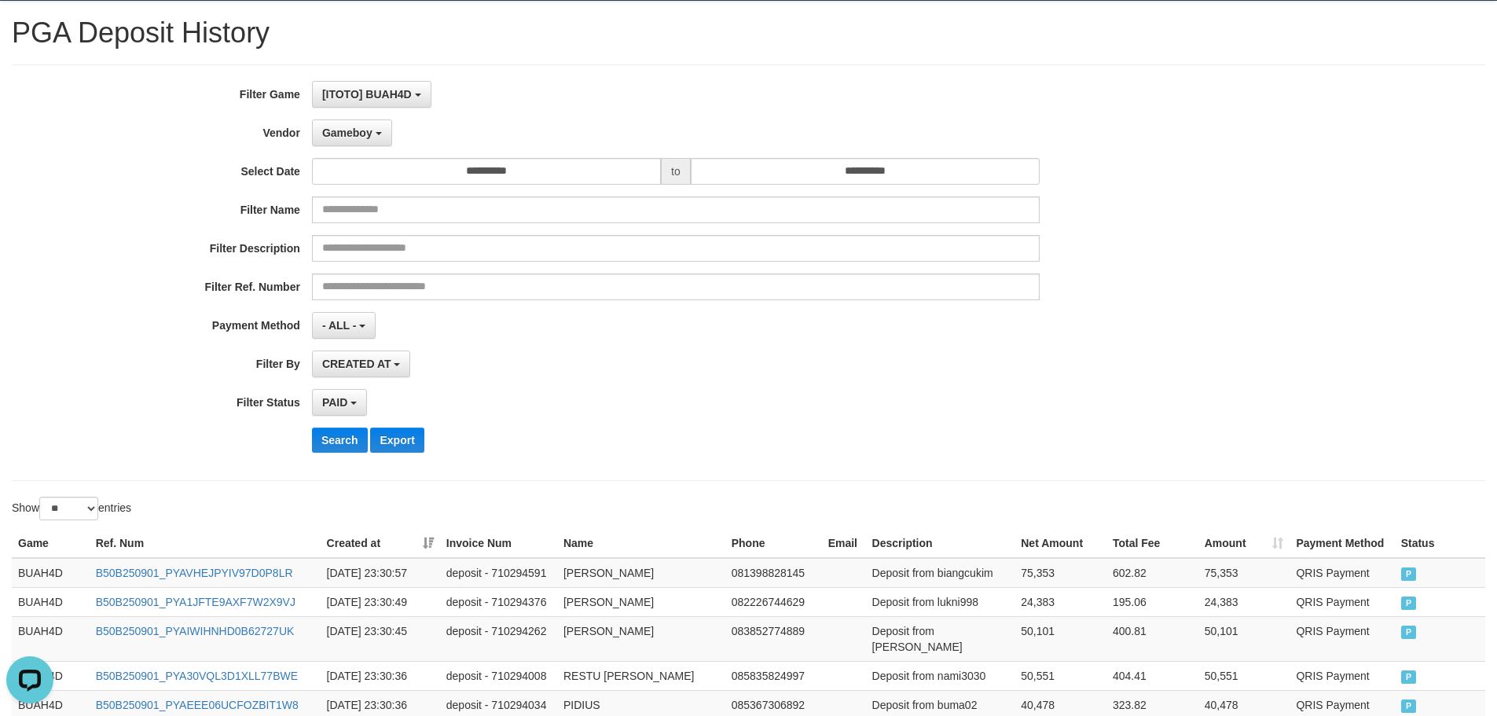
scroll to position [0, 0]
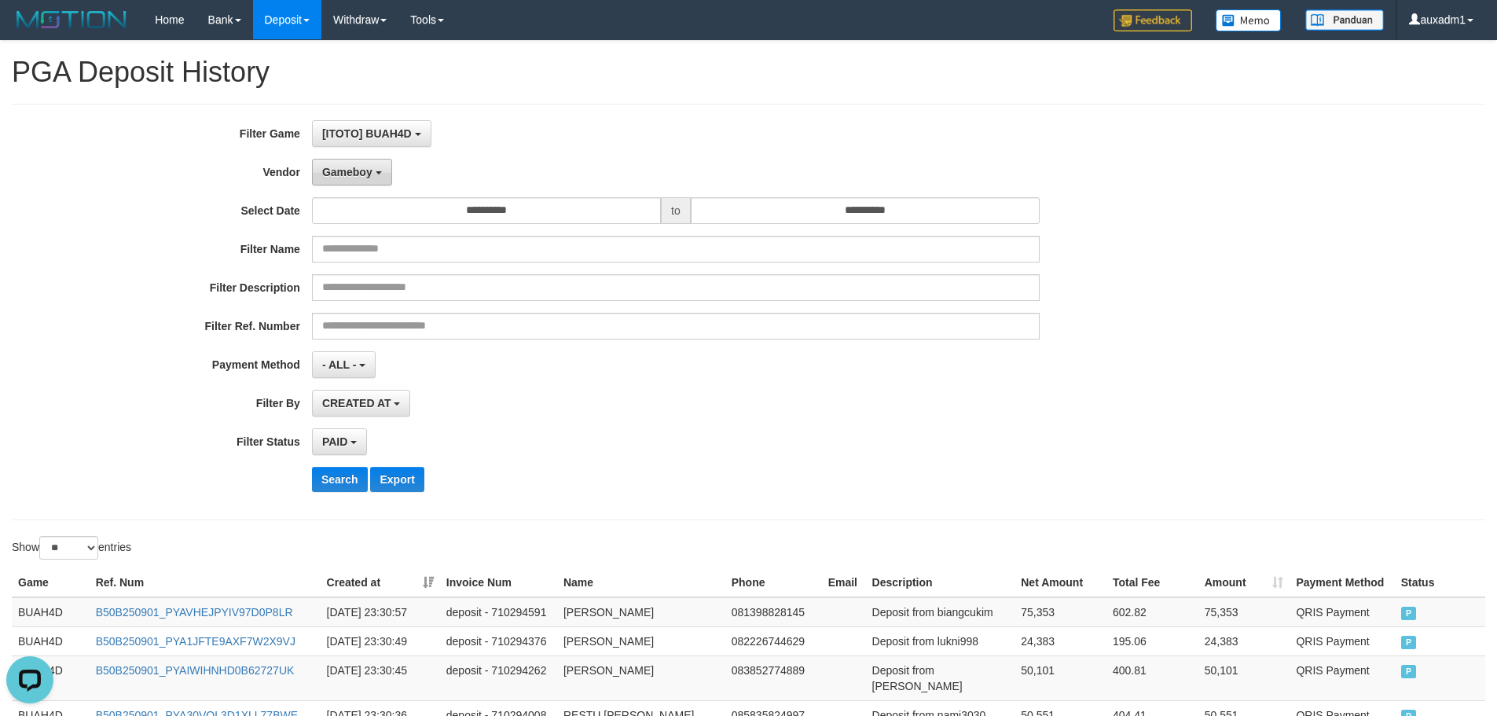
click at [347, 178] on span "Gameboy" at bounding box center [347, 172] width 50 height 13
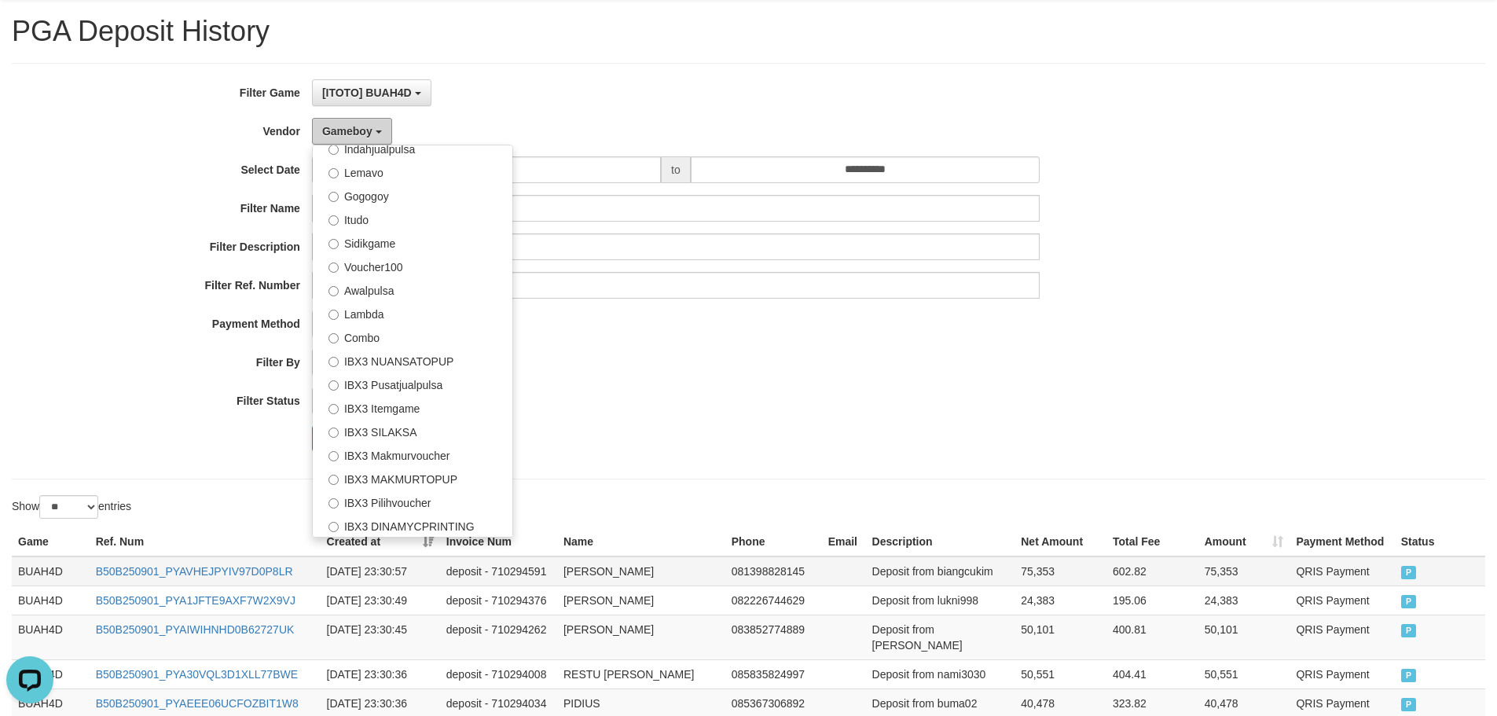
scroll to position [79, 0]
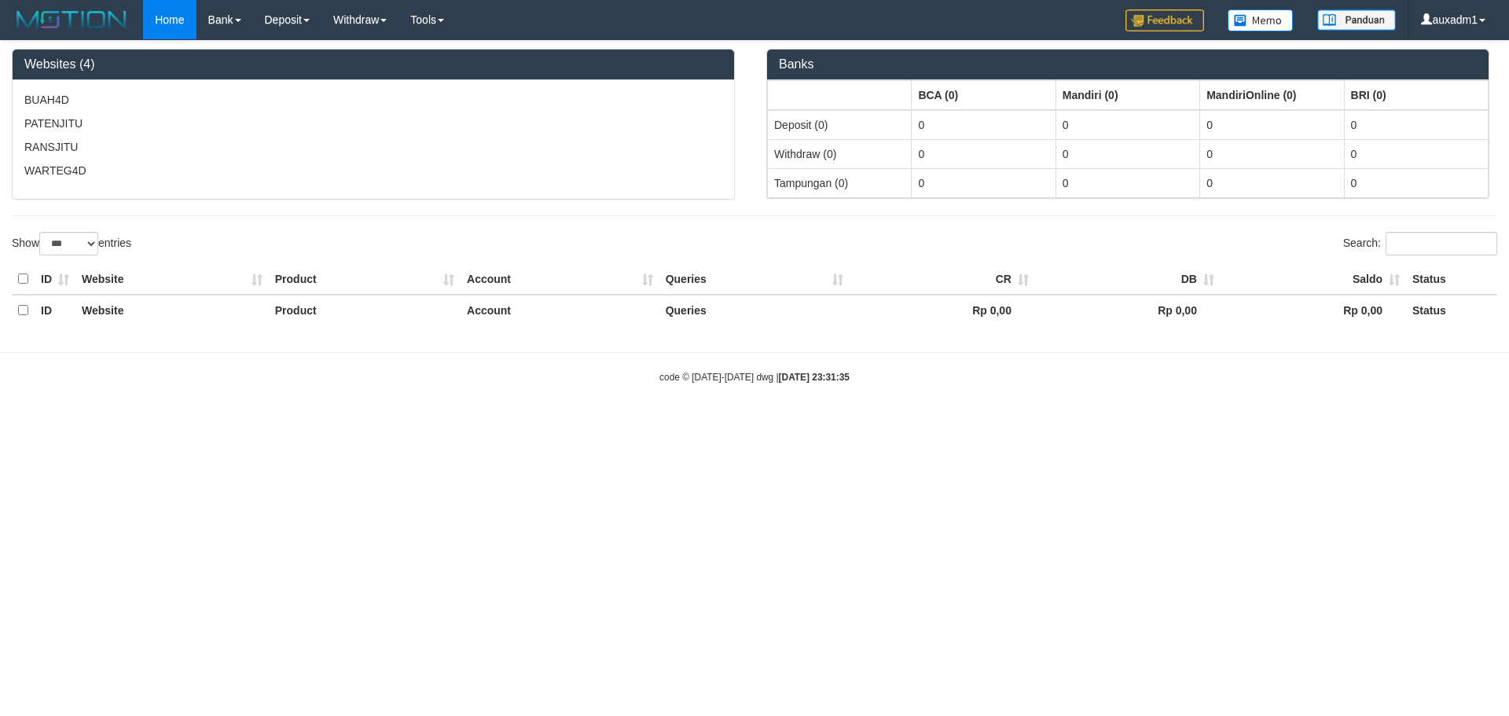
select select "***"
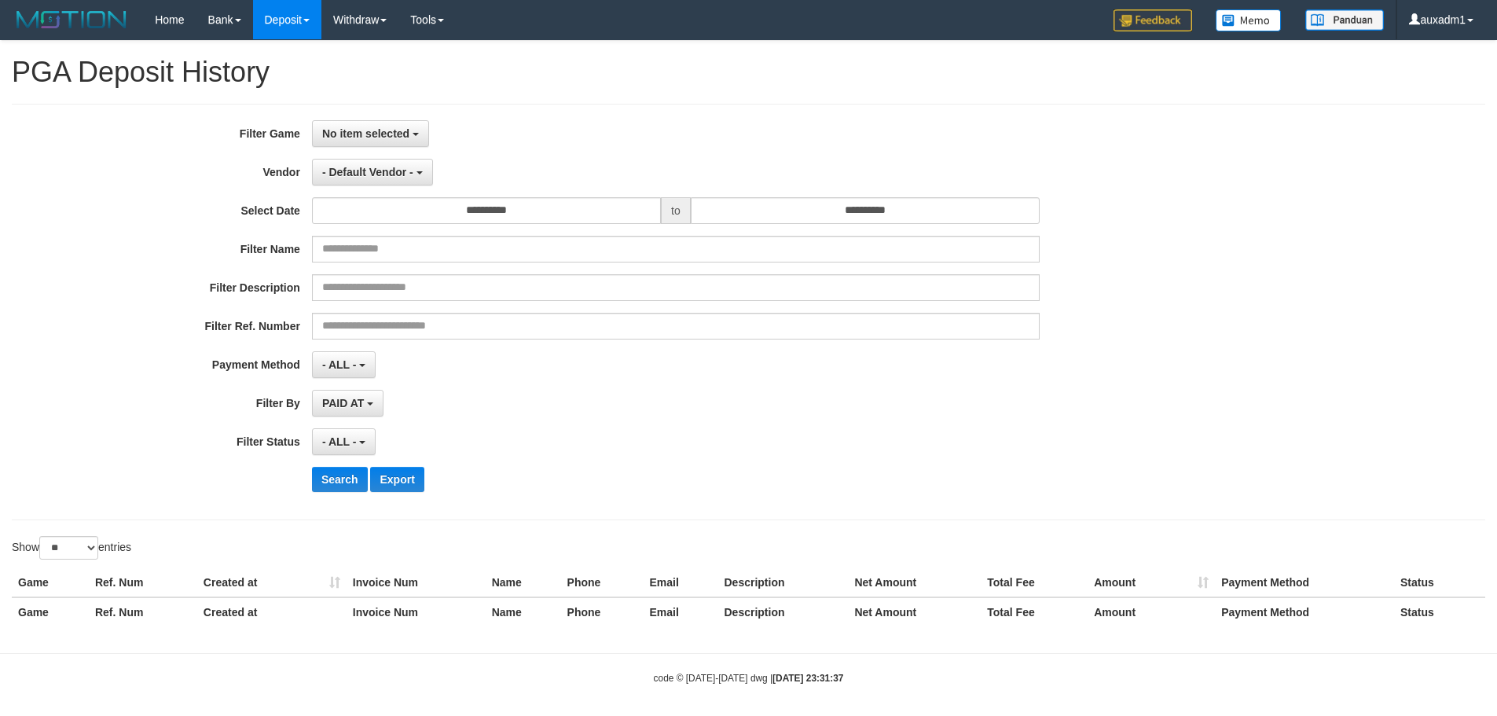
select select "**********"
select select "*"
select select "**"
select select
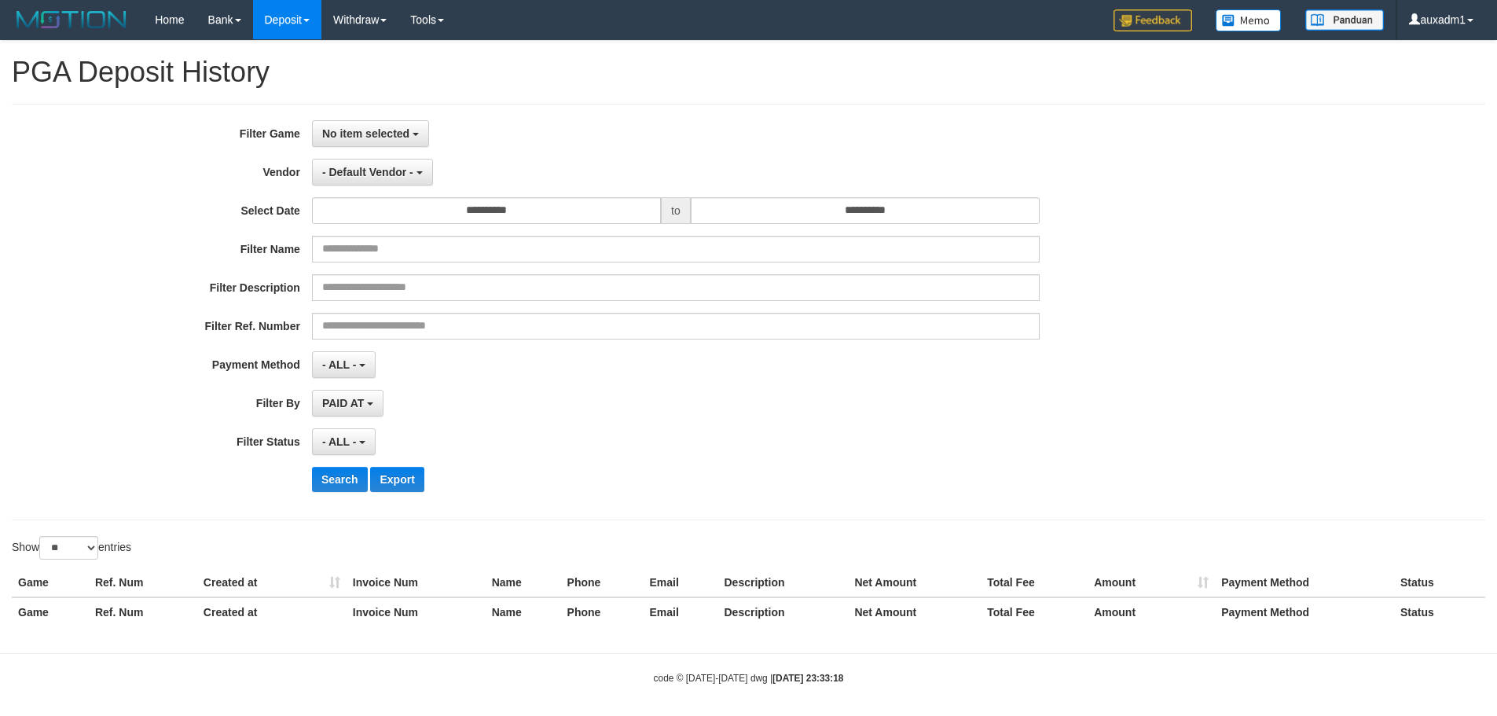
select select "**"
click at [341, 138] on span "No item selected" at bounding box center [365, 133] width 87 height 13
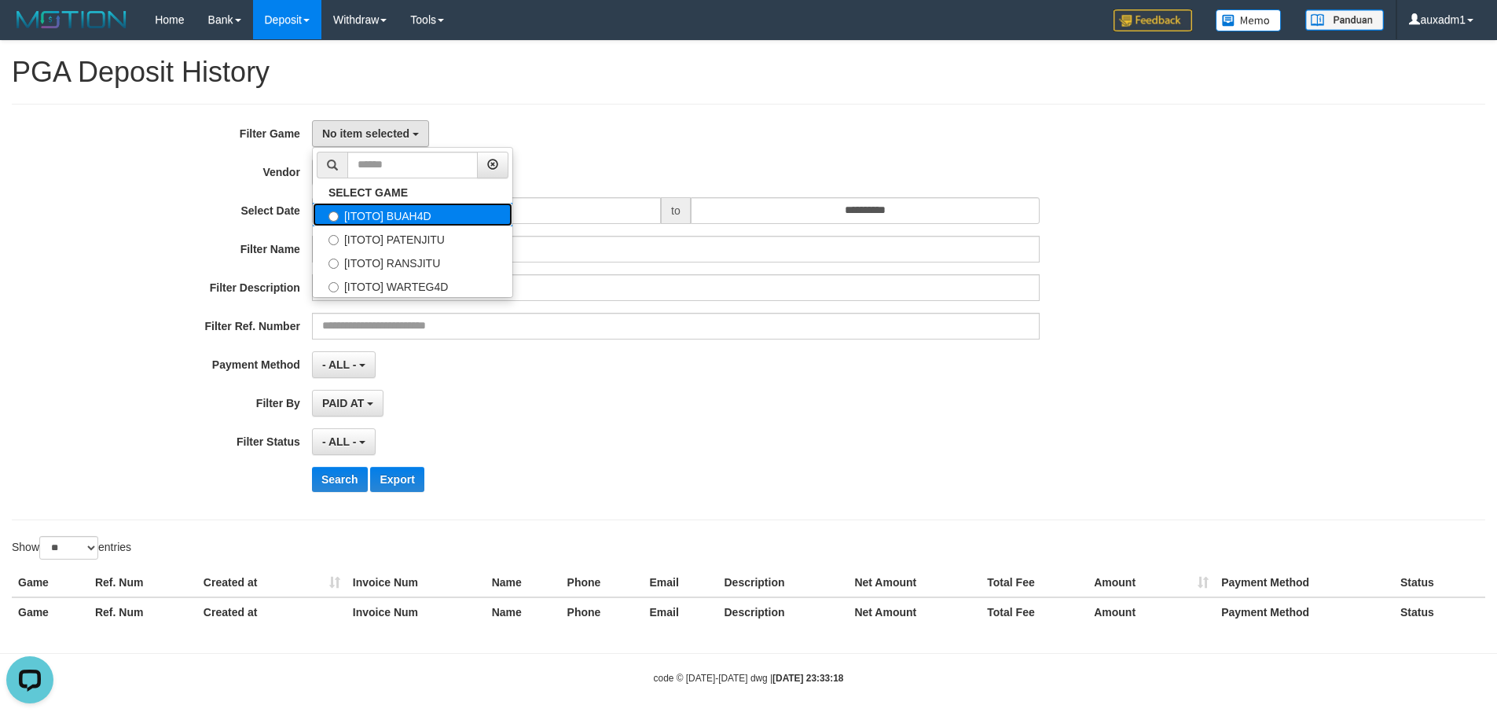
click at [365, 207] on label "[ITOTO] BUAH4D" at bounding box center [413, 215] width 200 height 24
select select "***"
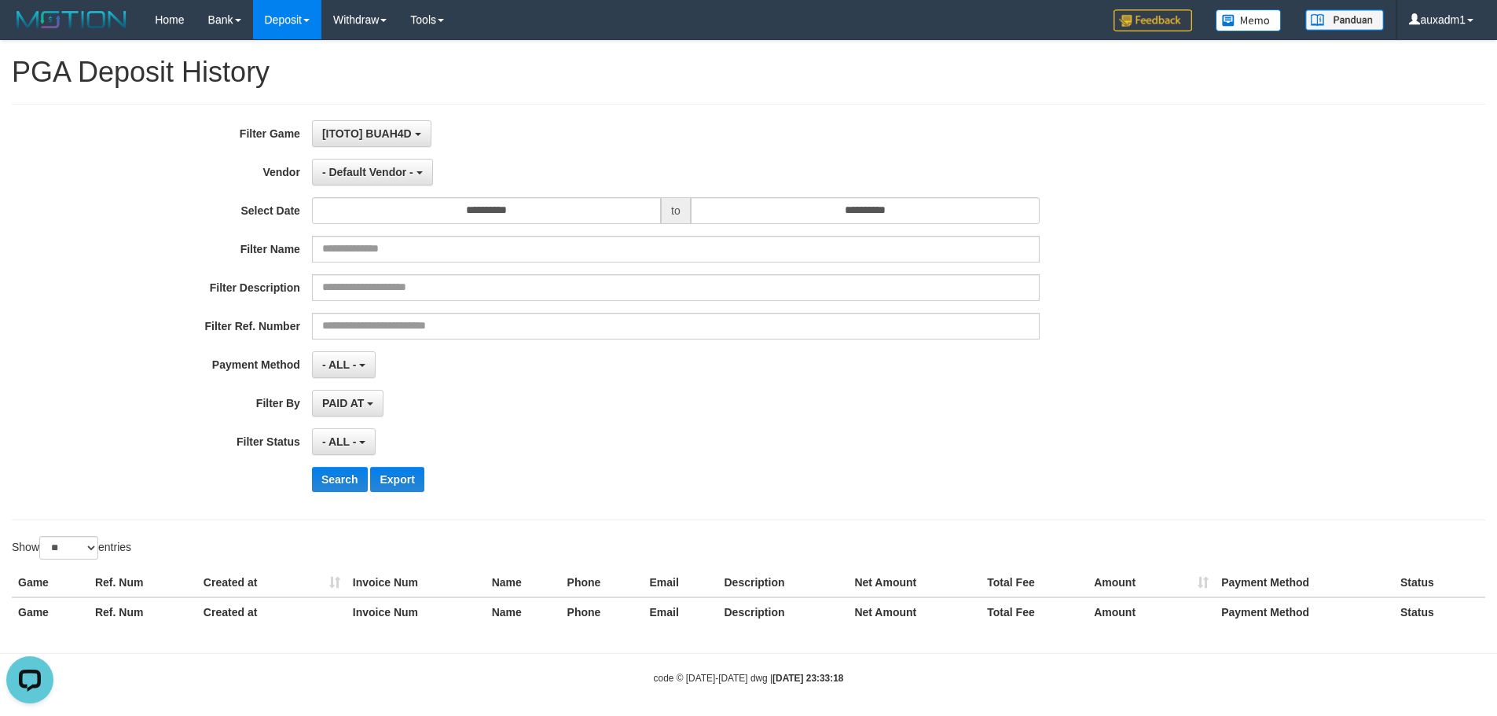
scroll to position [14, 0]
click at [355, 175] on span "- Default Vendor -" at bounding box center [367, 172] width 91 height 13
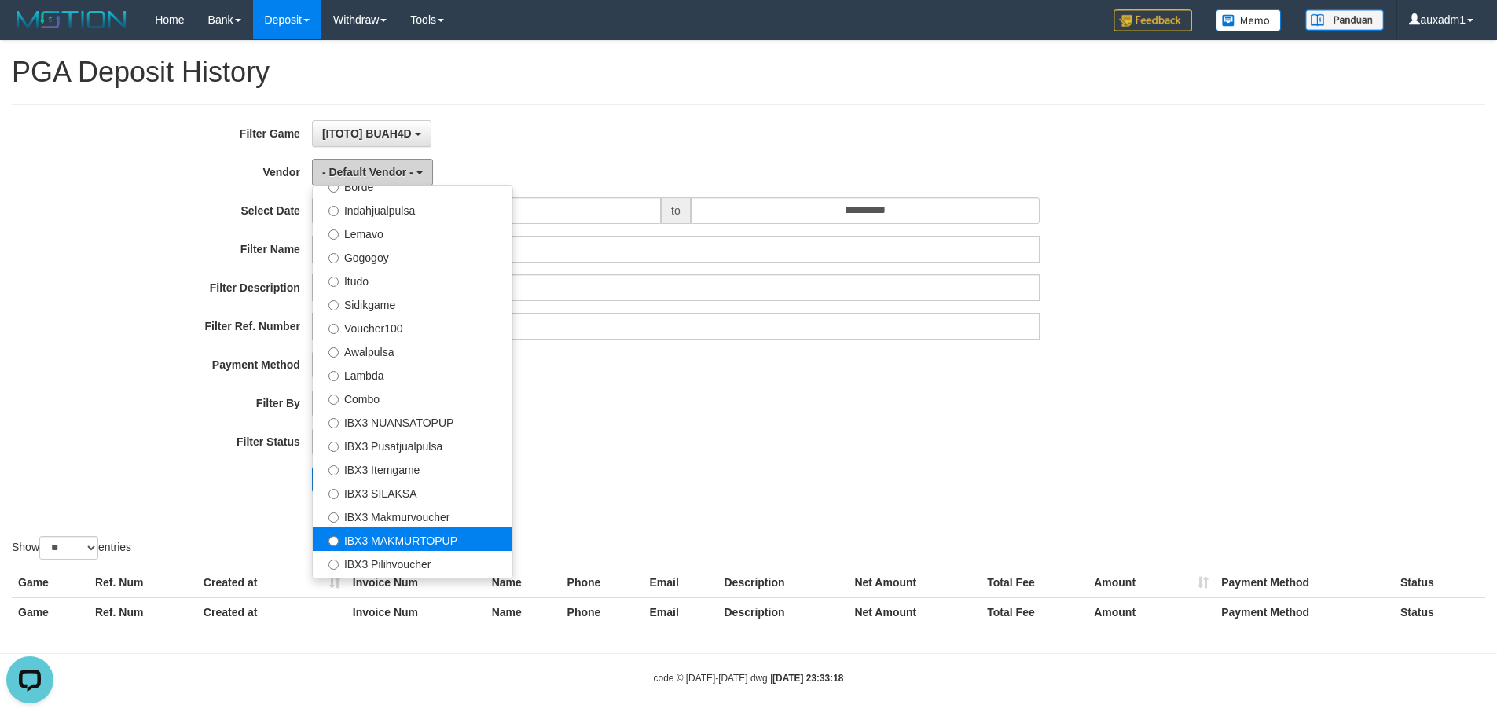
scroll to position [515, 0]
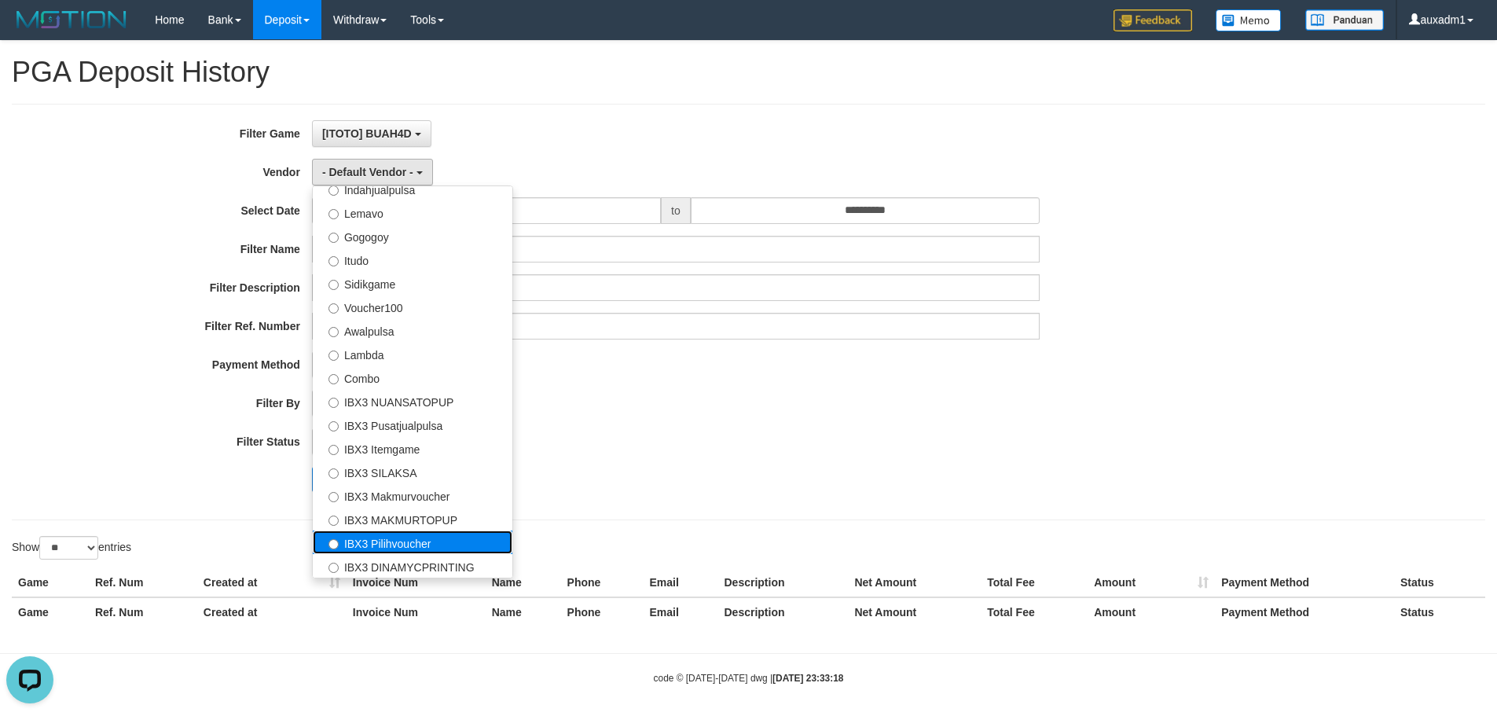
click at [405, 534] on label "IBX3 Pilihvoucher" at bounding box center [413, 542] width 200 height 24
select select "**********"
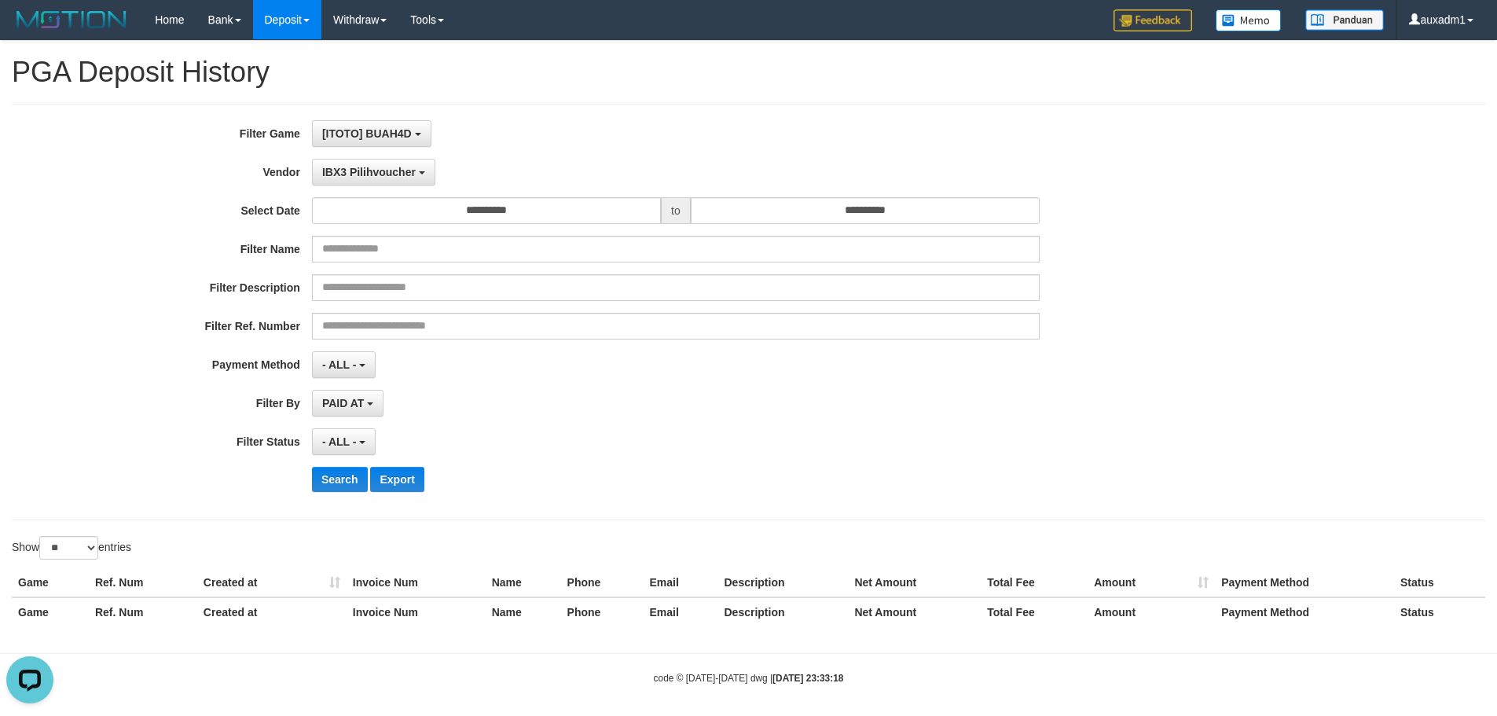
click at [358, 385] on div "**********" at bounding box center [624, 311] width 1248 height 383
click at [358, 401] on span "PAID AT" at bounding box center [343, 403] width 42 height 13
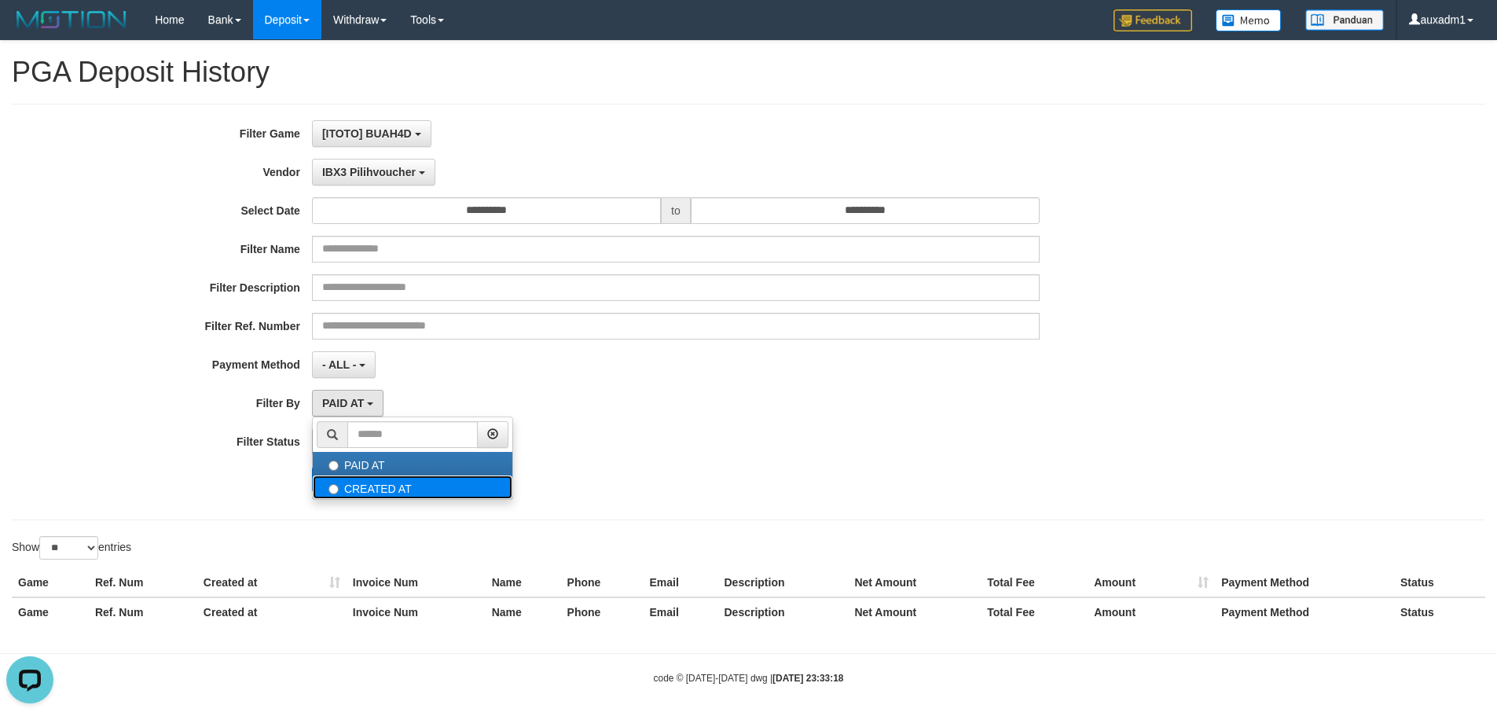
click at [368, 475] on label "CREATED AT" at bounding box center [413, 487] width 200 height 24
select select "*"
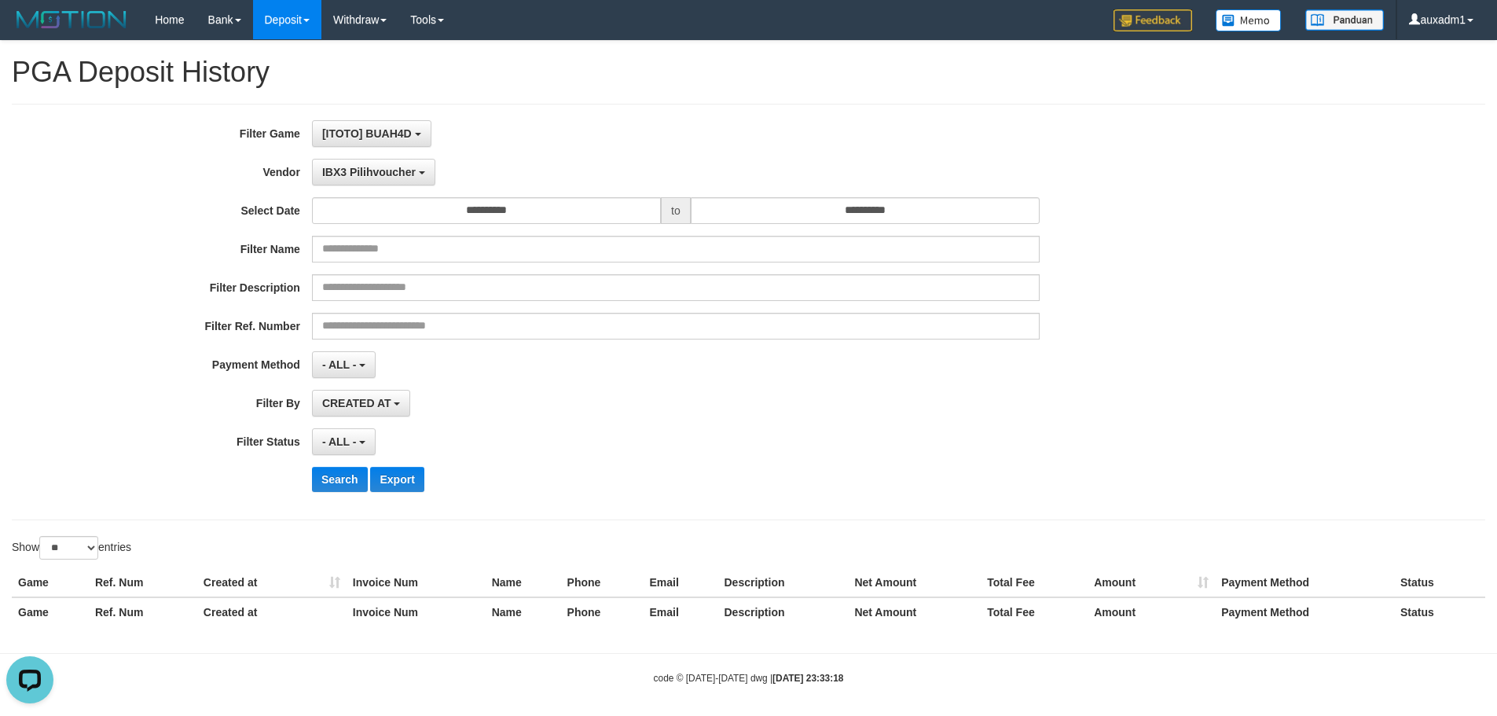
click at [355, 456] on div "**********" at bounding box center [624, 311] width 1248 height 383
click at [359, 442] on b "button" at bounding box center [362, 442] width 6 height 3
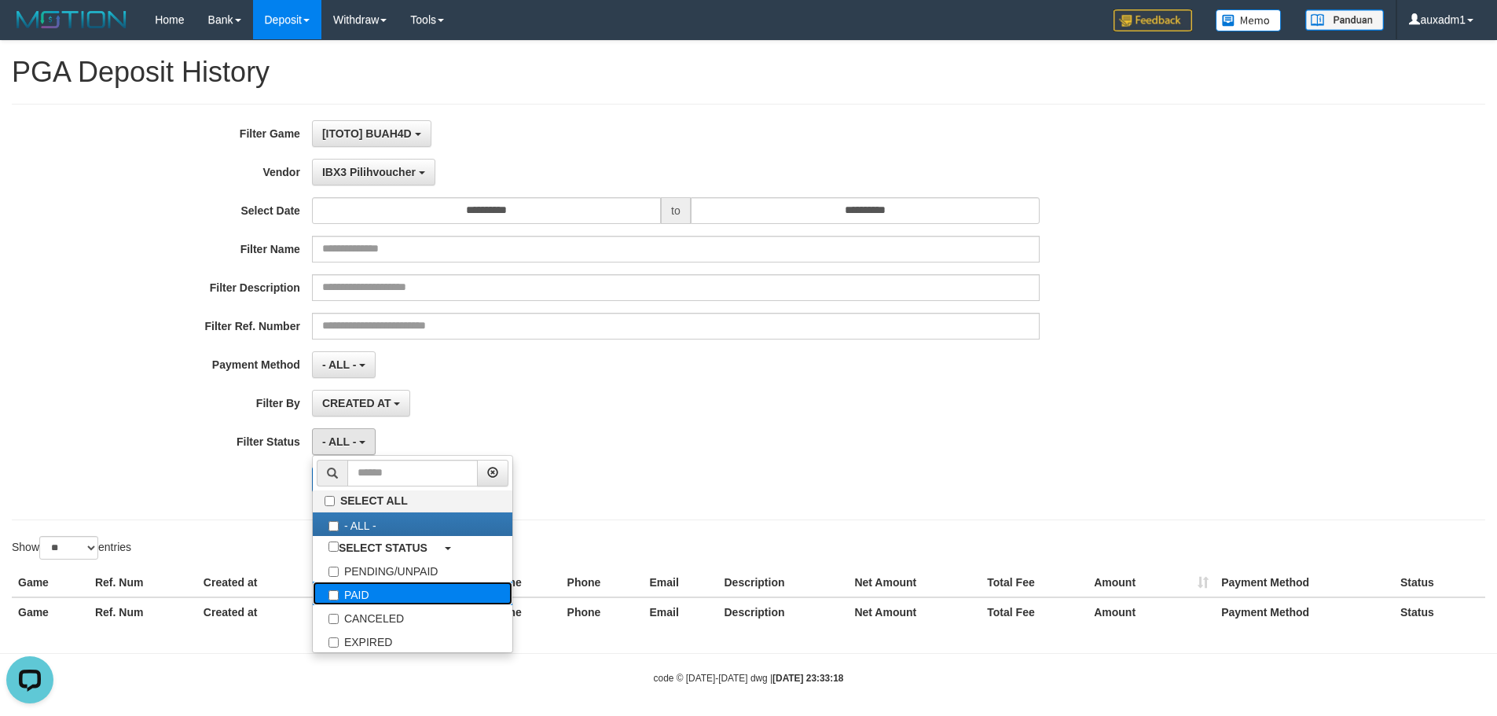
click at [365, 586] on label "PAID" at bounding box center [413, 593] width 200 height 24
select select "*"
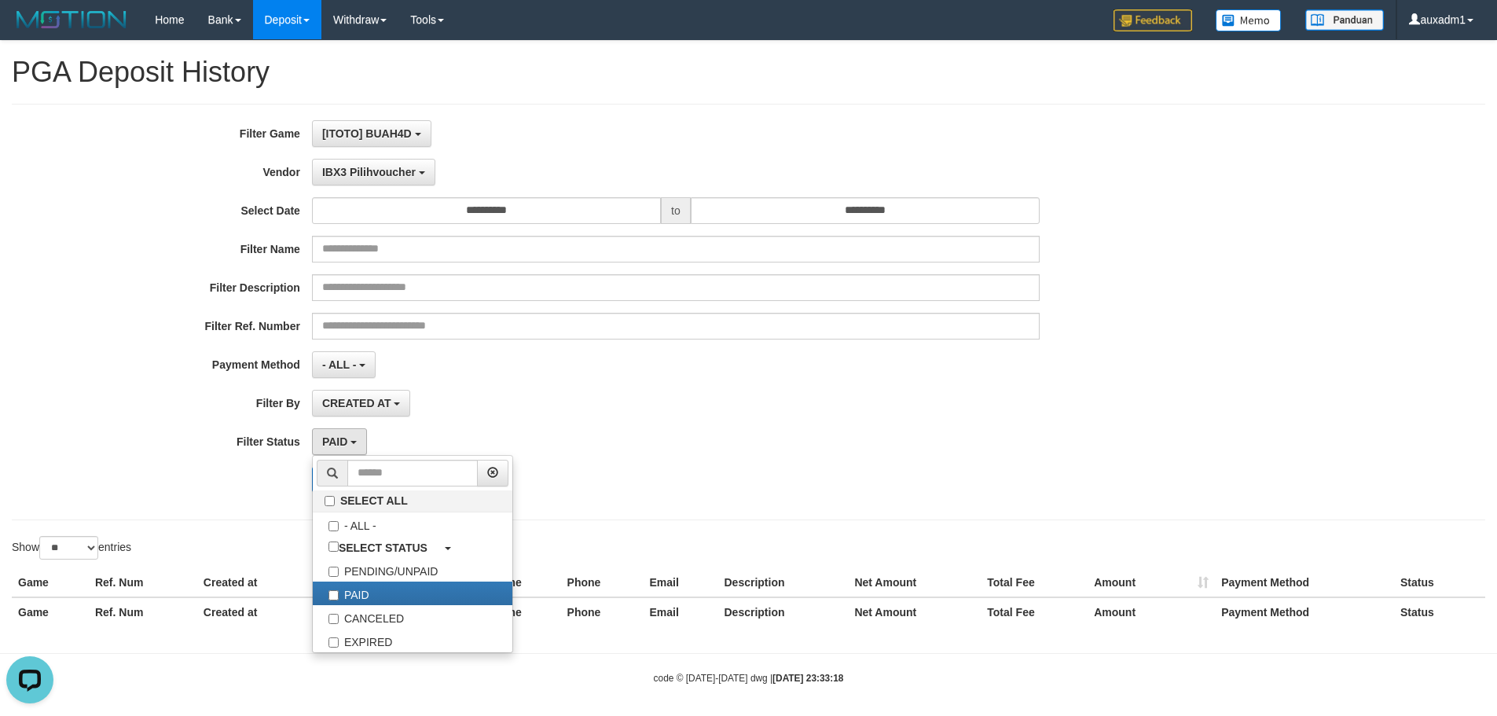
click at [264, 497] on div "**********" at bounding box center [624, 311] width 1248 height 383
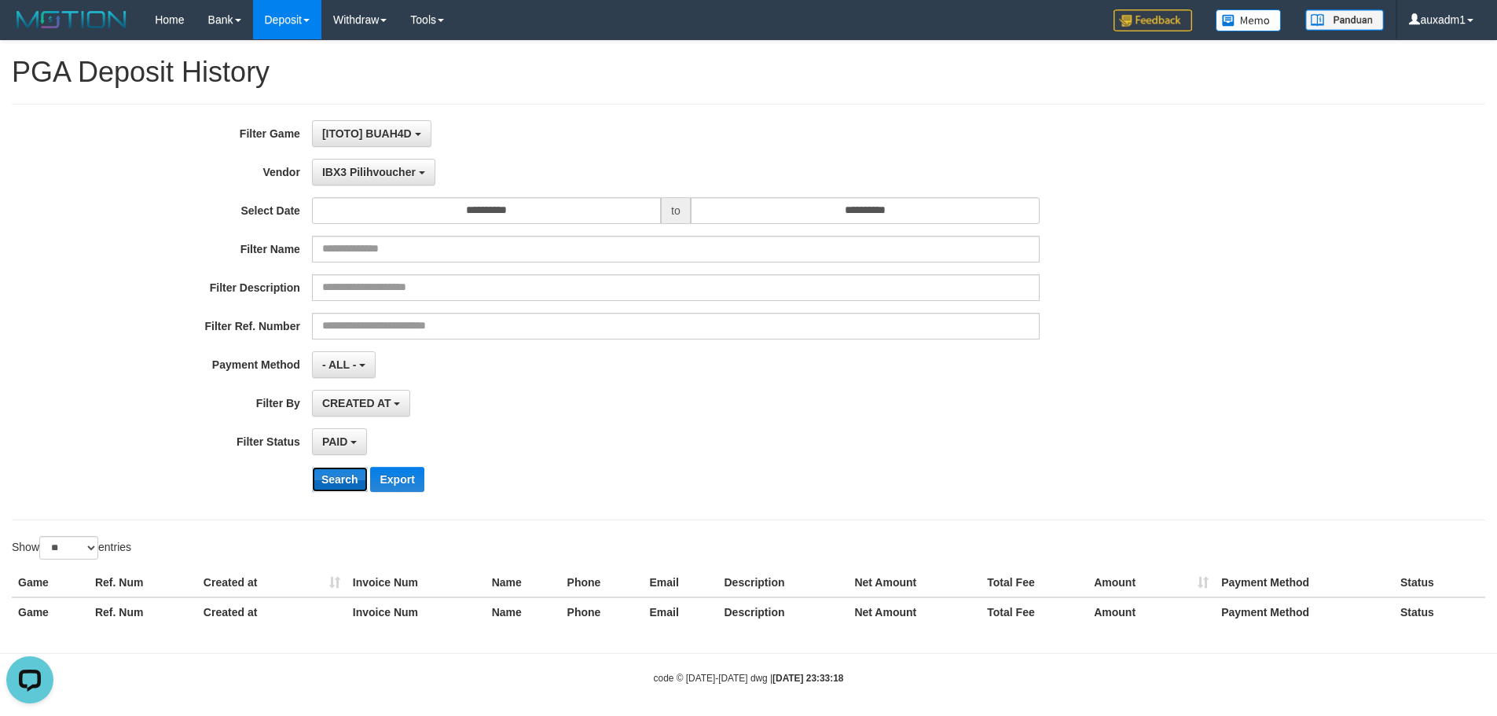
click at [325, 482] on button "Search" at bounding box center [340, 479] width 56 height 25
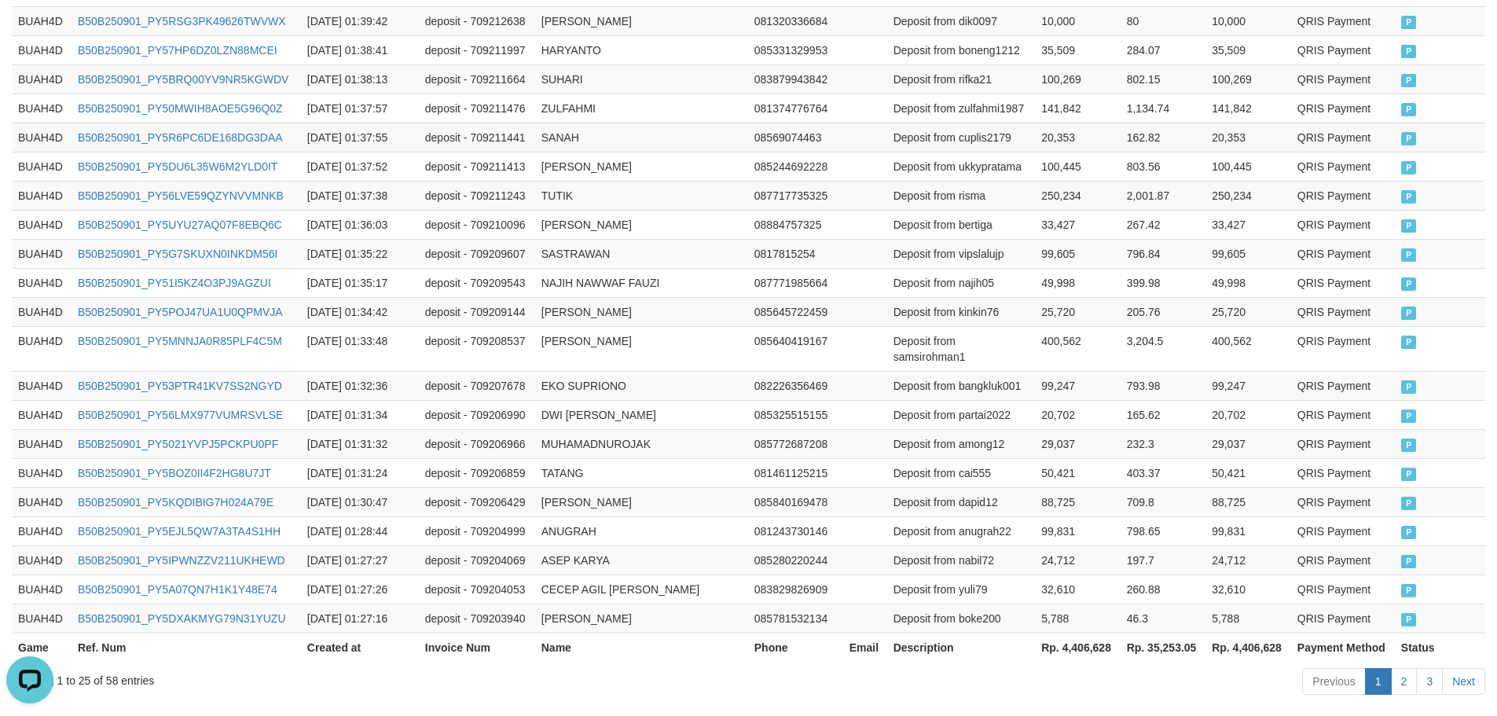
scroll to position [779, 0]
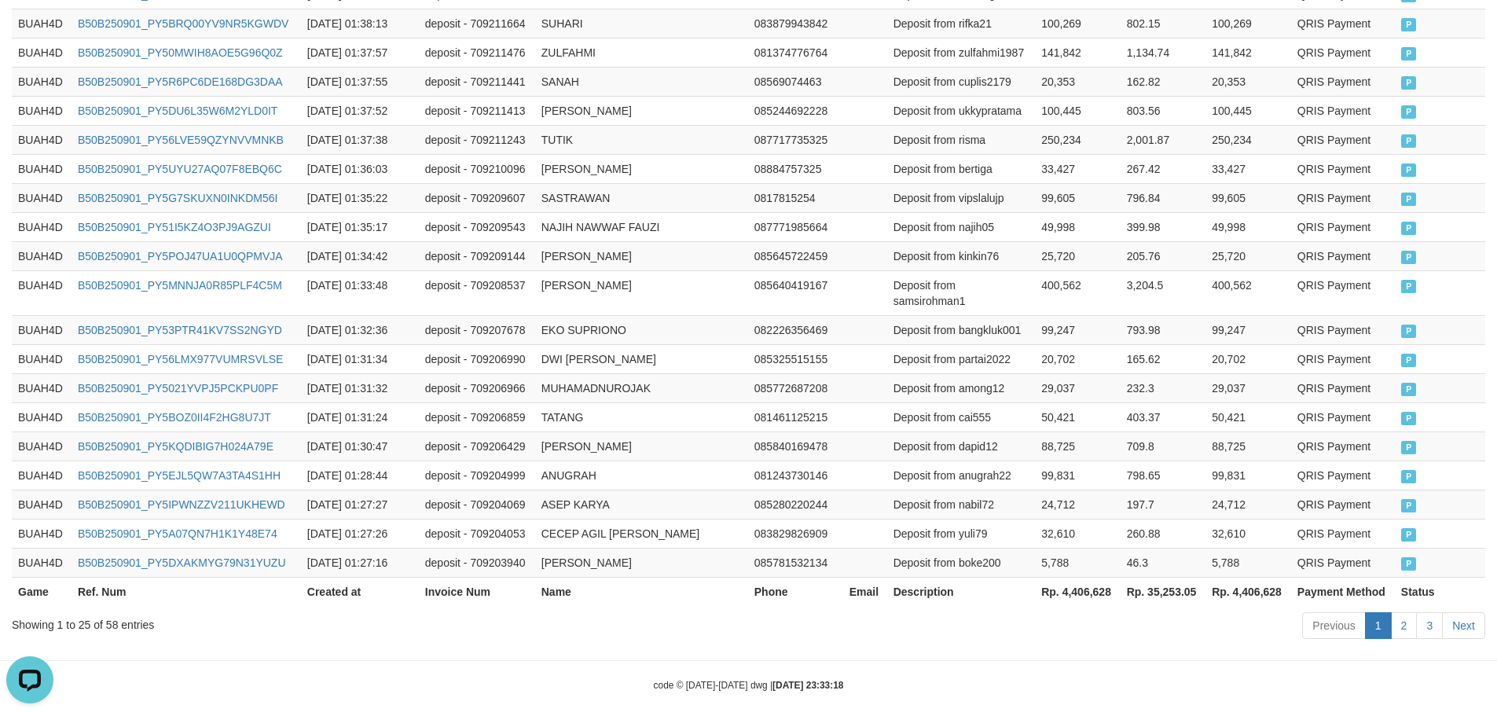
click at [1095, 583] on th "Rp. 4,406,628" at bounding box center [1077, 591] width 85 height 29
copy th "4,406,628"
click at [1176, 577] on th "Rp. 35,253.05" at bounding box center [1163, 591] width 85 height 29
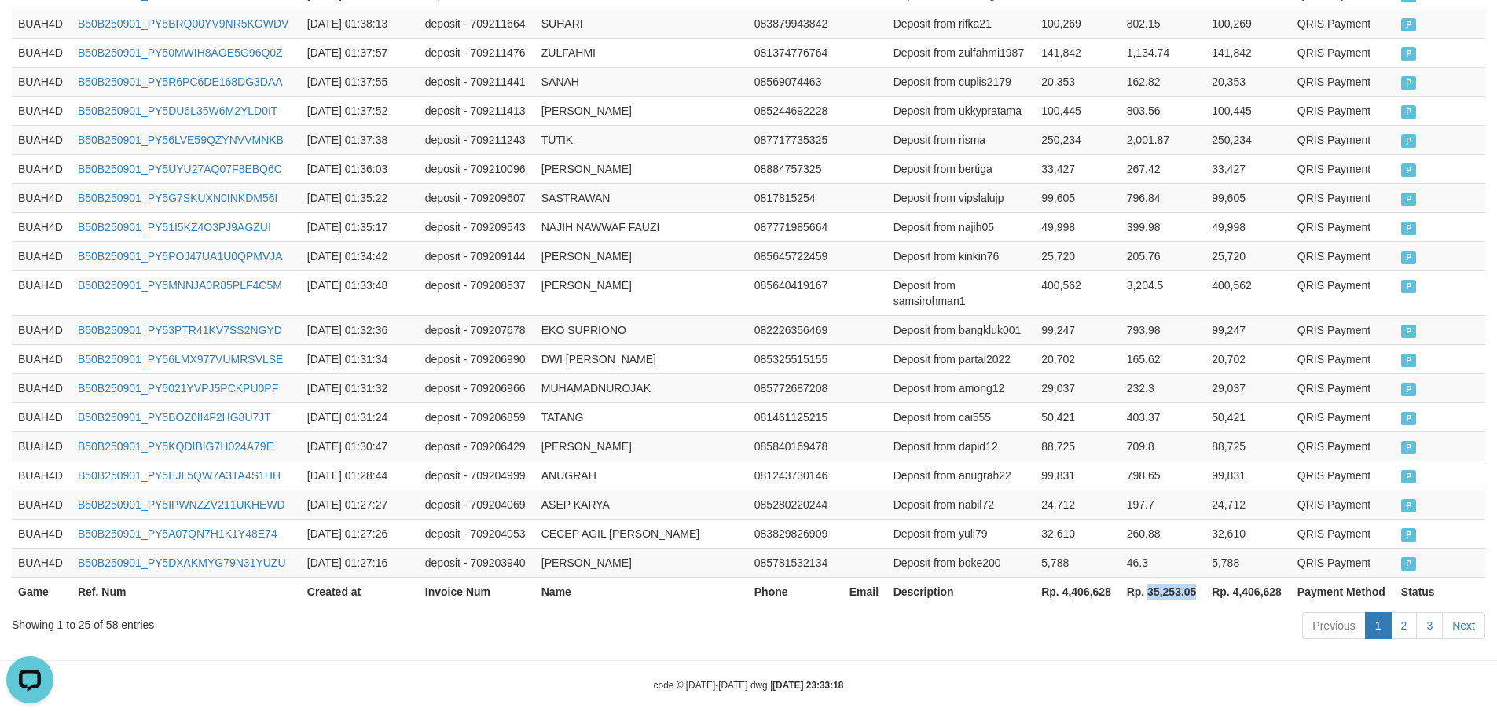
copy th "35,253.05"
